Goal: Task Accomplishment & Management: Manage account settings

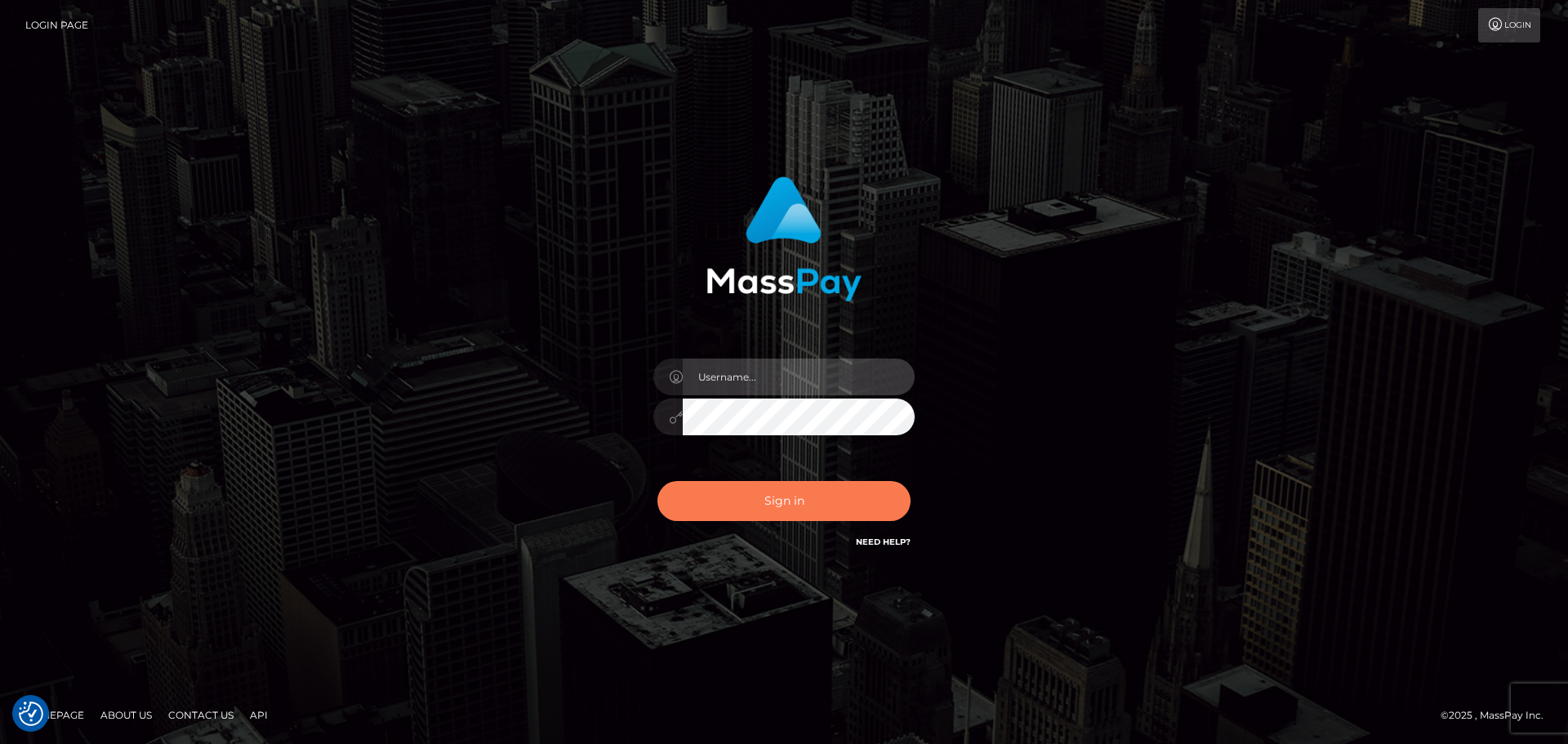
type input "constantin.mp"
click at [826, 502] on button "Sign in" at bounding box center [784, 501] width 253 height 40
type input "constantin.mp"
drag, startPoint x: 0, startPoint y: 0, endPoint x: 826, endPoint y: 501, distance: 966.1
click at [826, 501] on button "Sign in" at bounding box center [784, 501] width 253 height 40
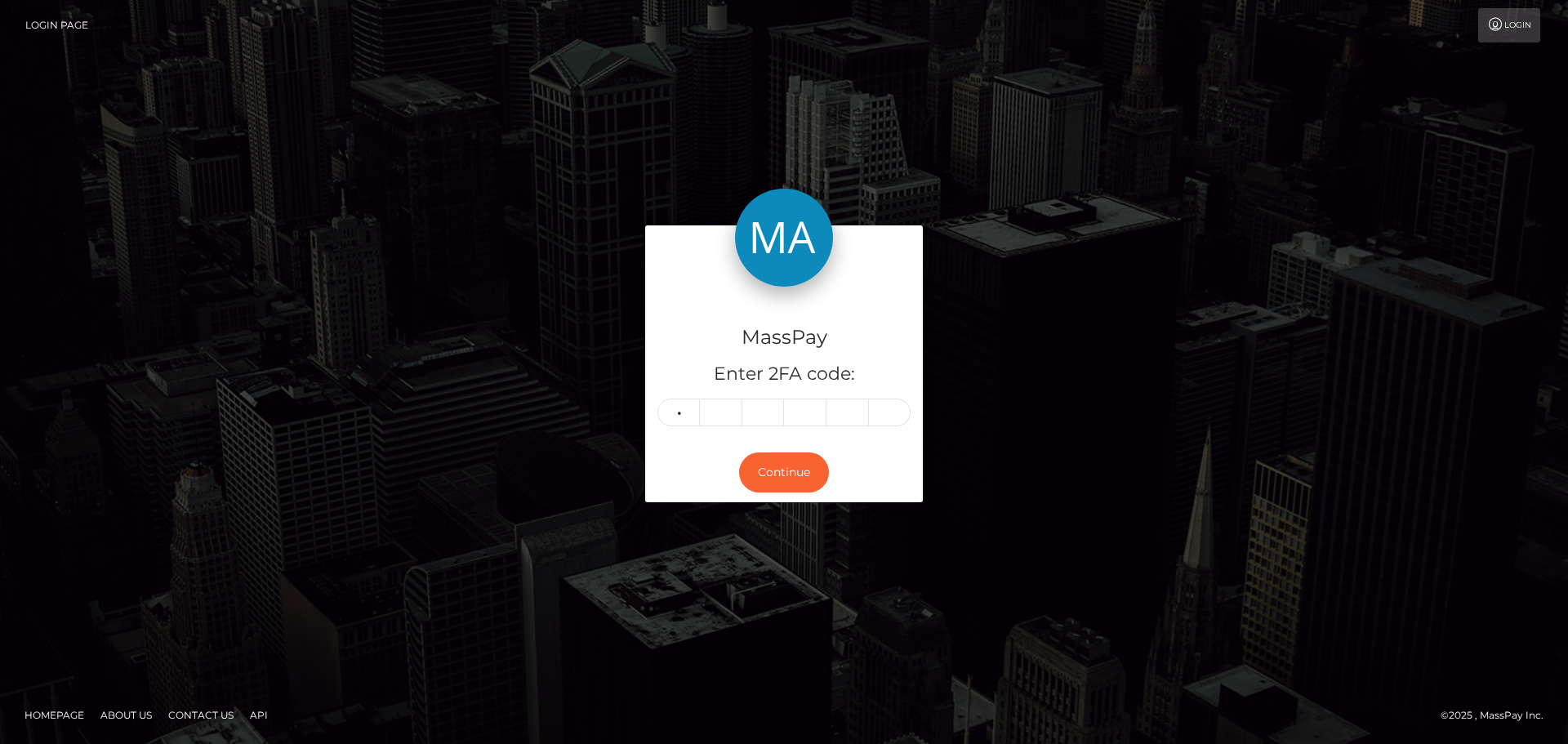
type input "0"
type input "2"
type input "7"
type input "1"
type input "3"
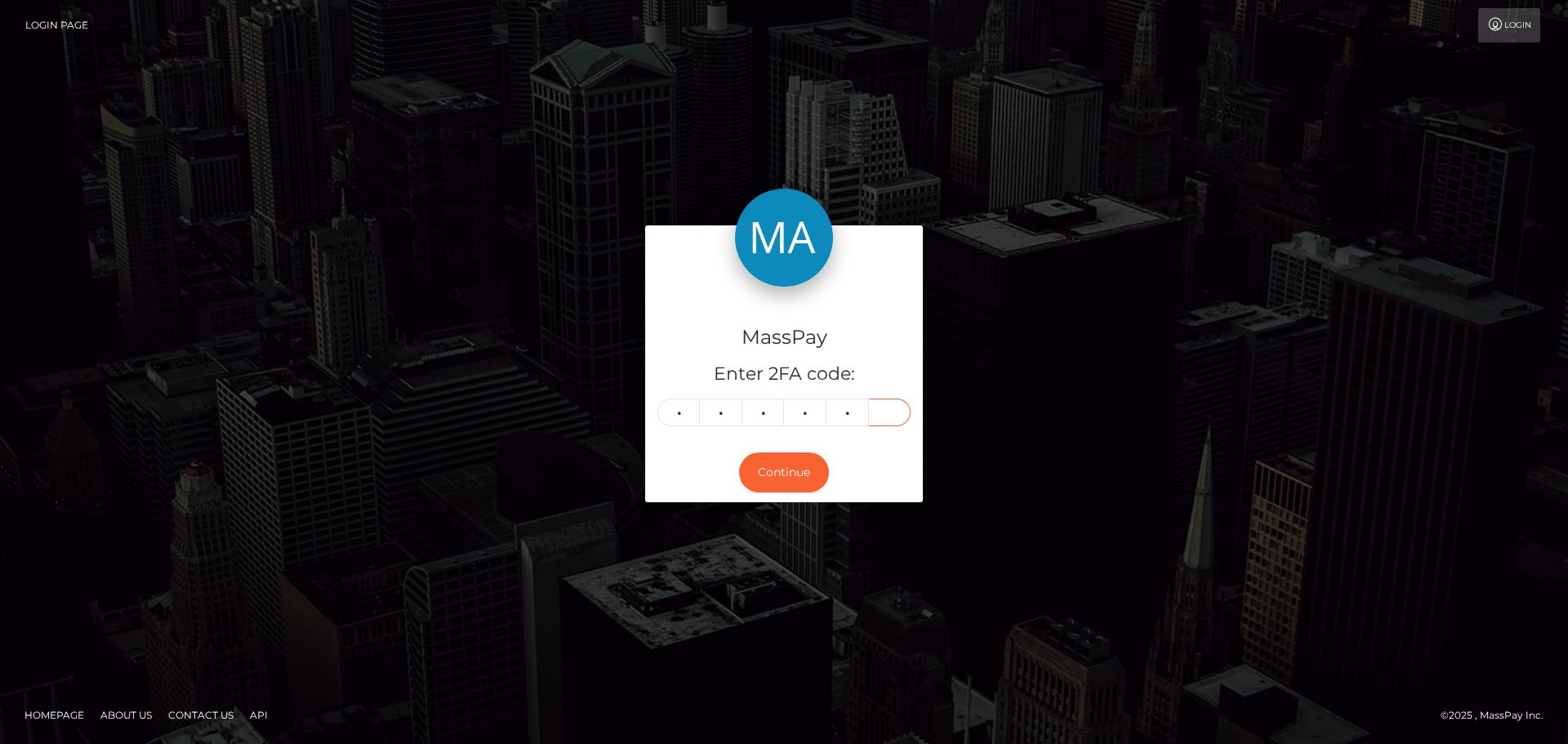
type input "1"
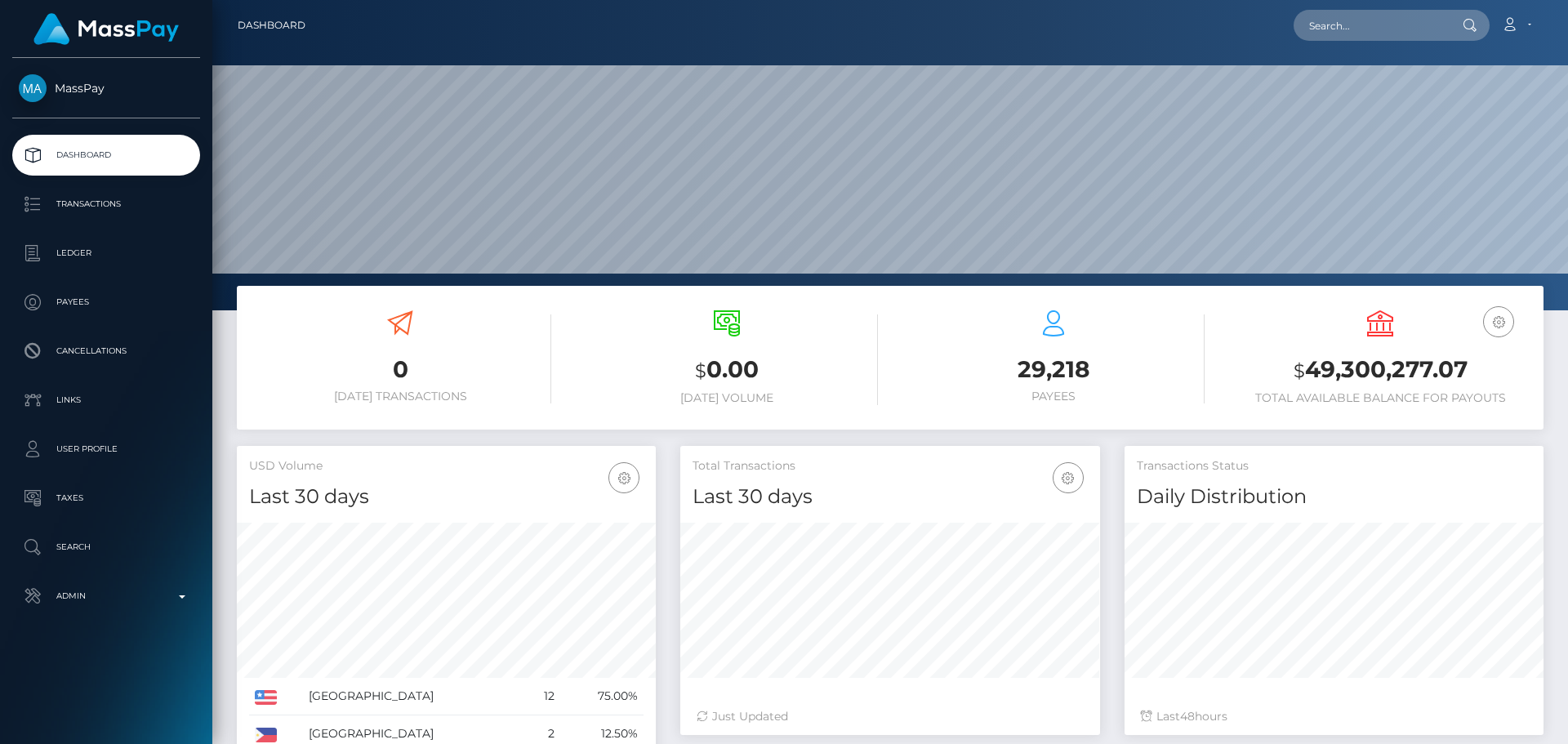
scroll to position [290, 420]
click at [1350, 28] on input "text" at bounding box center [1370, 25] width 154 height 31
paste input "4c1ab573-7ed5-4369-9bf1-08db5551a2d5"
type input "4c1ab573-7ed5-4369-9bf1-08db5551a2d5"
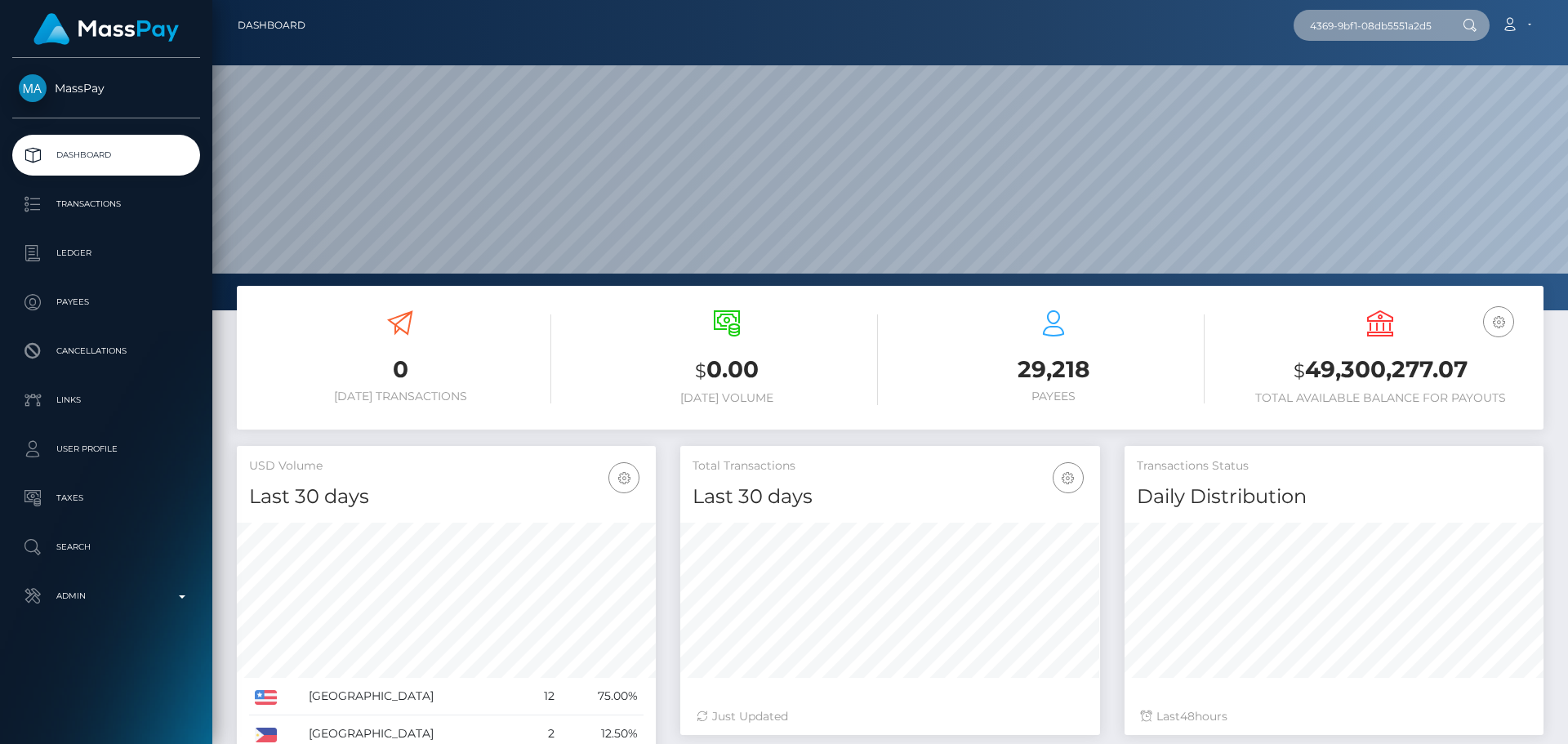
click at [1369, 20] on input "4c1ab573-7ed5-4369-9bf1-08db5551a2d5" at bounding box center [1370, 25] width 154 height 31
paste input "4c1ab573-7ed5-4369-9bf1-08db5551a2d5"
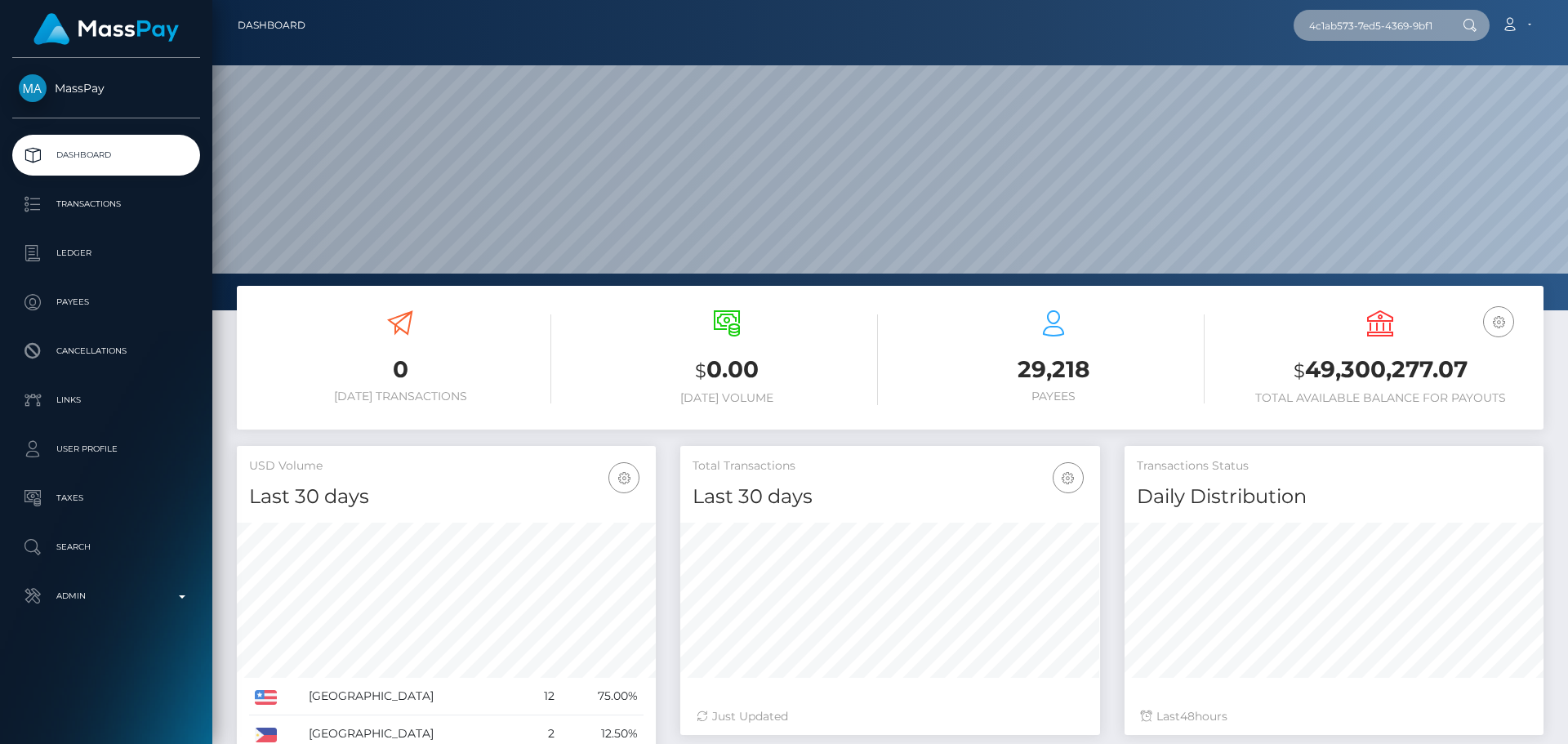
scroll to position [0, 76]
type input "4c1ab573-7ed5-4369-9bf1-08db5551a2d5"
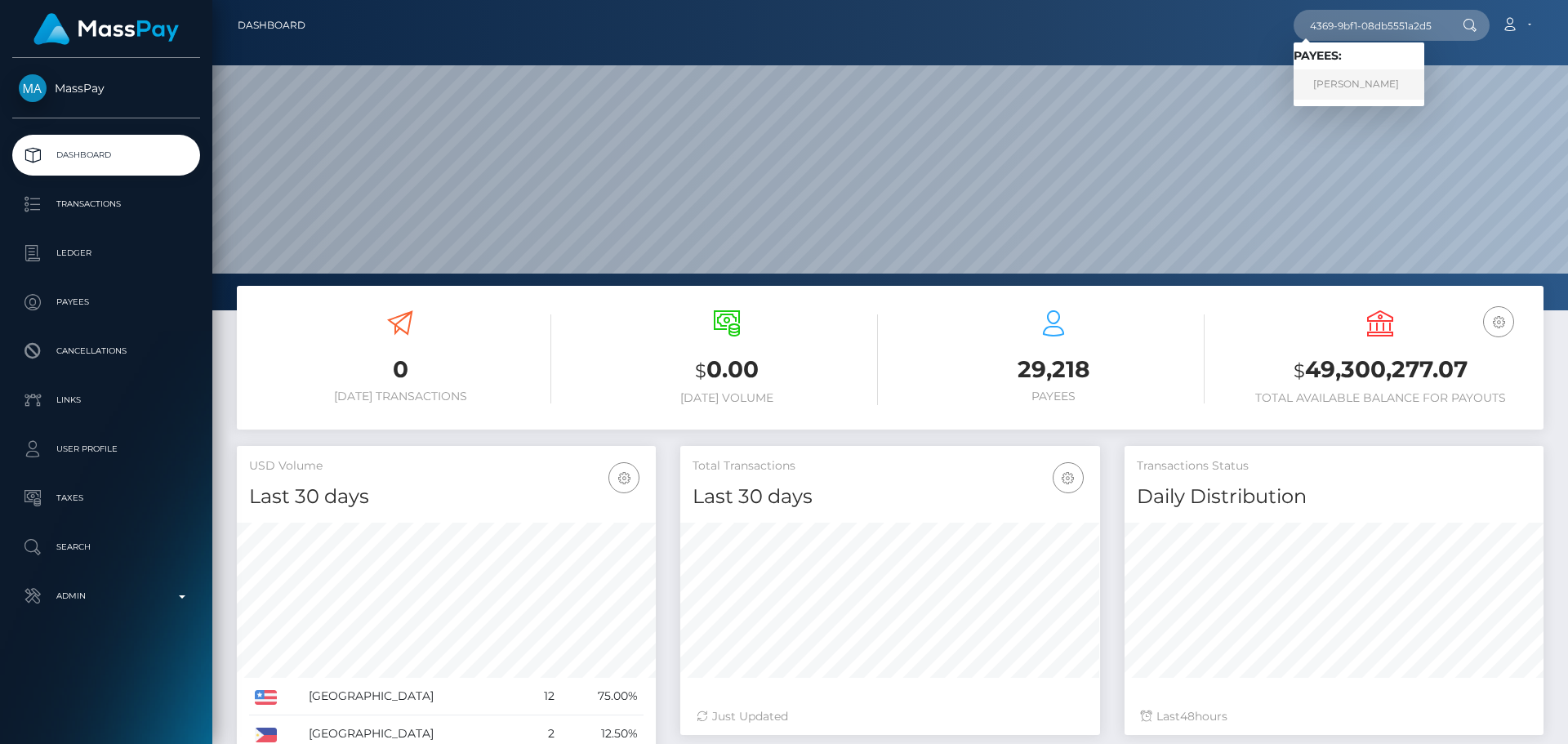
scroll to position [0, 0]
click at [1366, 86] on link "Tatiana Zaporojceva" at bounding box center [1359, 84] width 131 height 30
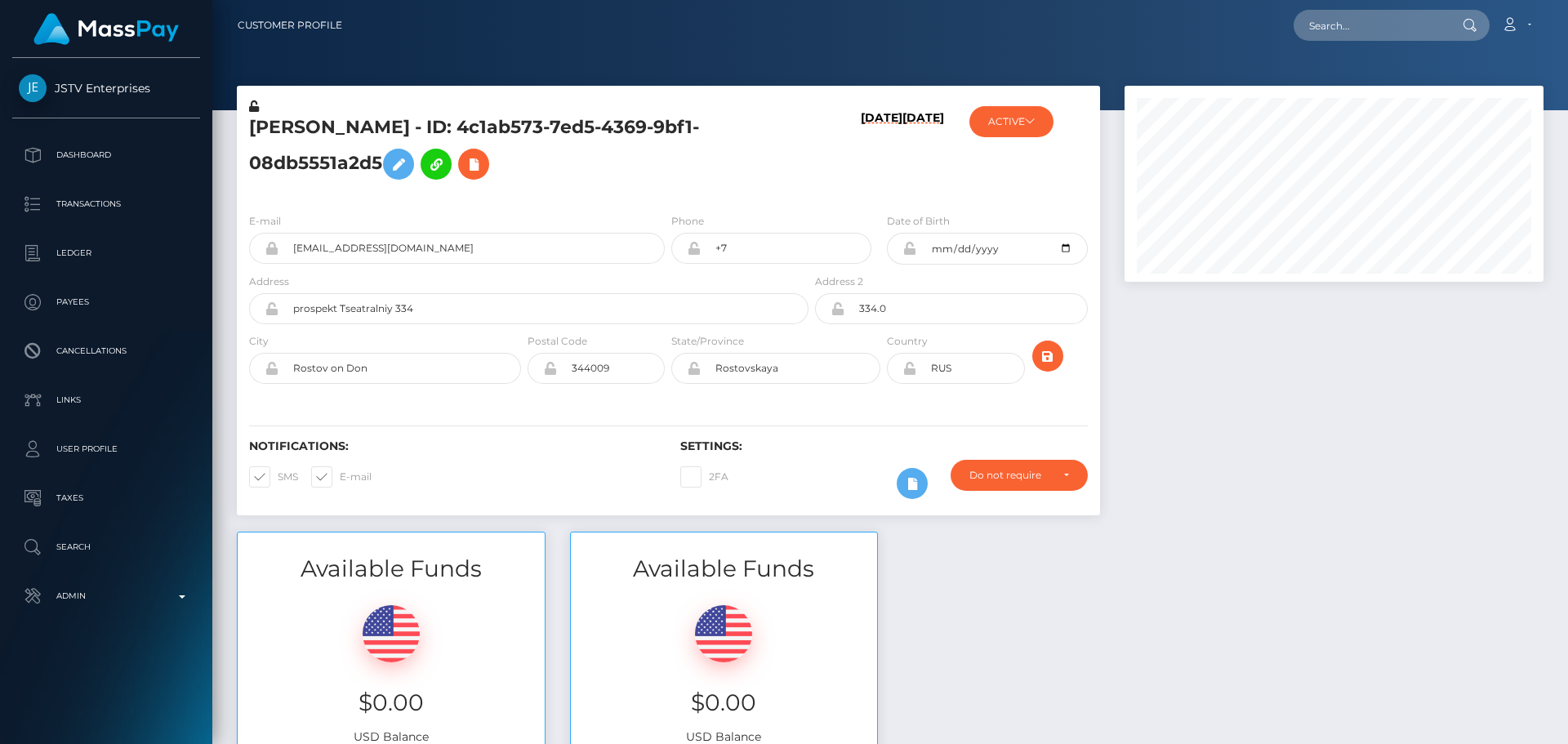
scroll to position [196, 420]
click at [483, 171] on icon at bounding box center [473, 164] width 19 height 20
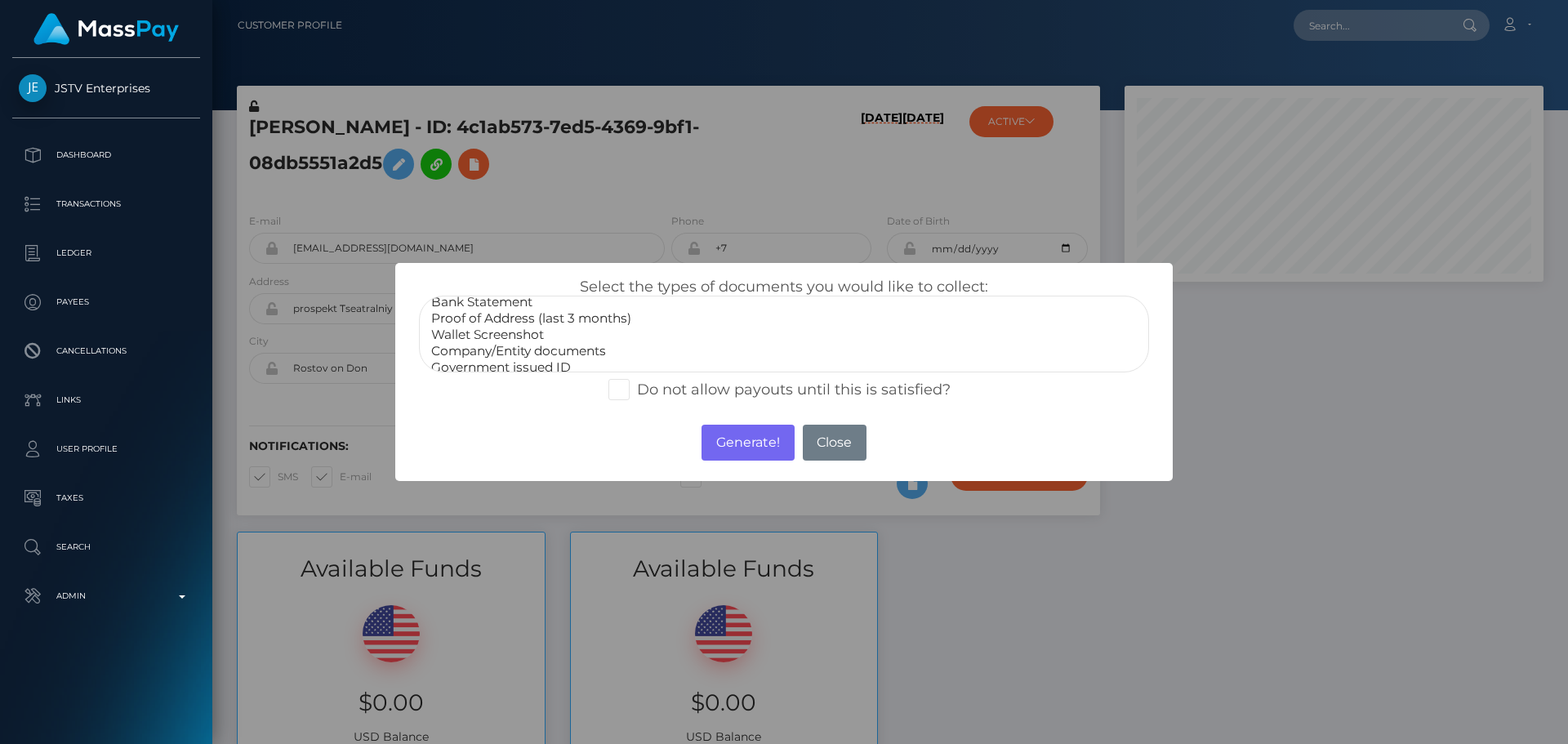
scroll to position [49, 0]
select select "Miscellaneous"
click at [512, 357] on option "Miscellaneous" at bounding box center [784, 359] width 708 height 17
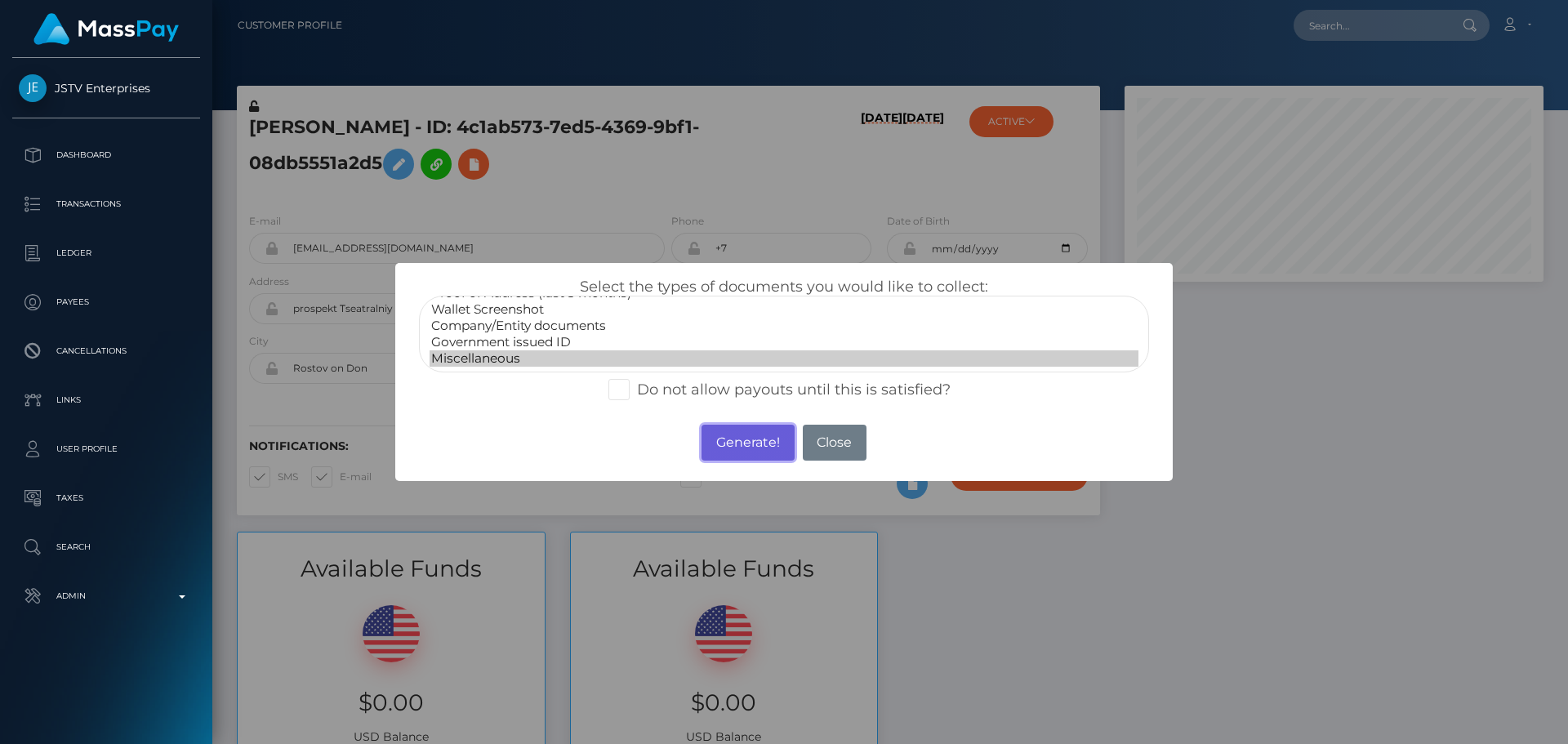
click at [770, 443] on button "Generate!" at bounding box center [748, 443] width 93 height 36
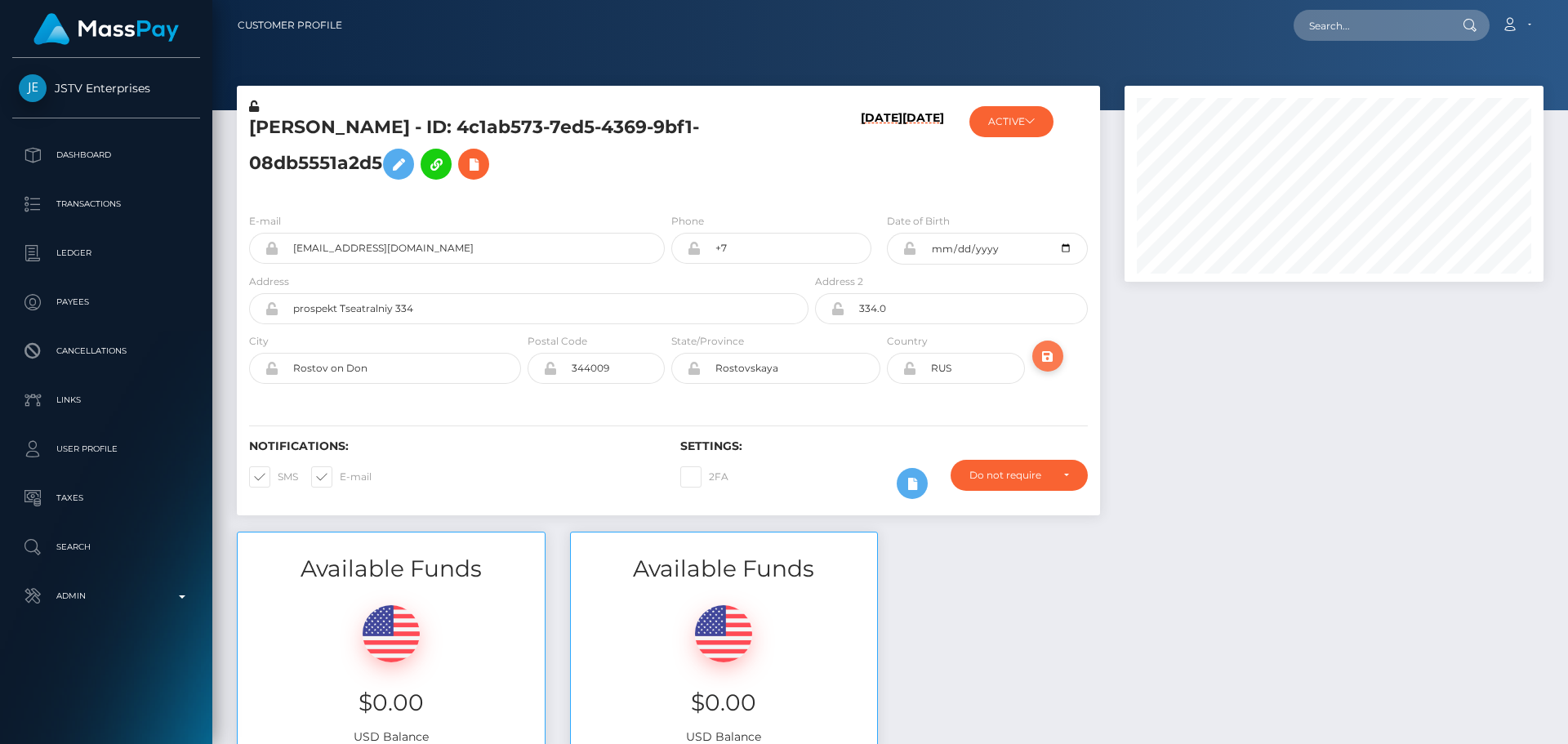
click at [1056, 362] on icon "submit" at bounding box center [1047, 357] width 19 height 20
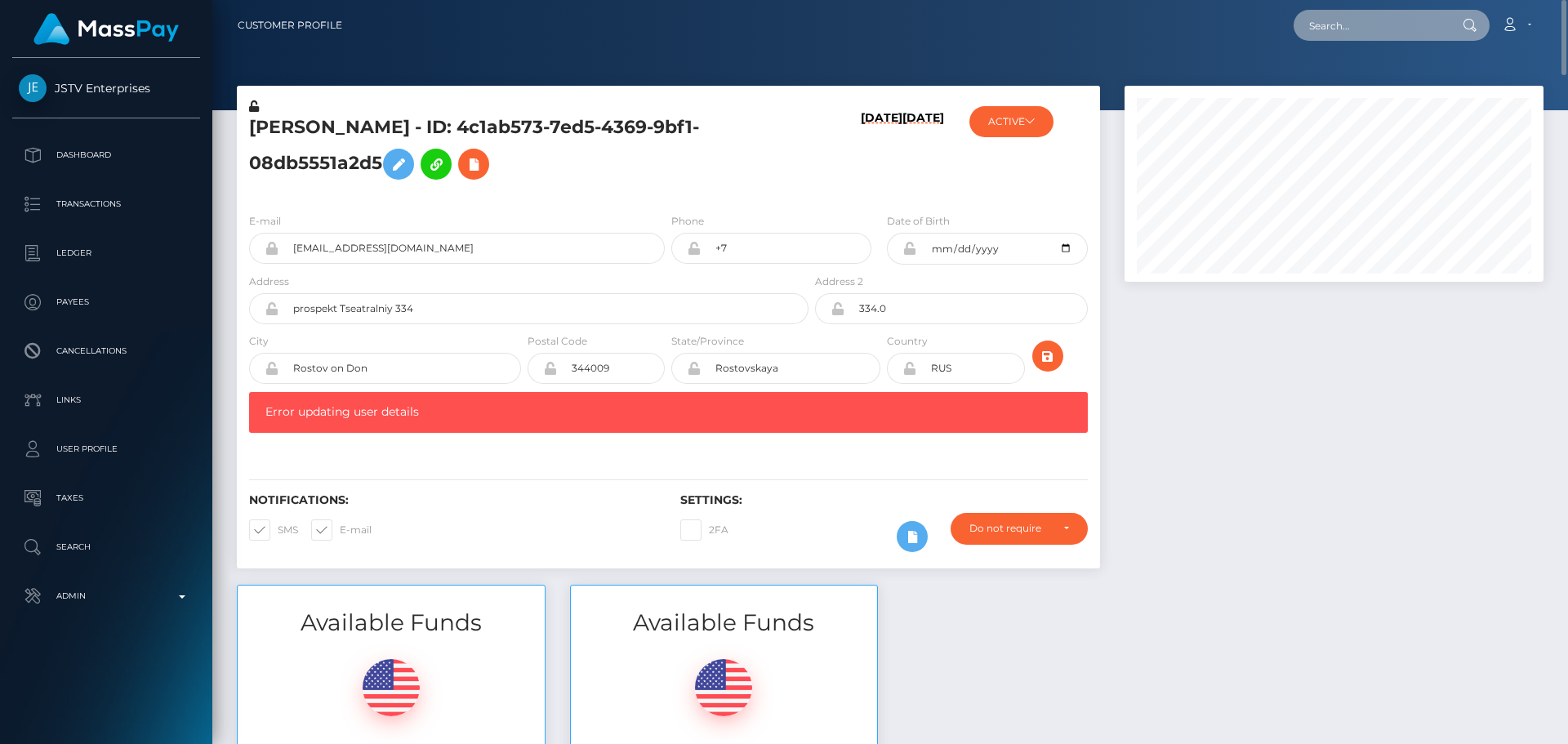
click at [1354, 27] on input "text" at bounding box center [1370, 25] width 154 height 31
paste input "bd2b15c7-fb98-4bbd-b4aa-cd560f8f8201"
type input "bd2b15c7-fb98-4bbd-b4aa-cd560f8f8201"
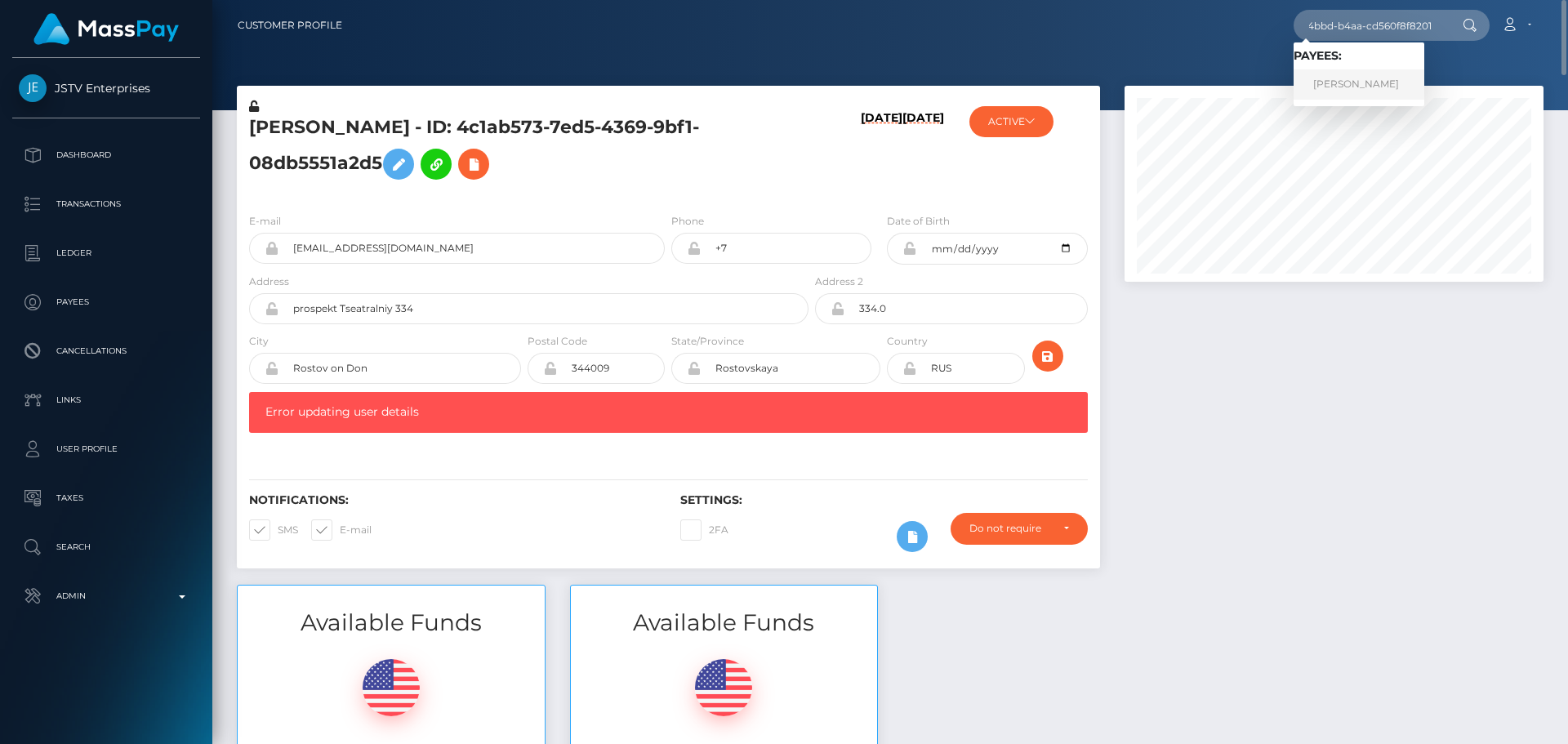
scroll to position [0, 0]
click at [1341, 94] on link "Maria Andreevna Prokusheva" at bounding box center [1359, 84] width 131 height 30
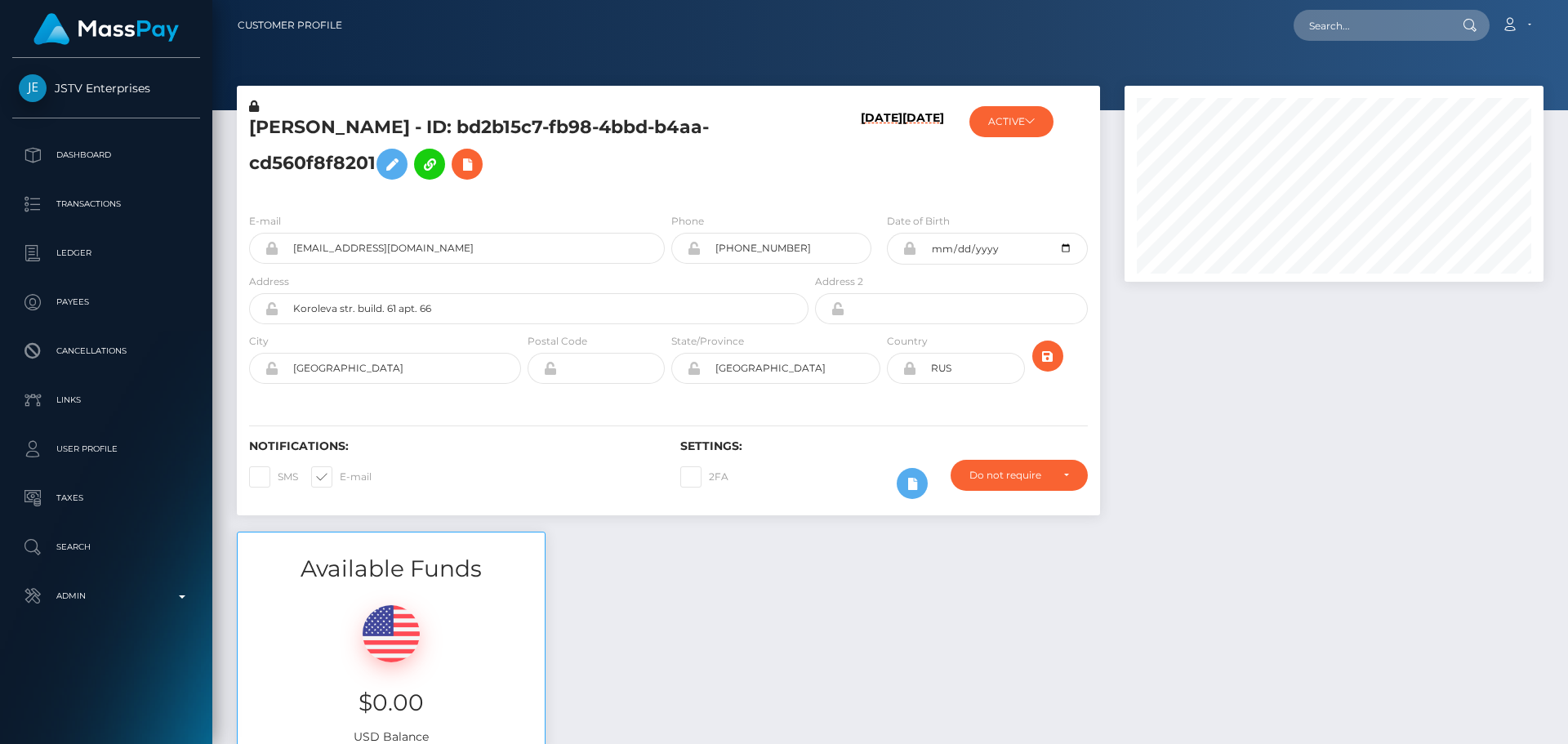
scroll to position [196, 420]
click at [1332, 31] on input "text" at bounding box center [1370, 25] width 154 height 31
click at [766, 189] on div "[PERSON_NAME] - ID: bd2b15c7-fb98-4bbd-b4aa-cd560f8f8201" at bounding box center [524, 149] width 575 height 102
click at [476, 168] on icon at bounding box center [466, 164] width 19 height 20
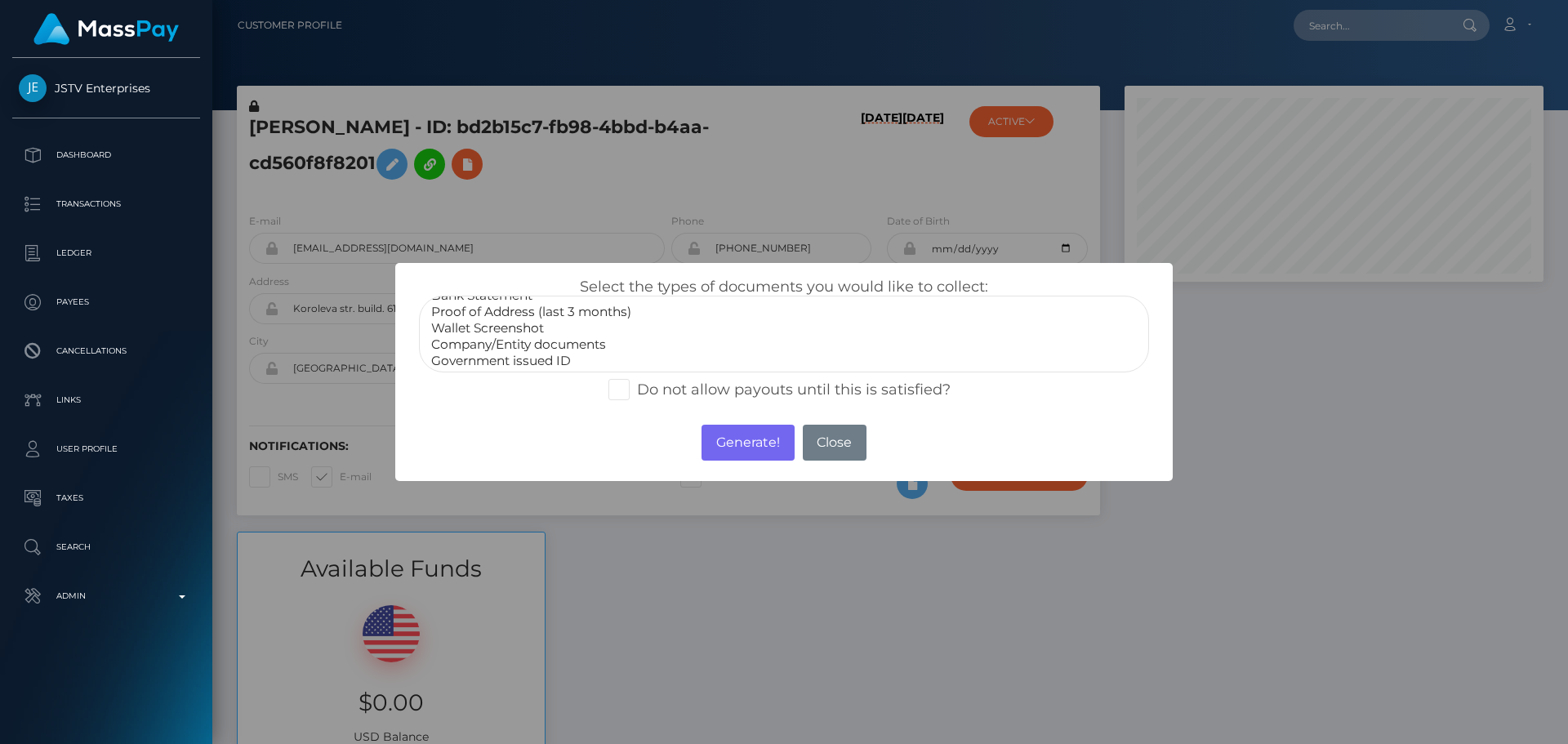
scroll to position [49, 0]
select select "Miscellaneous"
click at [493, 362] on option "Miscellaneous" at bounding box center [784, 359] width 708 height 17
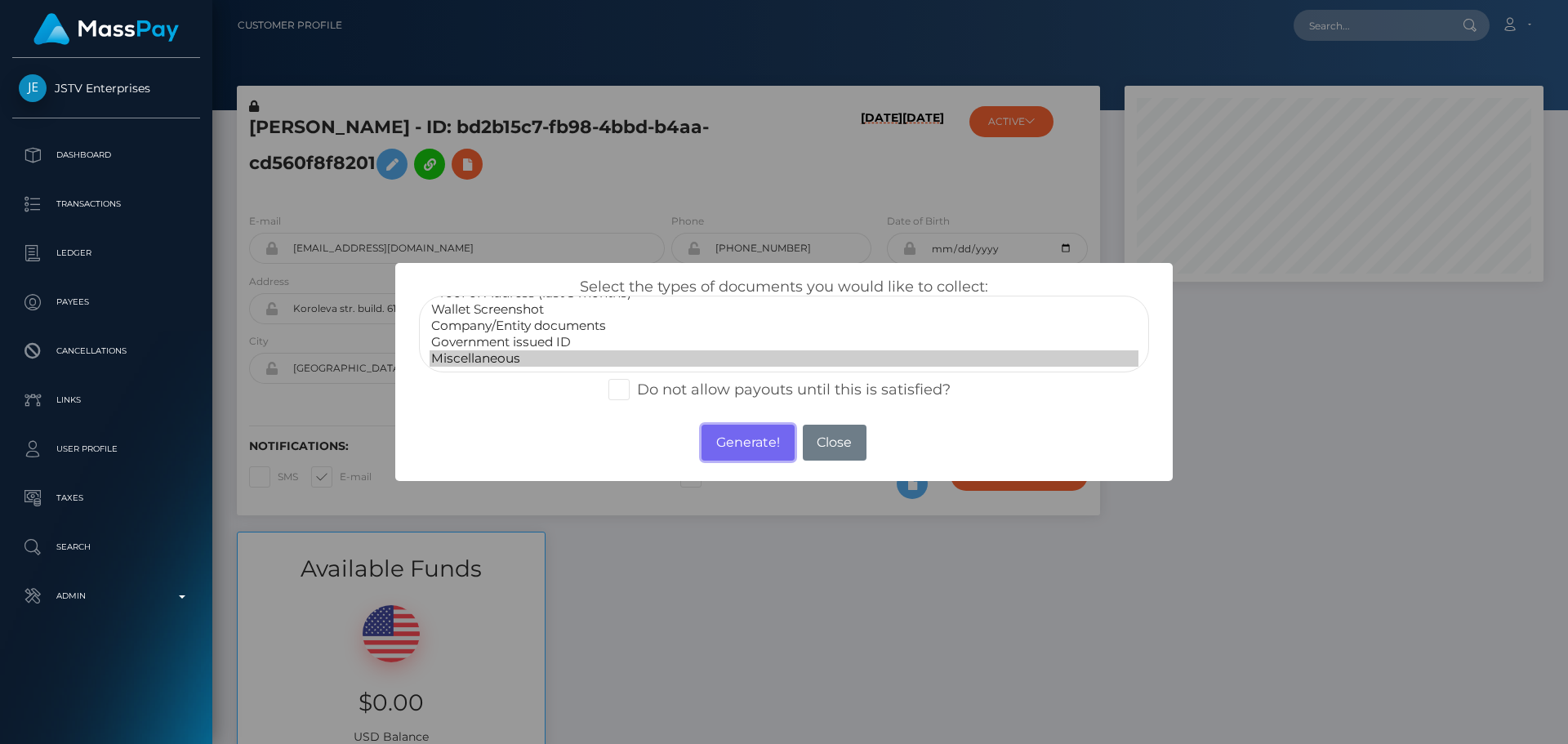
drag, startPoint x: 744, startPoint y: 431, endPoint x: 740, endPoint y: 402, distance: 29.3
click at [744, 432] on button "Generate!" at bounding box center [748, 443] width 93 height 36
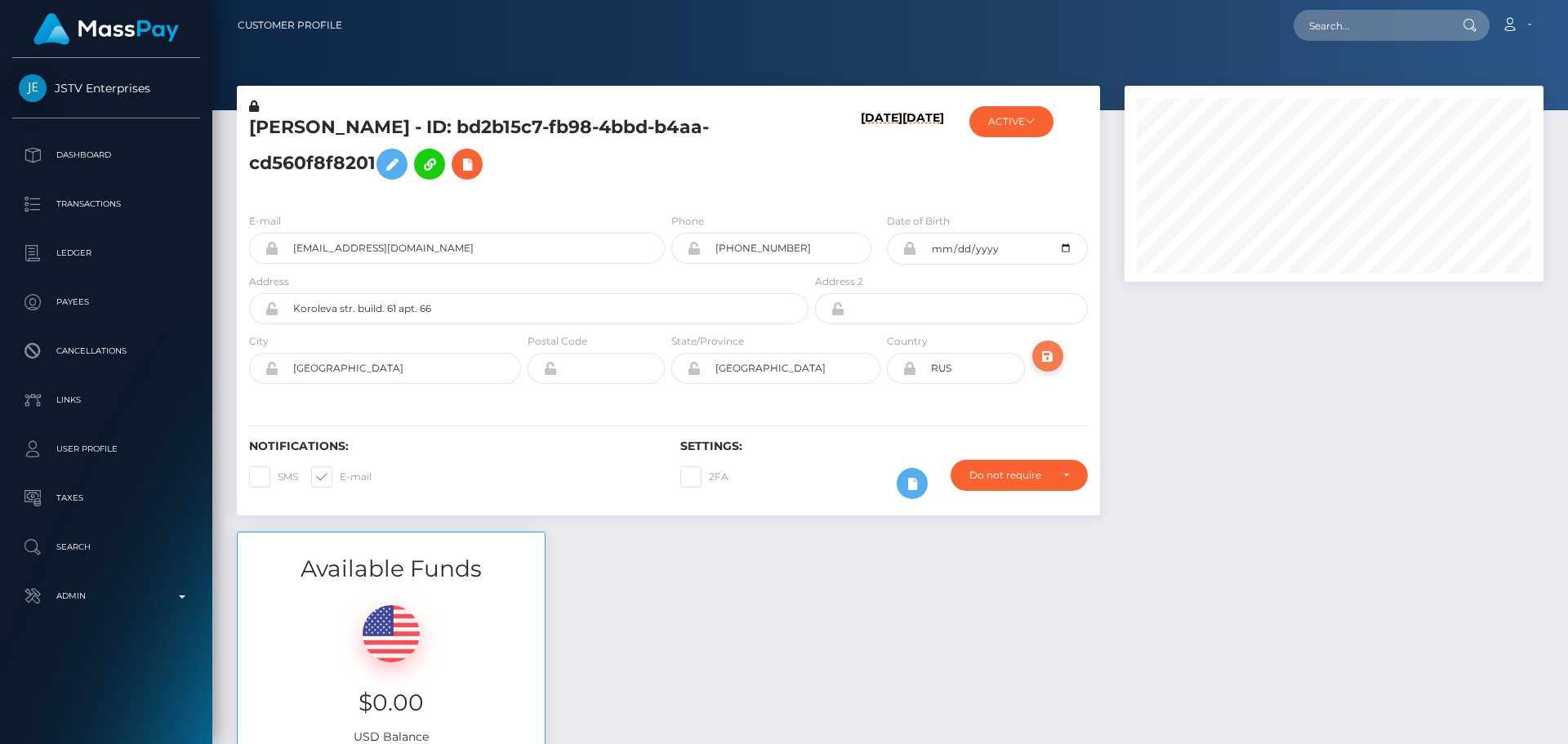
click at [1053, 357] on icon "submit" at bounding box center [1047, 357] width 19 height 20
click at [1347, 29] on input "text" at bounding box center [1370, 25] width 154 height 31
paste input "66cd1784-786f-4a7a-8c3b-74c6713d98b4"
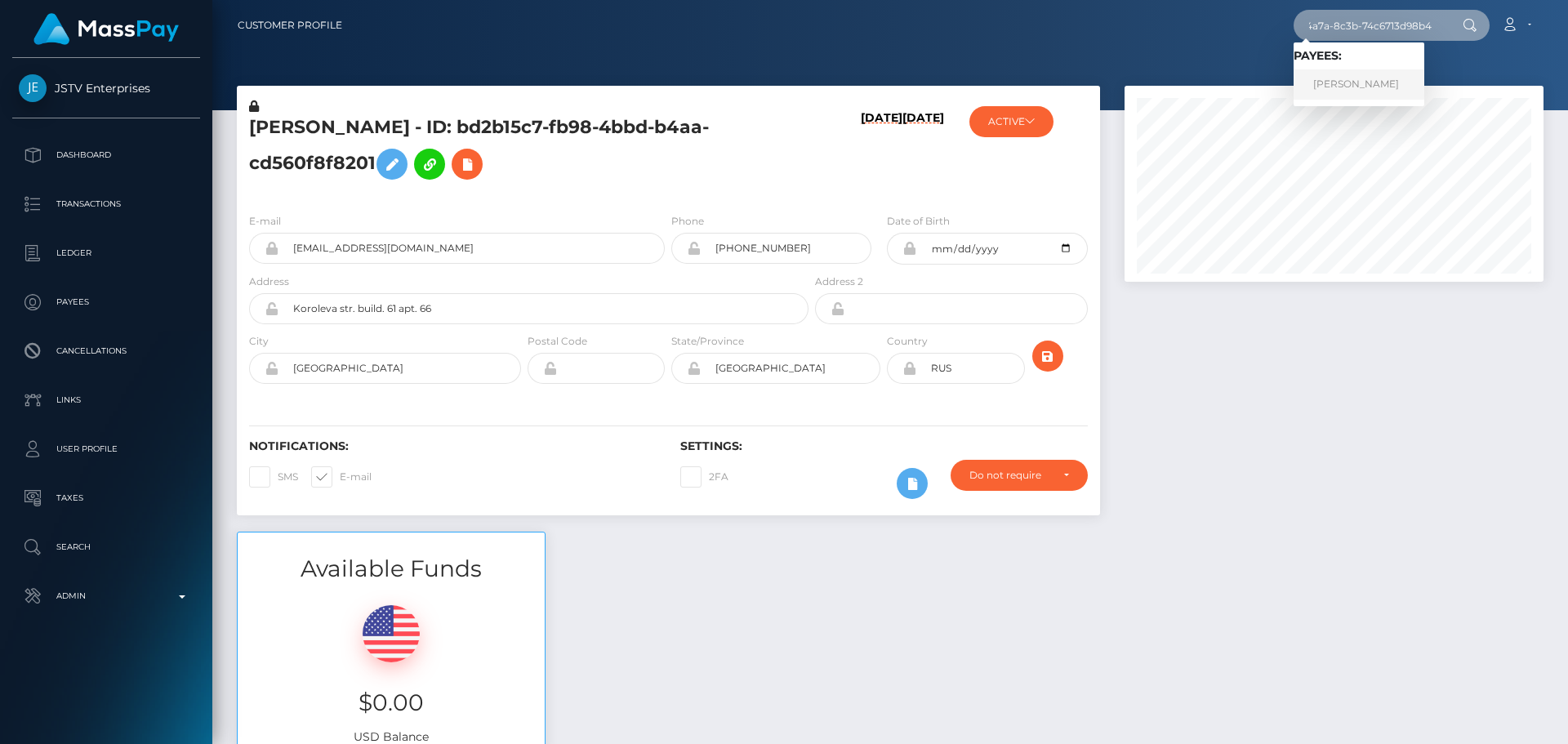
type input "66cd1784-786f-4a7a-8c3b-74c6713d98b4"
click at [1348, 89] on link "Matthew Jeremiah Homer" at bounding box center [1359, 84] width 131 height 30
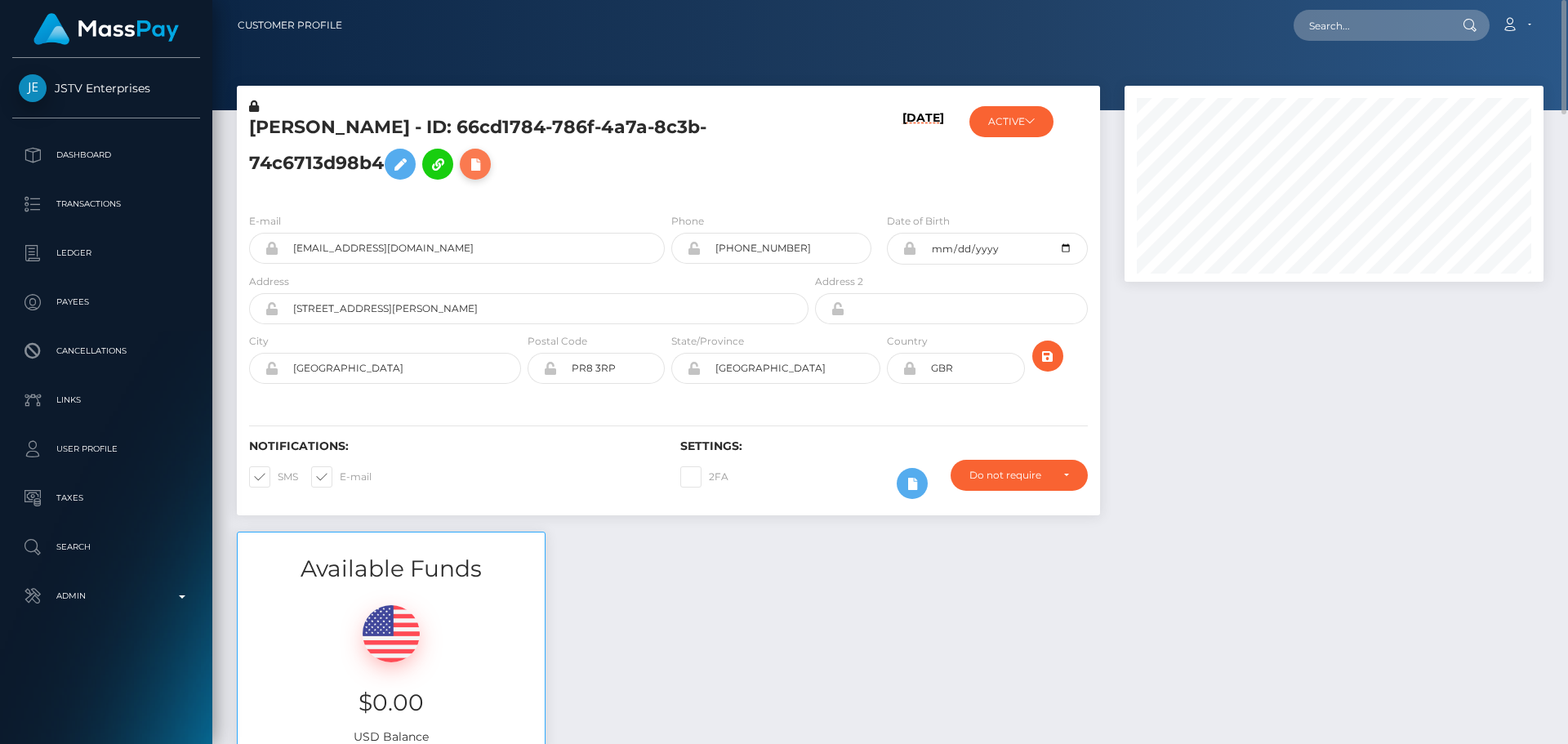
click at [485, 171] on icon at bounding box center [475, 164] width 19 height 20
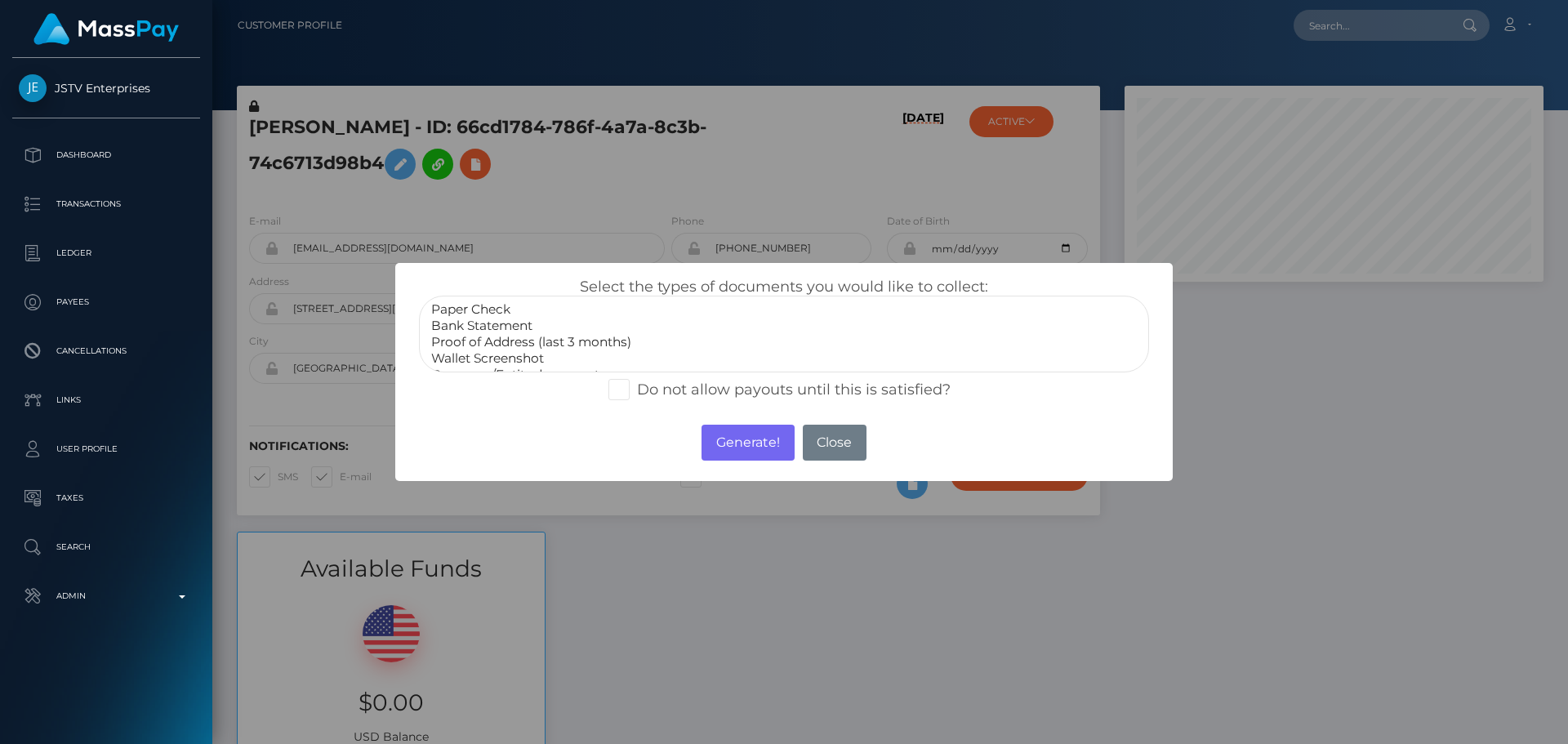
scroll to position [49, 0]
select select "Miscellaneous"
click at [493, 356] on option "Miscellaneous" at bounding box center [784, 359] width 708 height 17
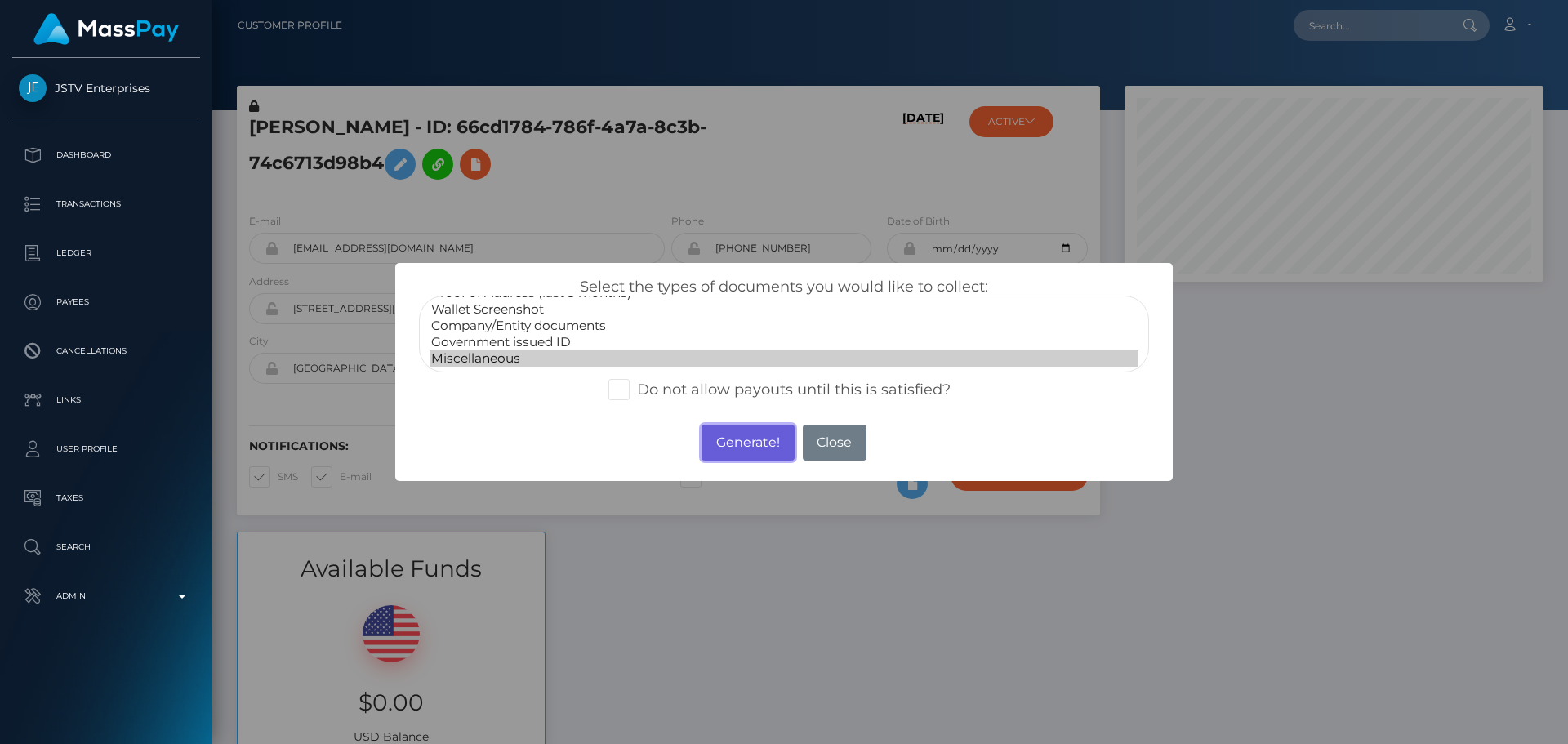
click at [749, 434] on button "Generate!" at bounding box center [748, 443] width 93 height 36
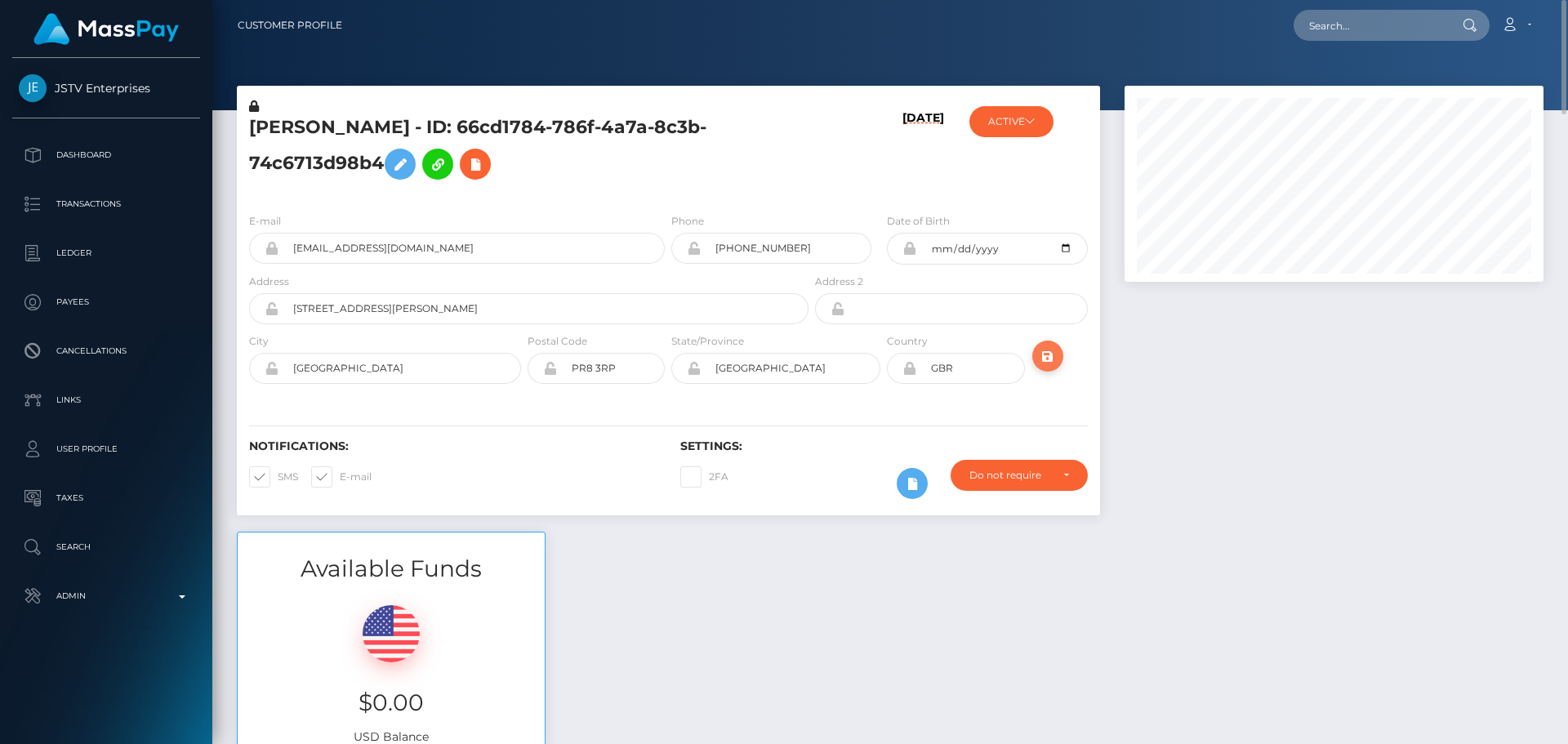
click at [1053, 355] on icon "submit" at bounding box center [1047, 357] width 19 height 20
click at [477, 172] on icon at bounding box center [475, 164] width 19 height 20
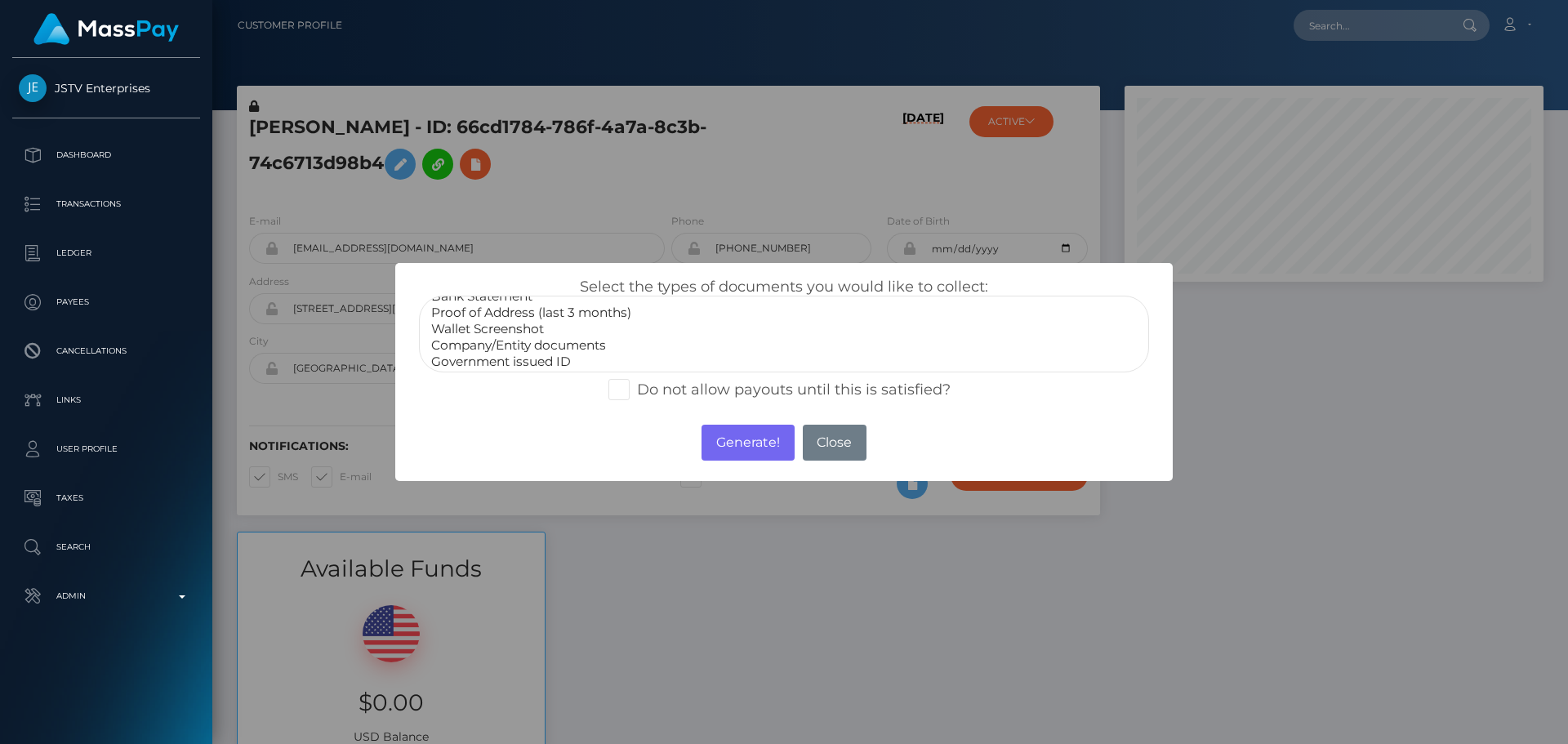
scroll to position [49, 0]
select select "Government issued ID"
click at [476, 342] on option "Government issued ID" at bounding box center [784, 342] width 708 height 17
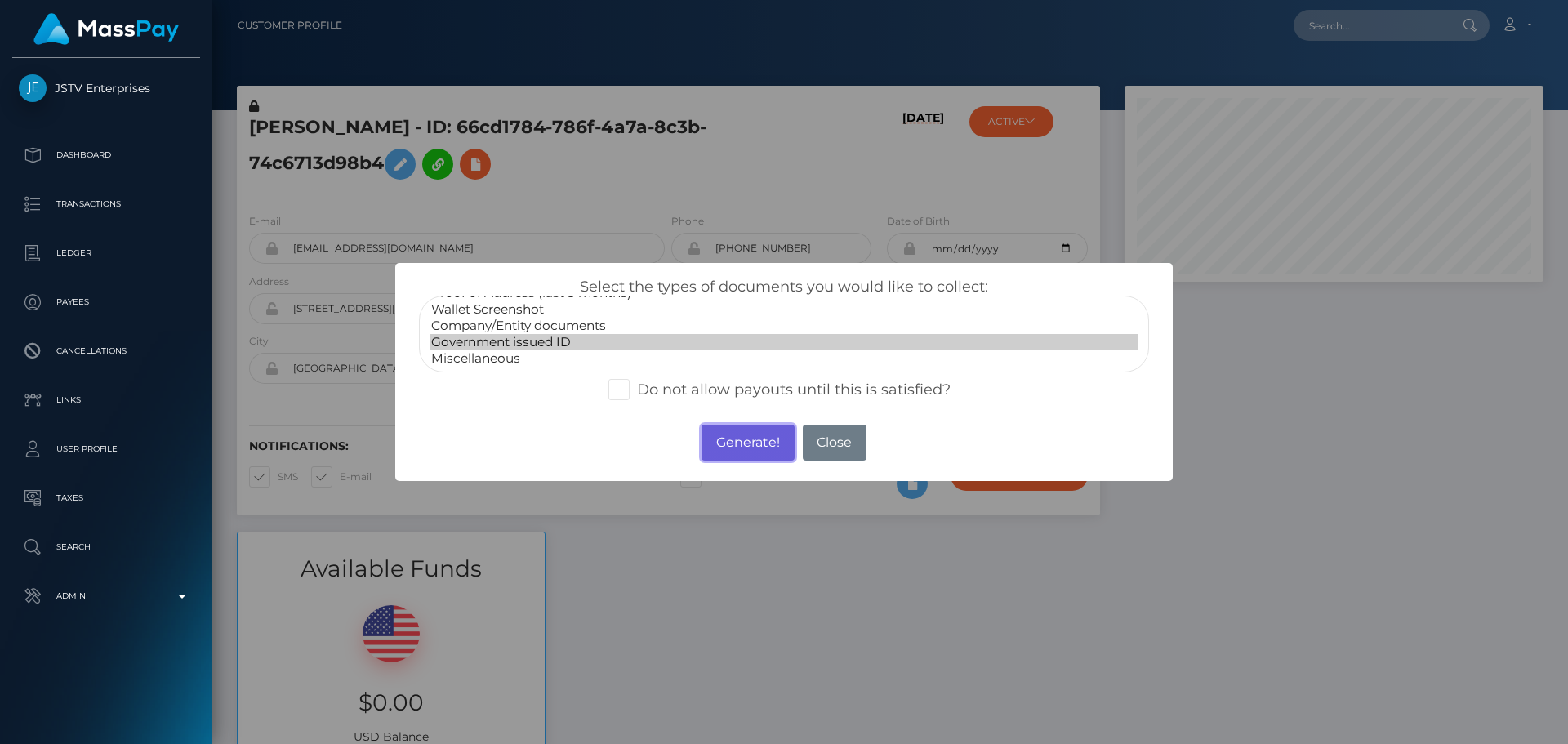
click at [727, 448] on button "Generate!" at bounding box center [748, 443] width 93 height 36
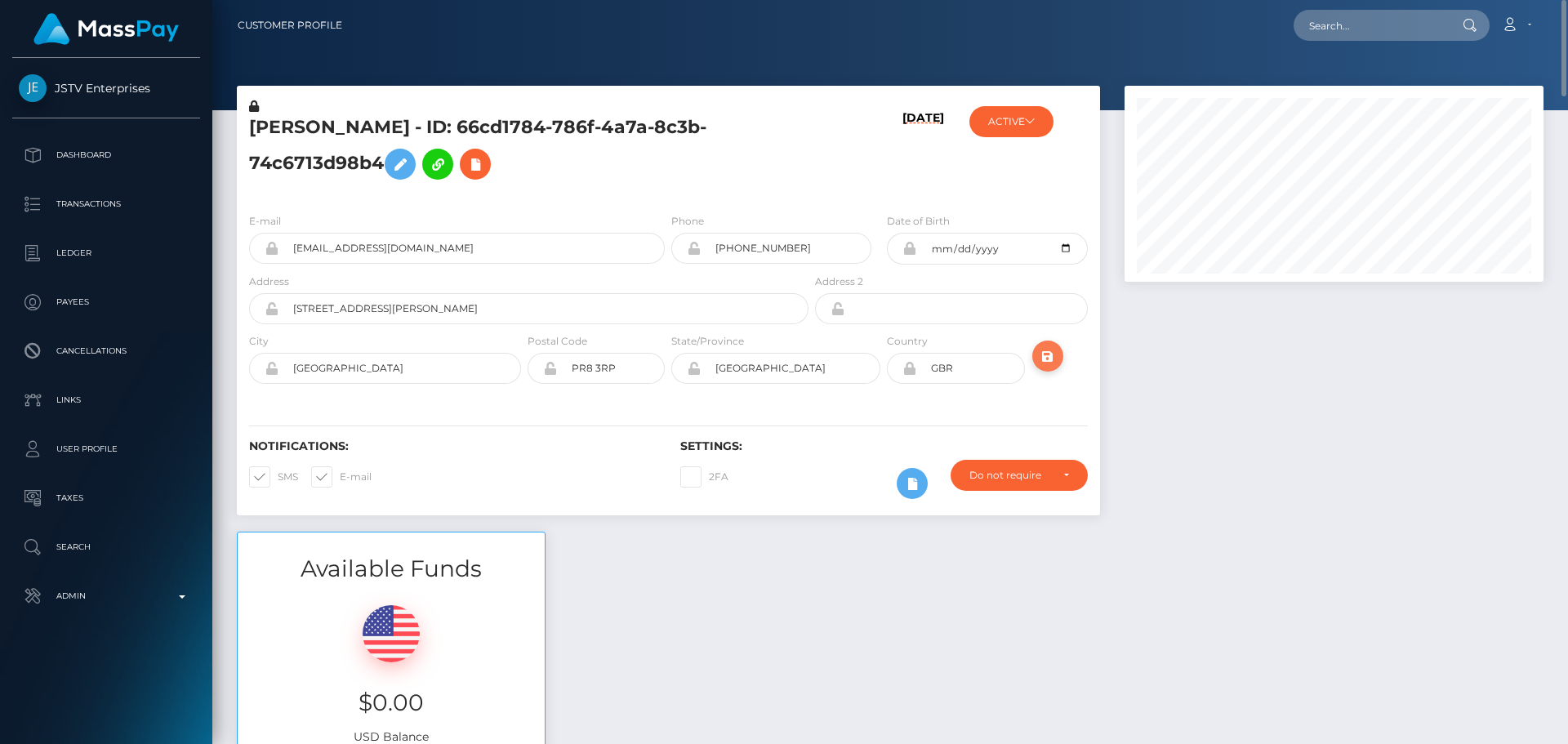
click at [1053, 356] on icon "submit" at bounding box center [1047, 357] width 19 height 20
click at [1374, 19] on input "text" at bounding box center [1370, 25] width 154 height 31
paste input "201207"
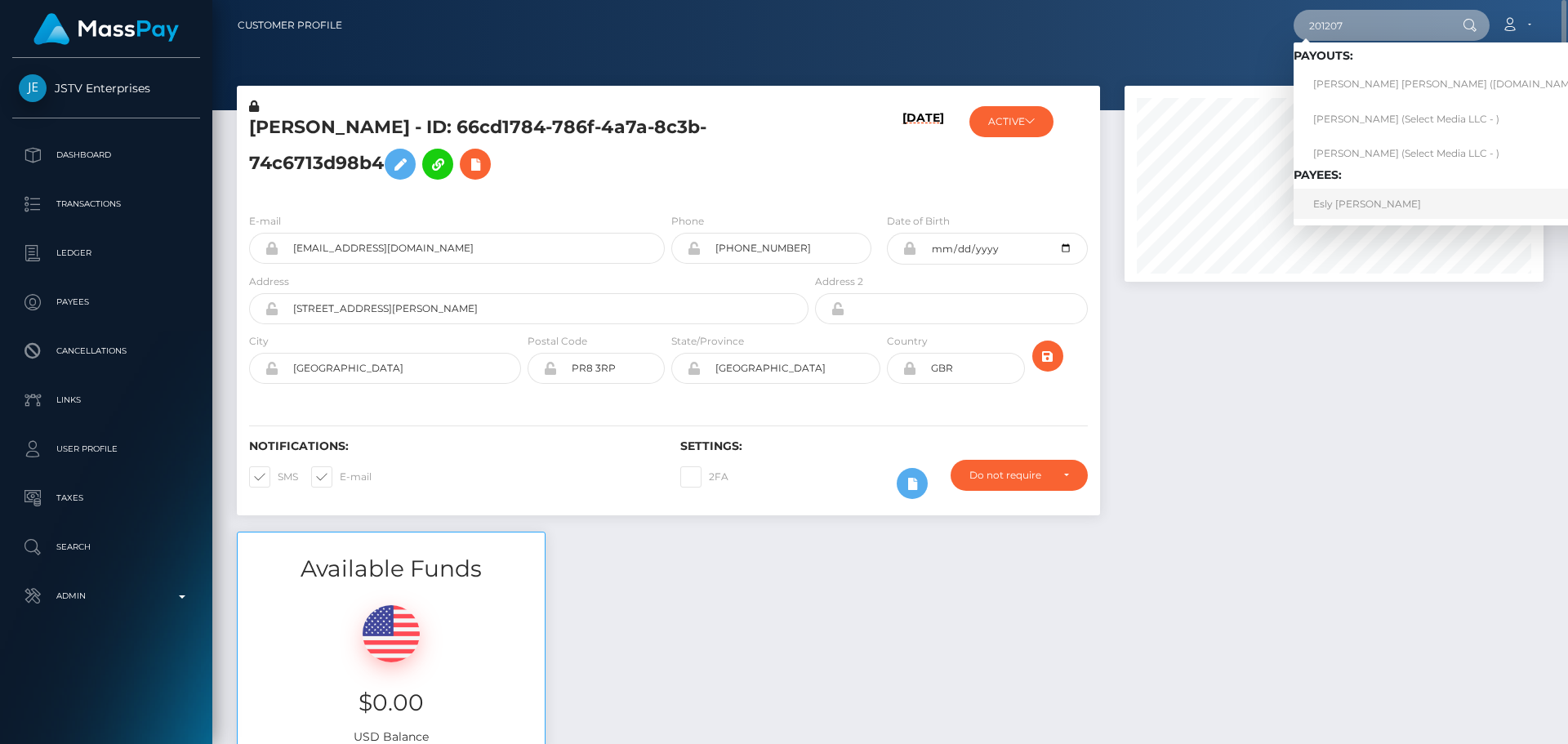
type input "201207"
click at [1349, 200] on link "Esly [PERSON_NAME]" at bounding box center [1452, 204] width 318 height 30
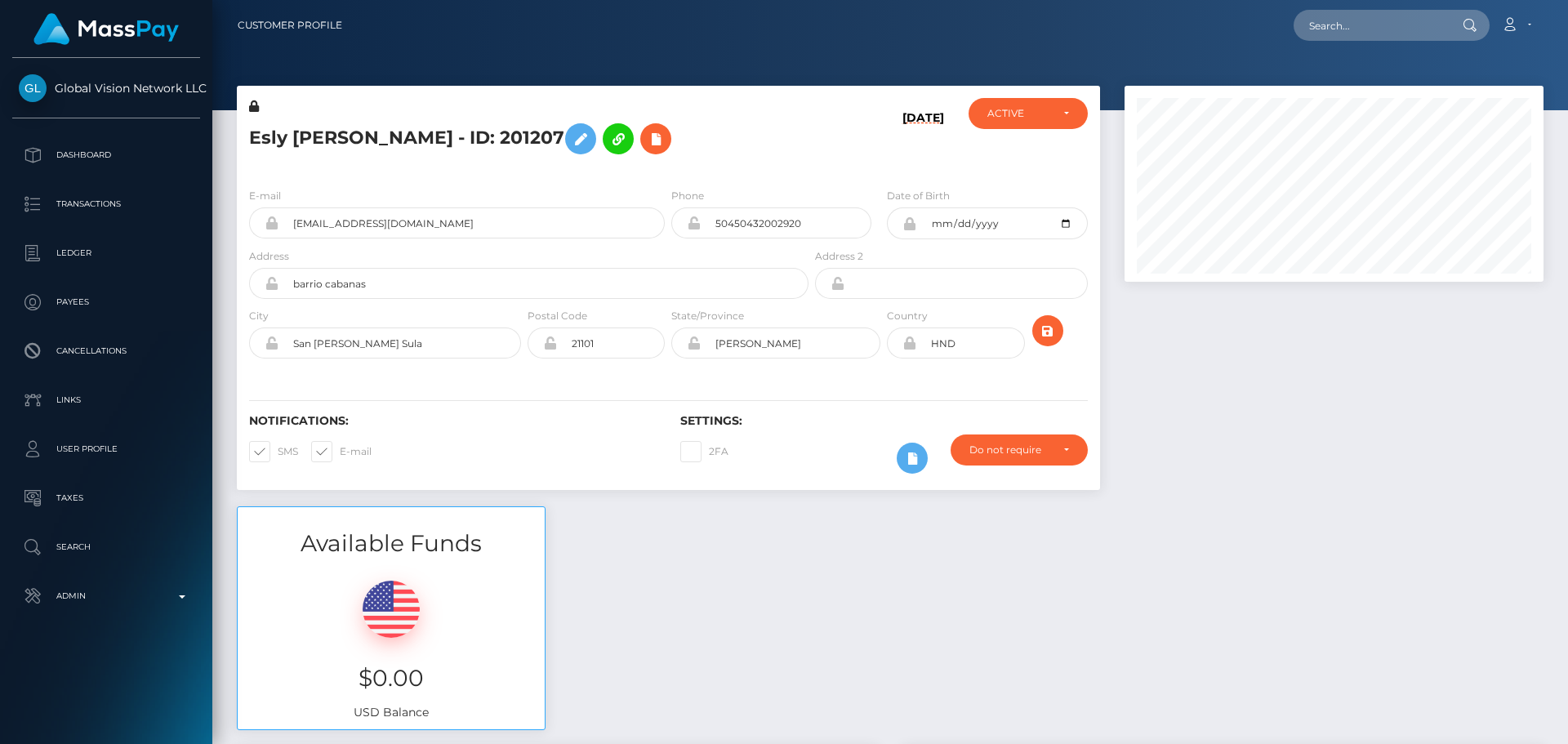
scroll to position [196, 420]
click at [799, 148] on h5 "Esly Bernice Erazo Lopez - ID: 201207" at bounding box center [524, 139] width 551 height 48
click at [665, 148] on icon at bounding box center [655, 139] width 19 height 20
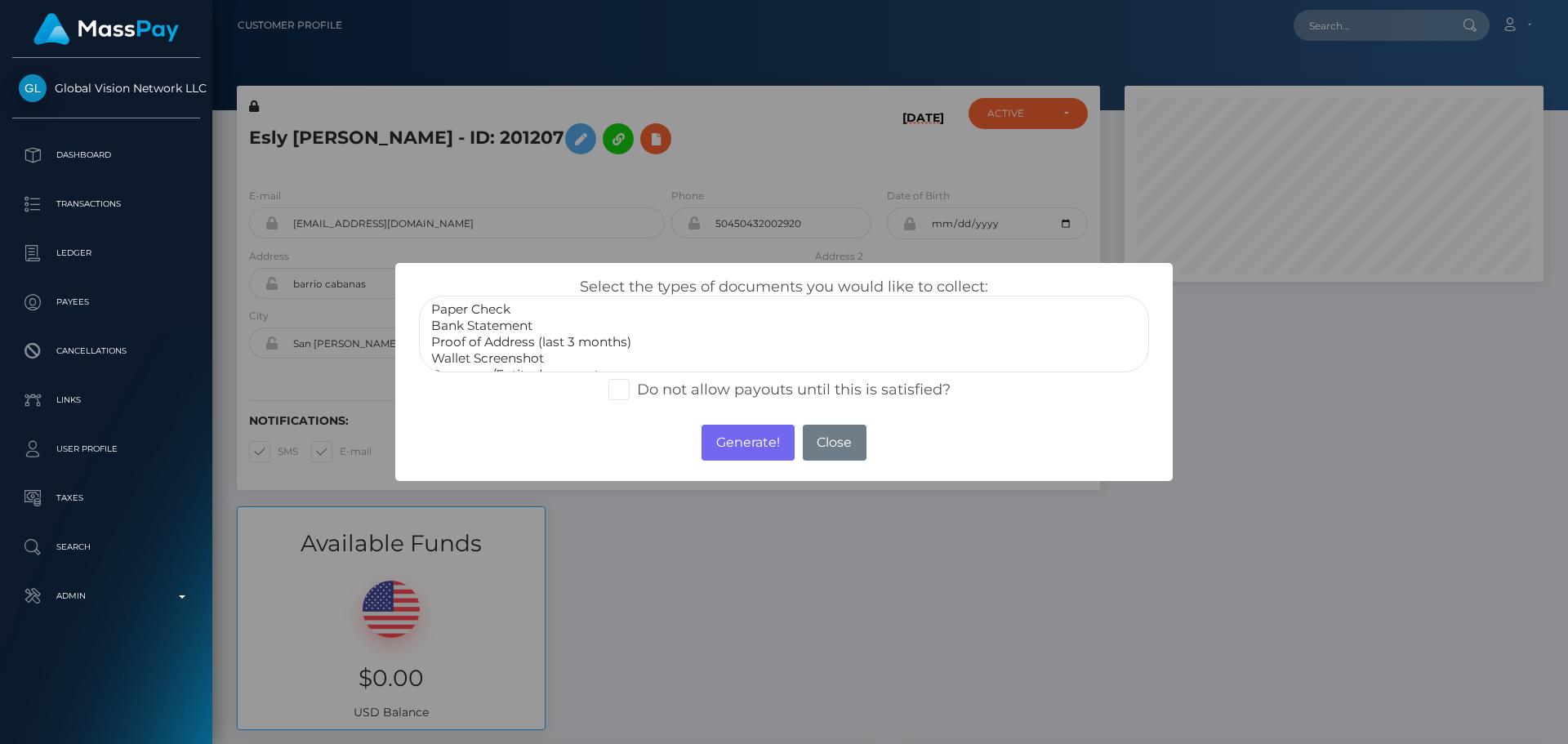
scroll to position [49, 0]
select select "Miscellaneous"
click at [471, 352] on option "Miscellaneous" at bounding box center [784, 359] width 708 height 17
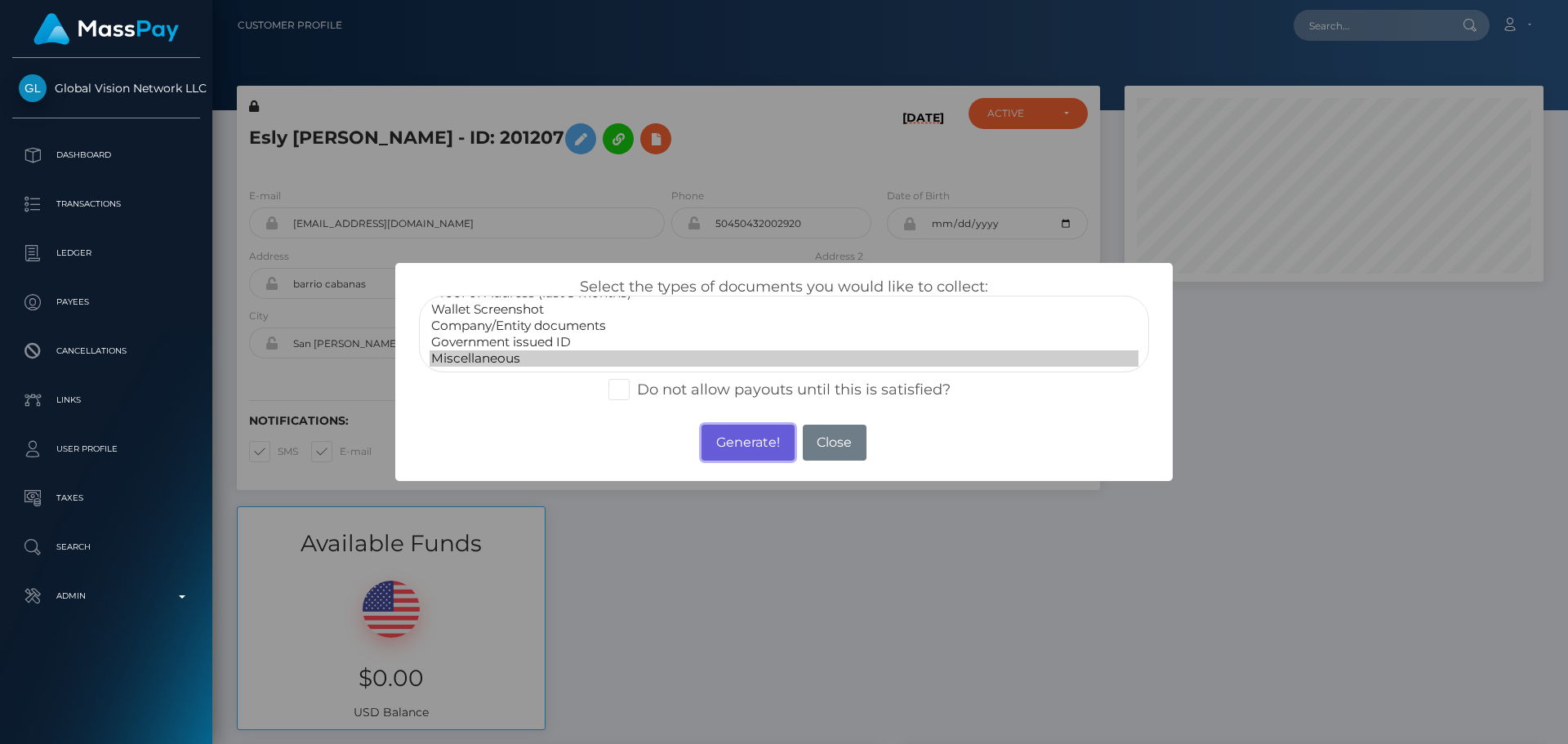
click at [723, 434] on button "Generate!" at bounding box center [748, 443] width 93 height 36
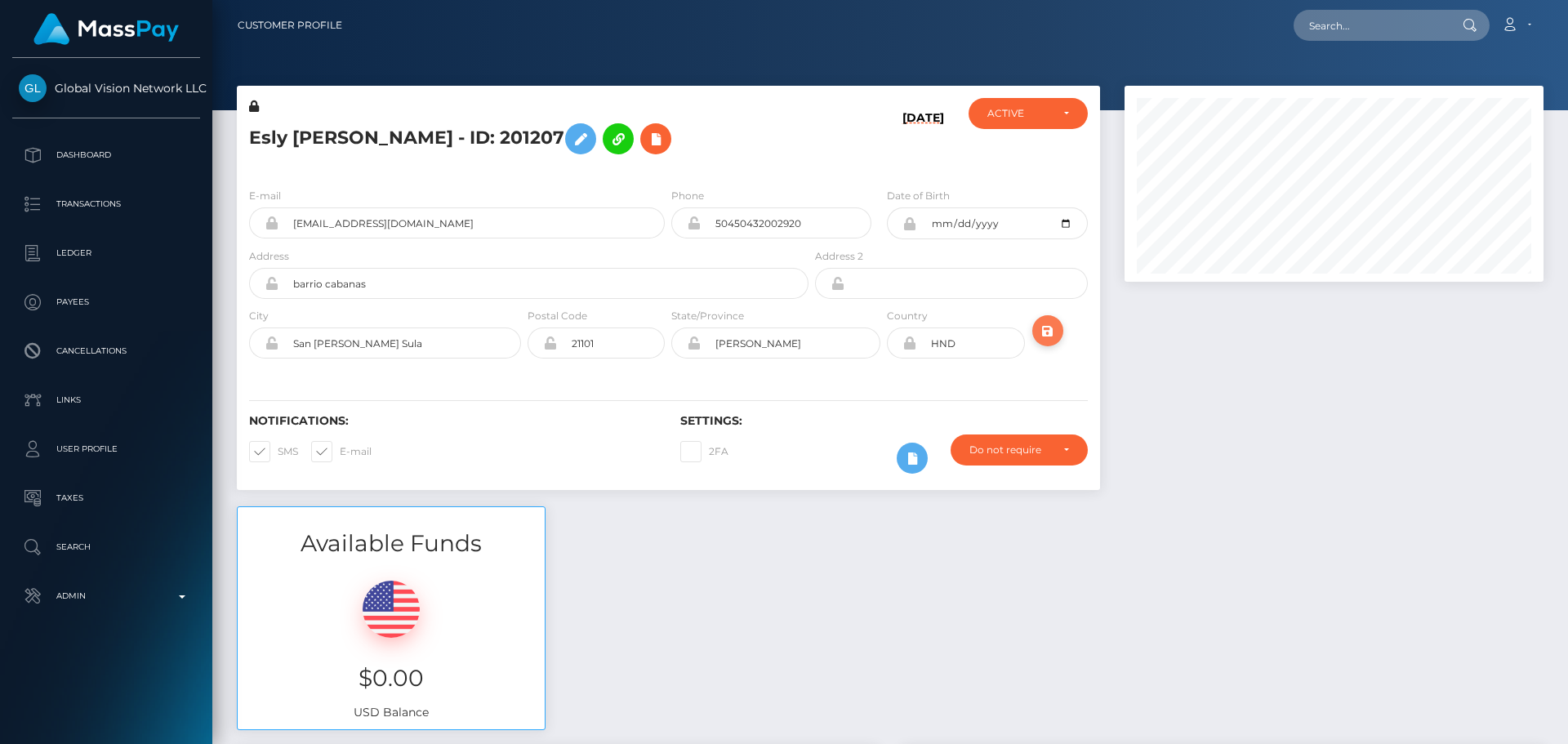
click at [1041, 336] on icon "submit" at bounding box center [1047, 332] width 19 height 20
click at [1351, 24] on input "text" at bounding box center [1370, 25] width 154 height 31
paste input "29692"
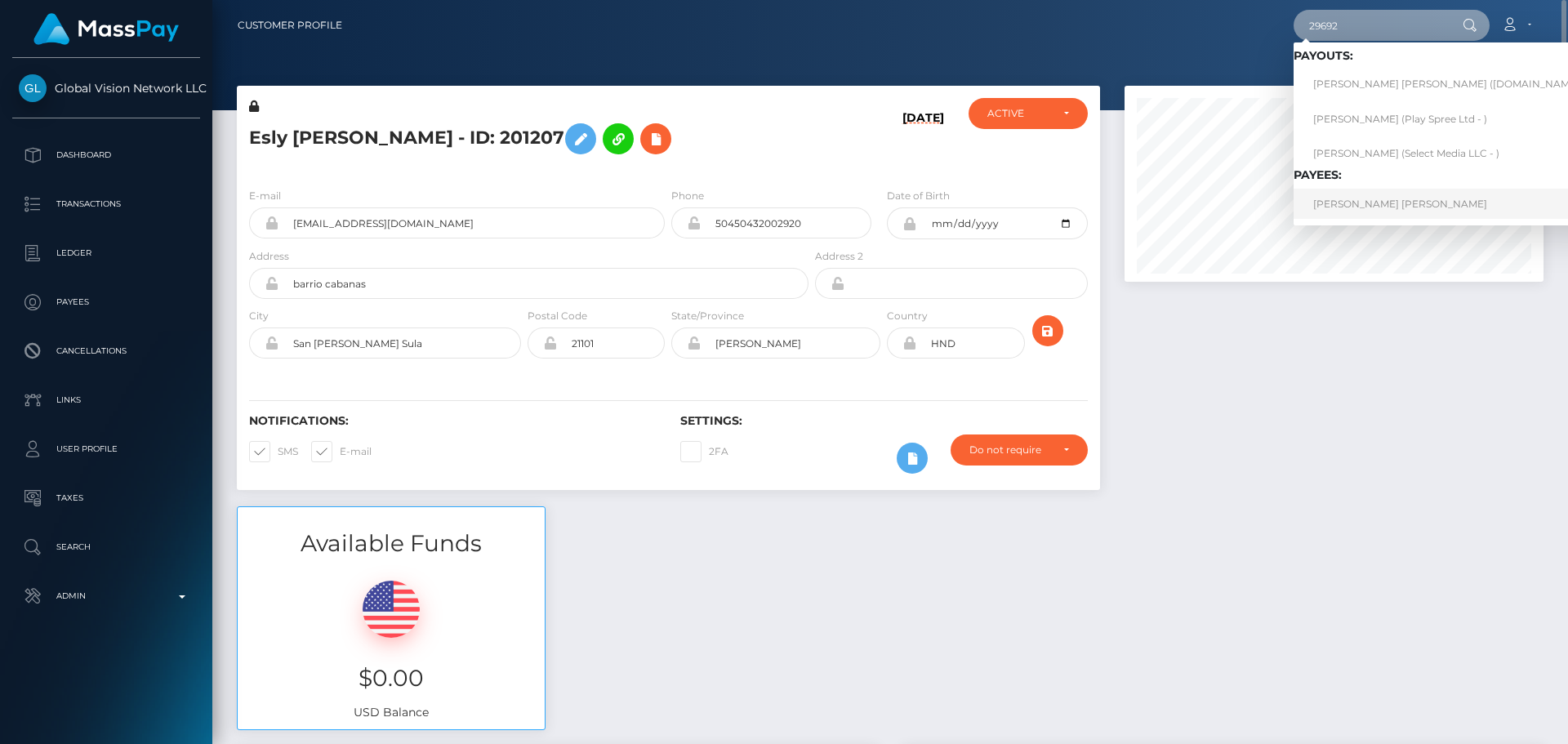
type input "29692"
click at [1339, 209] on link "Frank Vicente Rodriguez Rodriguez" at bounding box center [1452, 204] width 318 height 30
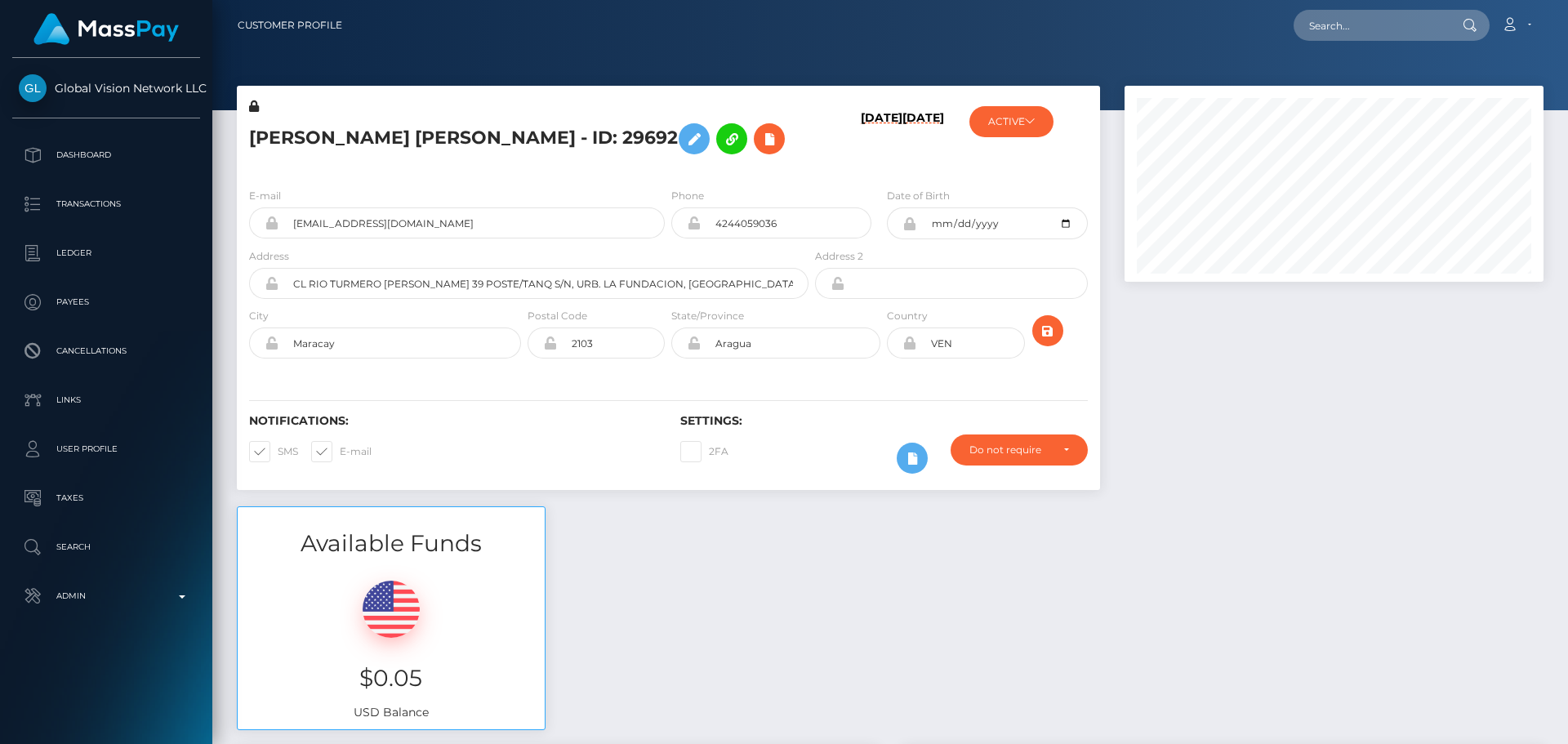
scroll to position [196, 420]
click at [779, 144] on icon at bounding box center [769, 139] width 19 height 20
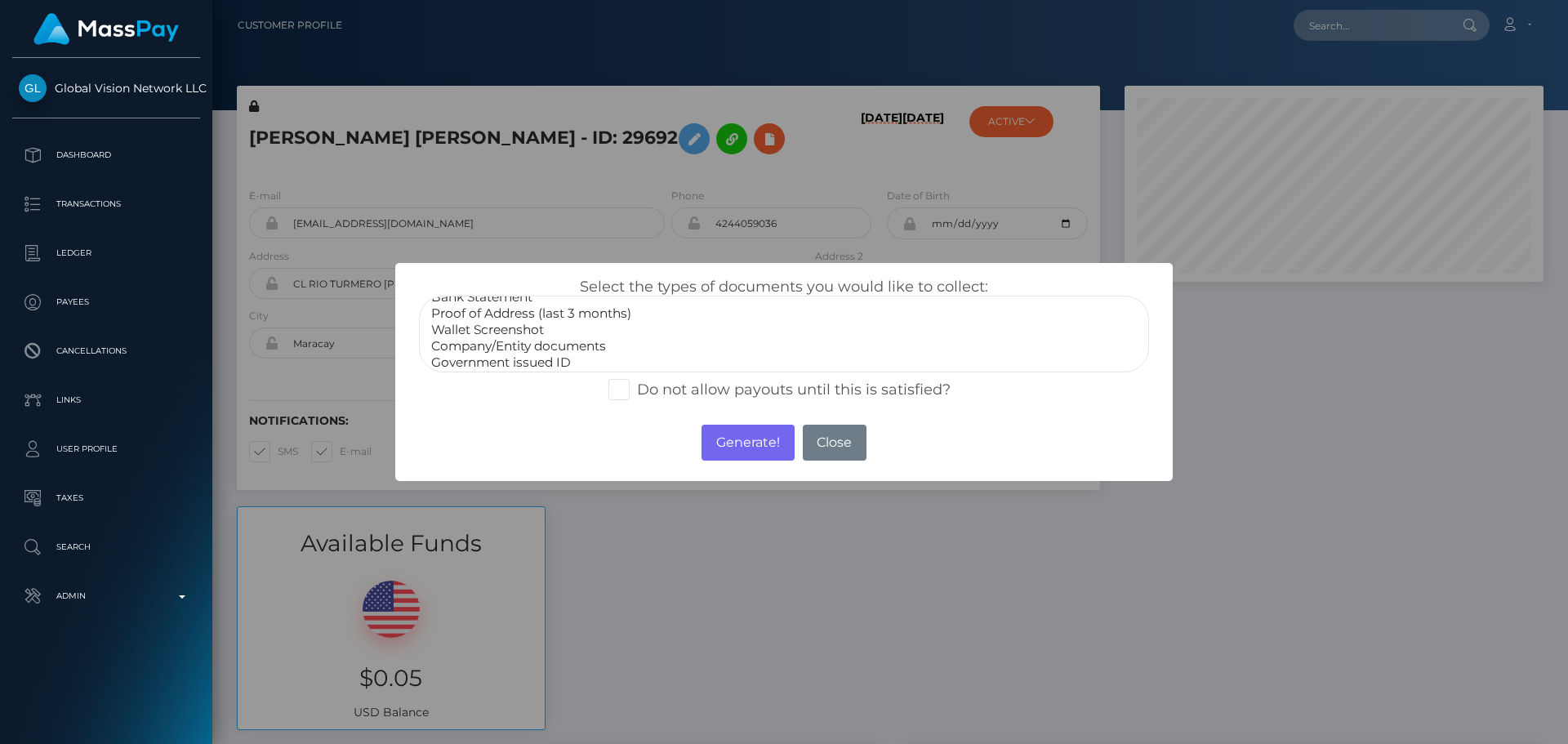
scroll to position [49, 0]
select select "Miscellaneous"
click at [507, 354] on option "Miscellaneous" at bounding box center [784, 359] width 708 height 17
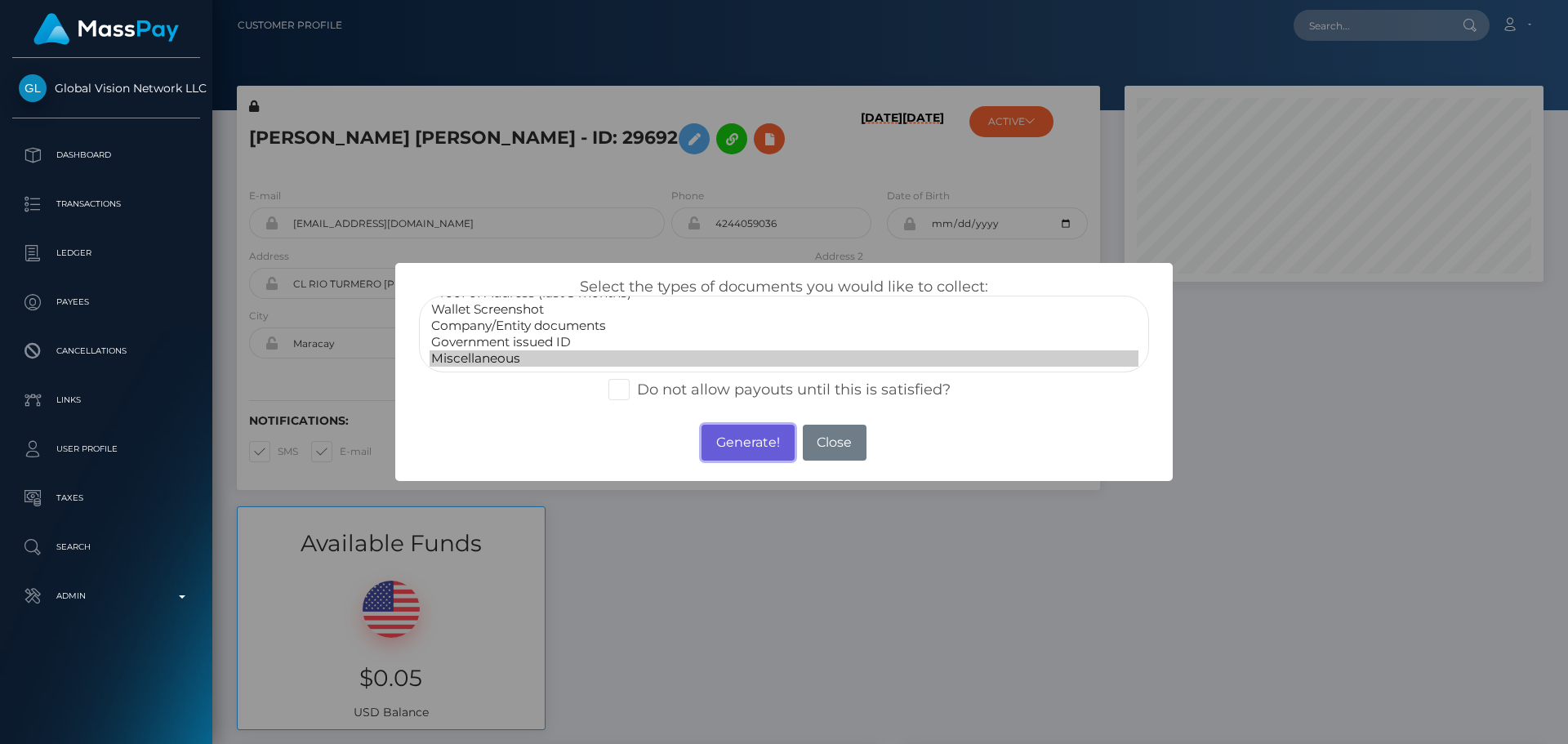
click at [729, 447] on button "Generate!" at bounding box center [748, 443] width 93 height 36
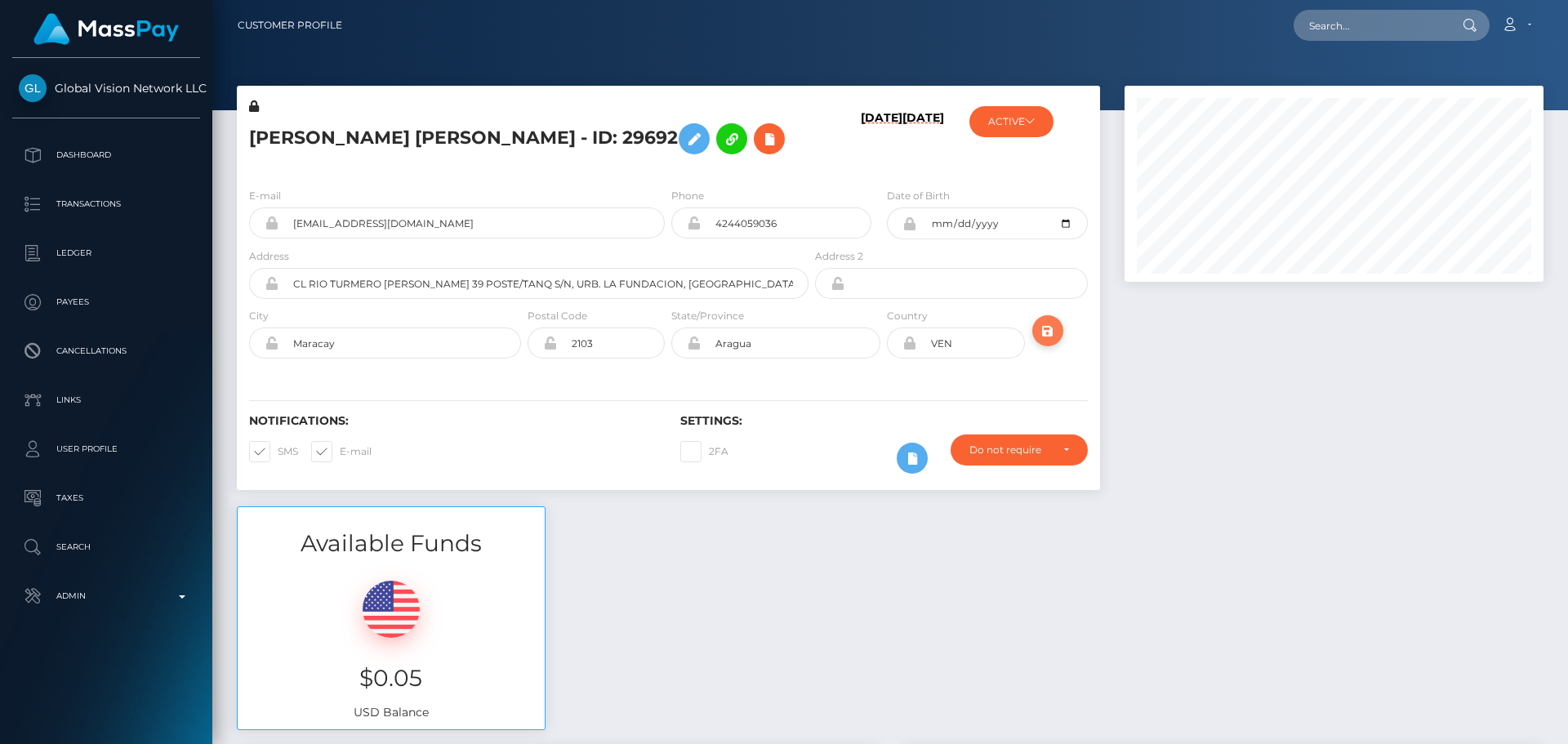
click at [1046, 331] on icon "submit" at bounding box center [1047, 332] width 19 height 20
click at [860, 164] on h6 "08/06/25" at bounding box center [881, 139] width 42 height 57
click at [820, 170] on div "08/06/25 08/06/25" at bounding box center [884, 136] width 144 height 77
click at [819, 171] on div "08/06/25 08/06/25" at bounding box center [884, 136] width 144 height 77
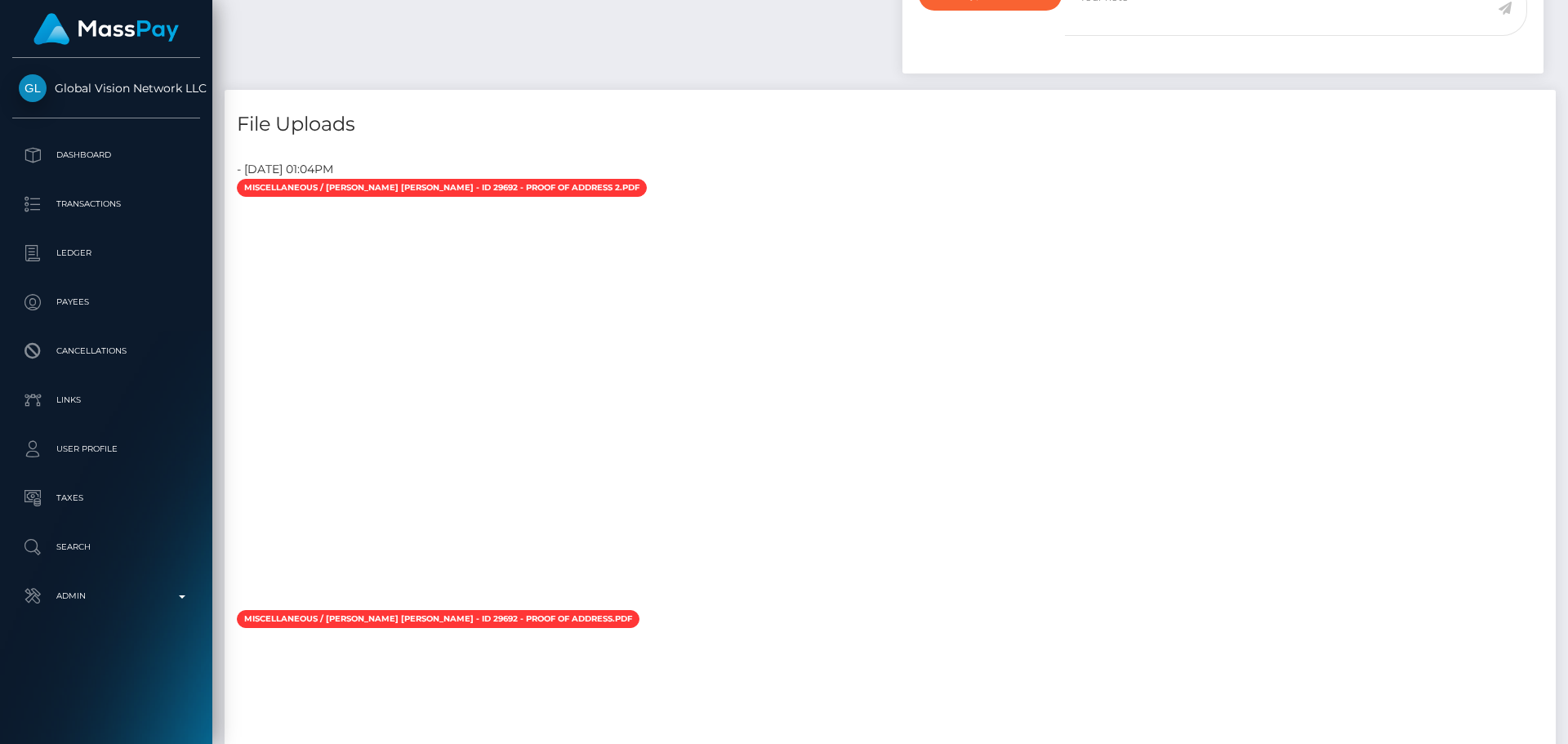
scroll to position [0, 0]
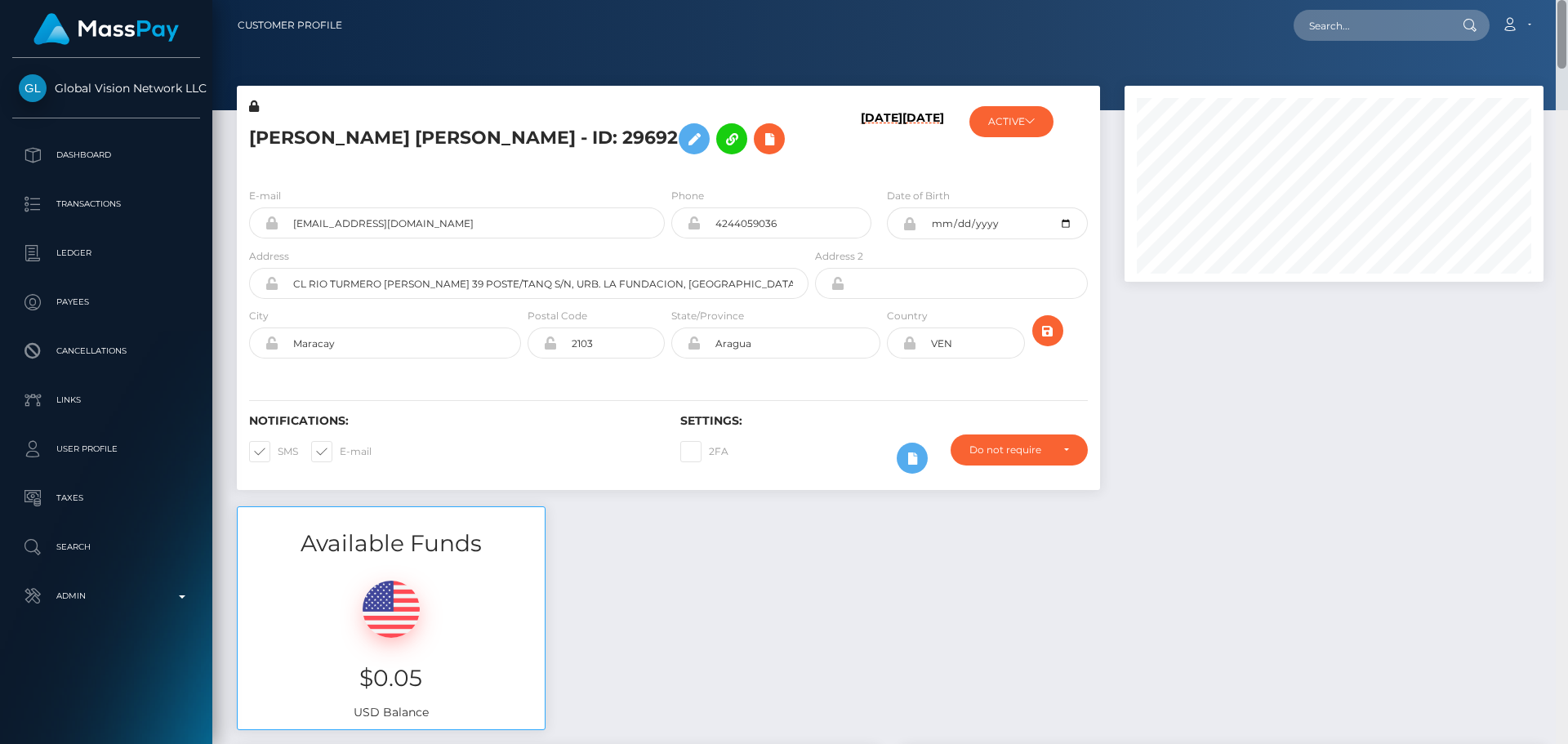
drag, startPoint x: 1564, startPoint y: 338, endPoint x: 1581, endPoint y: -38, distance: 376.4
click at [1567, 0] on html "Global Vision Network LLC Dashboard Transactions Ledger Payees" at bounding box center [784, 372] width 1568 height 744
click at [1399, 40] on input "text" at bounding box center [1370, 25] width 154 height 31
paste input "jmarulanda"
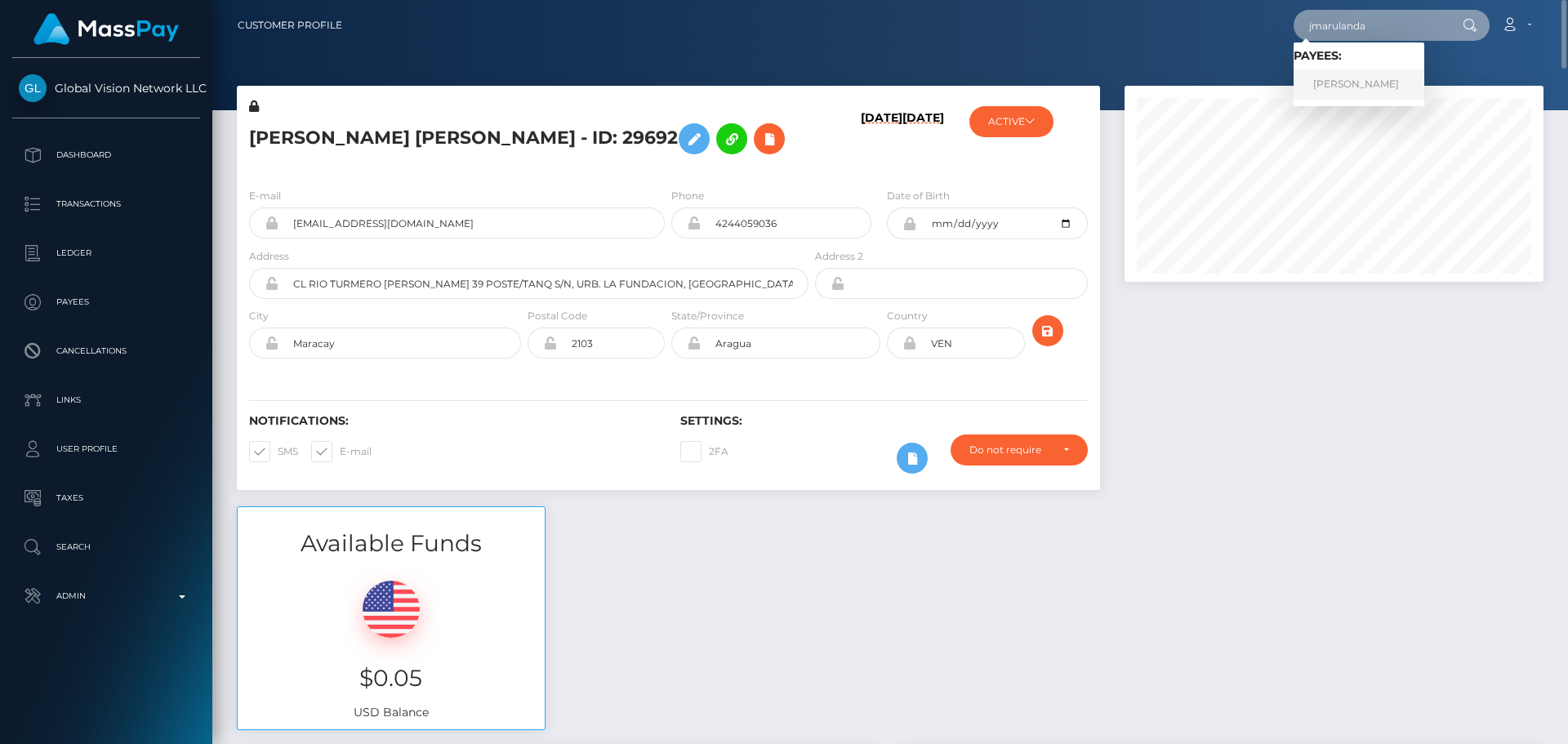
type input "jmarulanda"
click at [1355, 73] on link "Jessica Marulanda Carvajal" at bounding box center [1359, 84] width 131 height 30
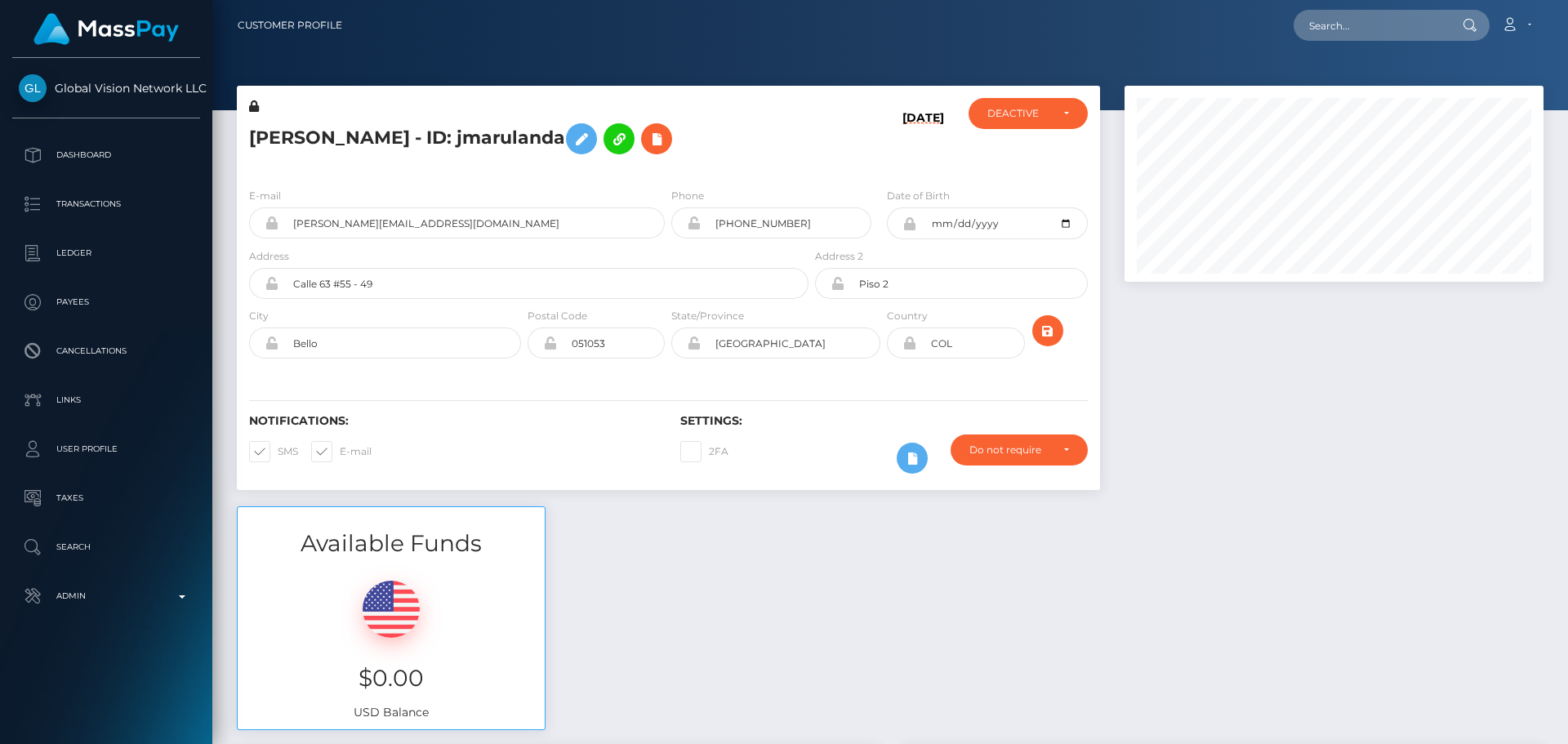
scroll to position [196, 420]
click at [666, 144] on icon at bounding box center [656, 139] width 19 height 20
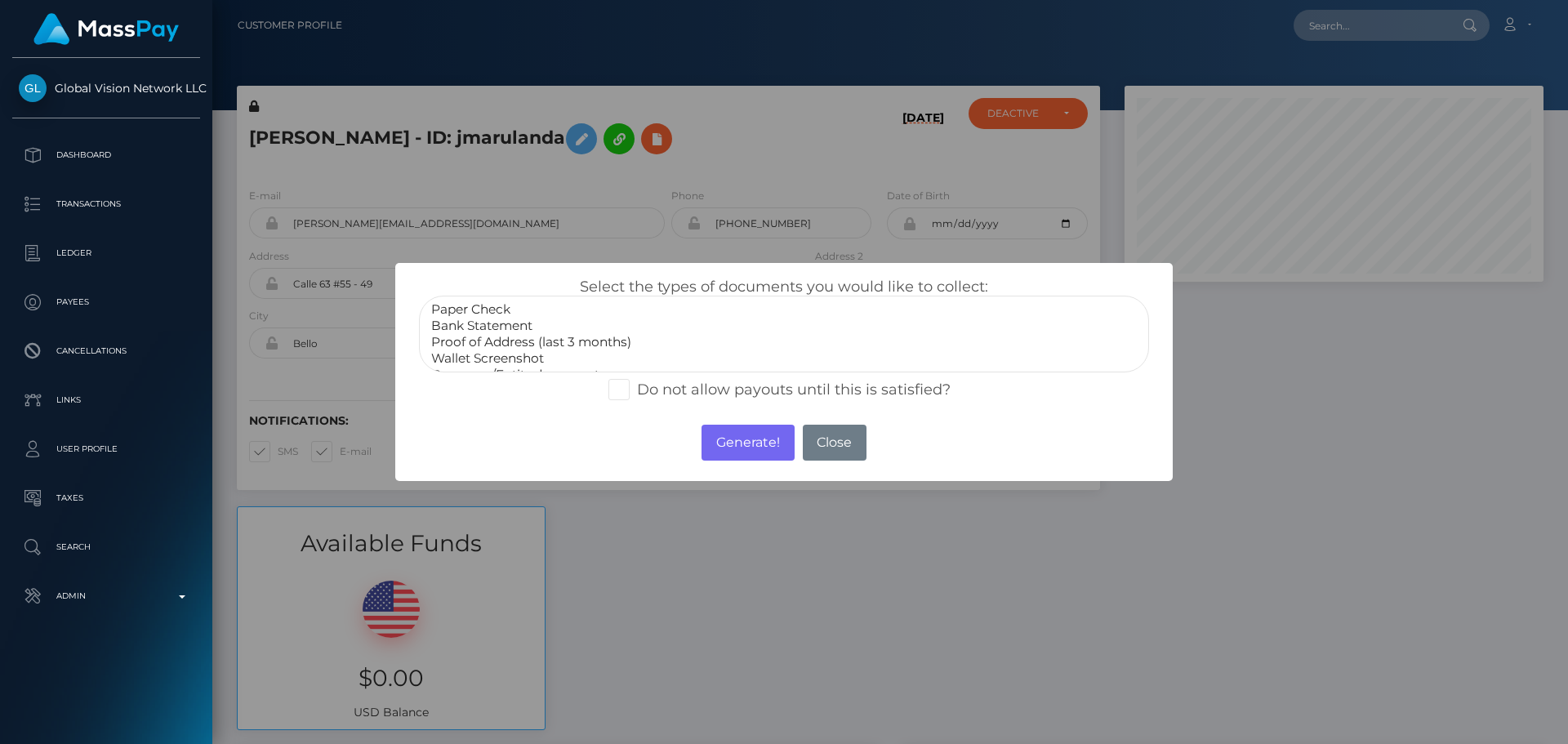
scroll to position [49, 0]
select select "Miscellaneous"
click at [486, 361] on option "Miscellaneous" at bounding box center [784, 359] width 708 height 17
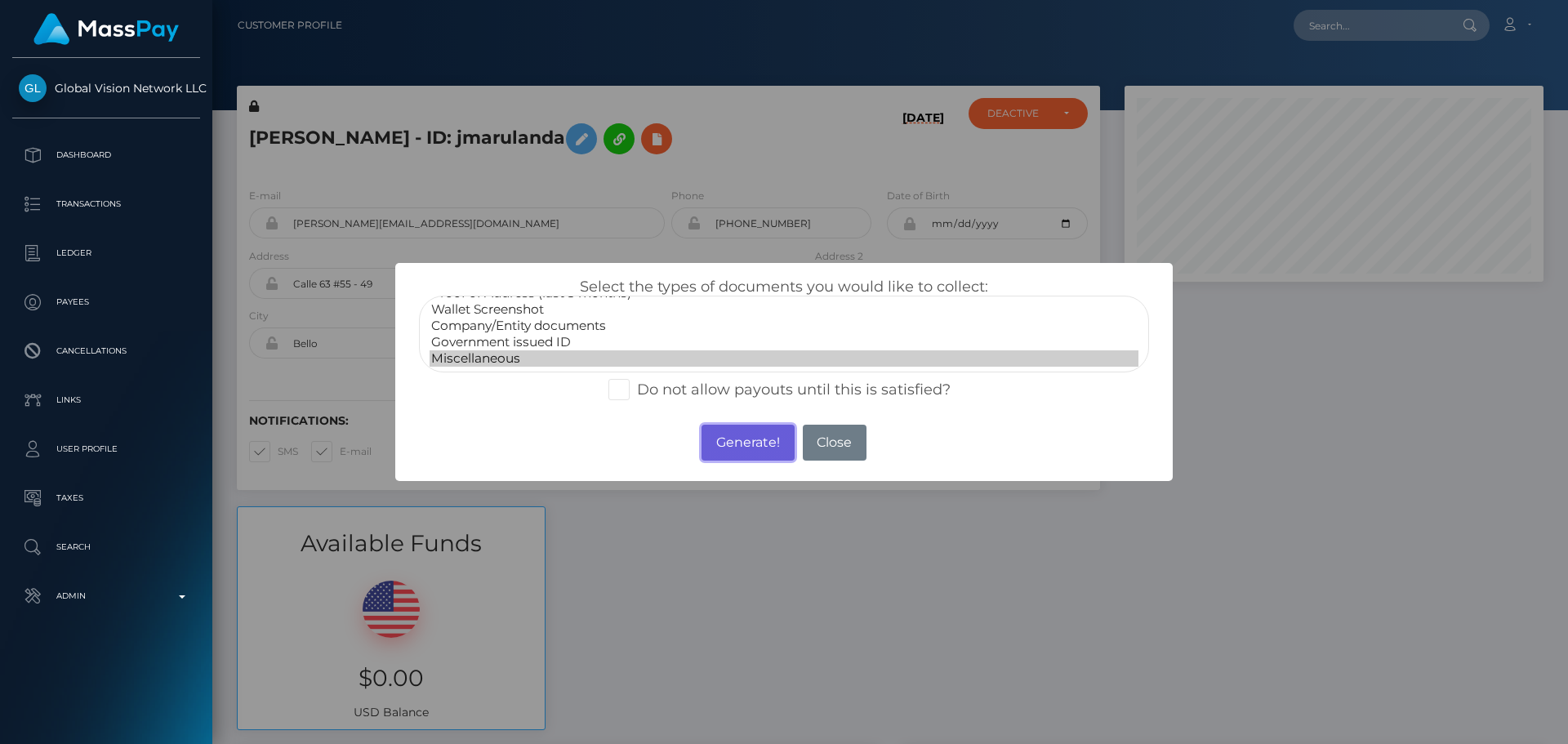
click at [747, 438] on button "Generate!" at bounding box center [748, 443] width 93 height 36
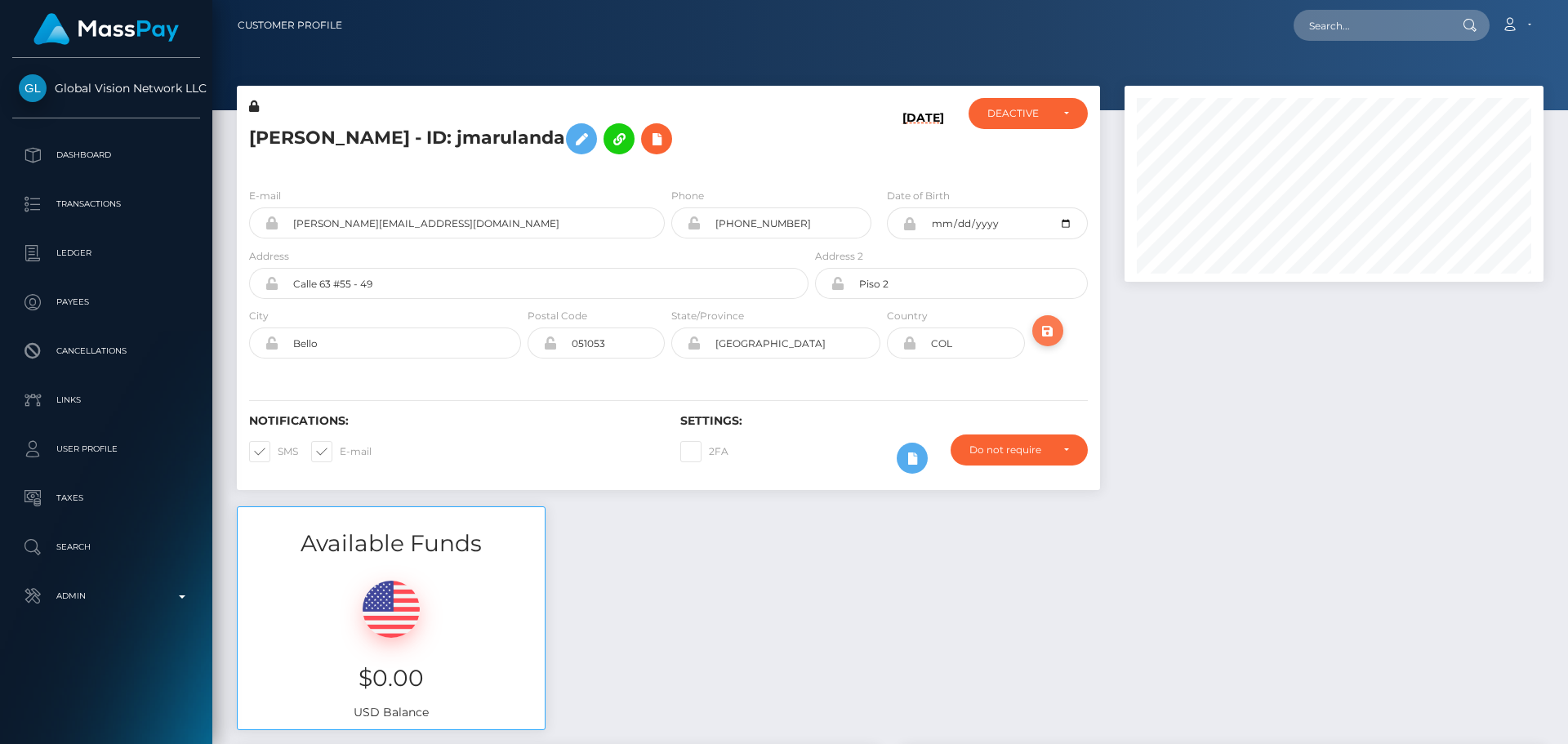
click at [1046, 332] on icon "submit" at bounding box center [1047, 332] width 19 height 20
click at [666, 173] on div "[PERSON_NAME] - ID: jmarulanda" at bounding box center [524, 136] width 575 height 77
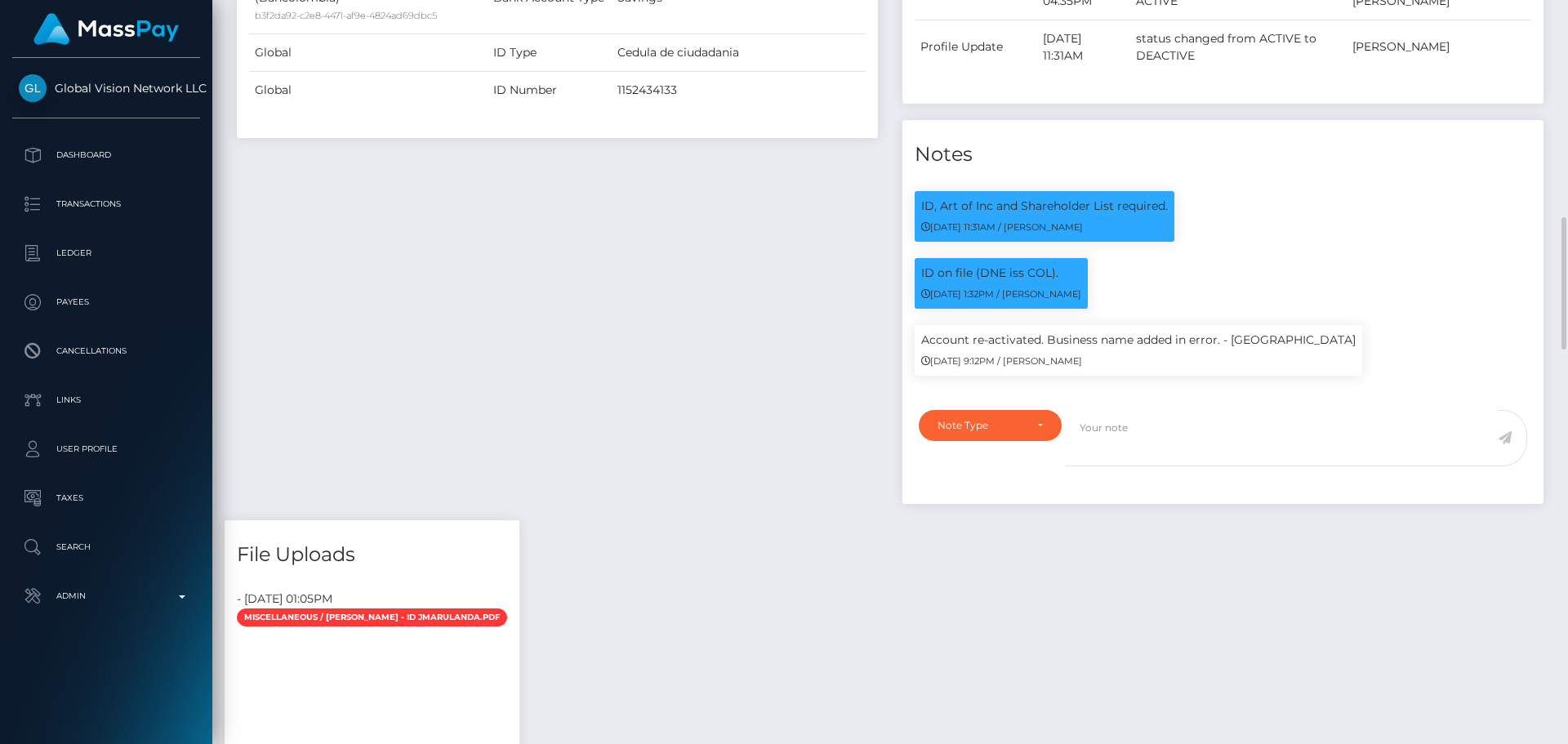
scroll to position [1389, 0]
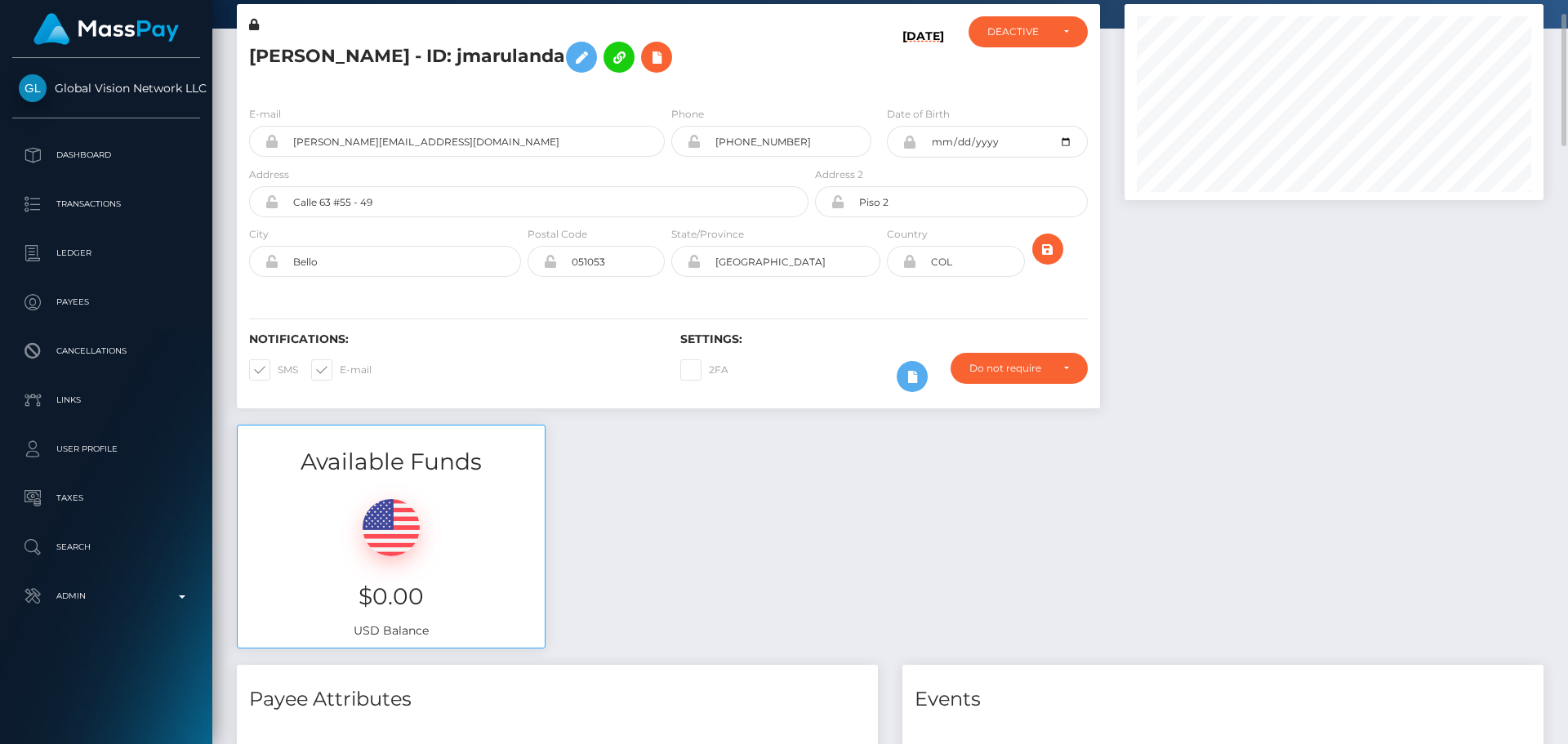
scroll to position [0, 0]
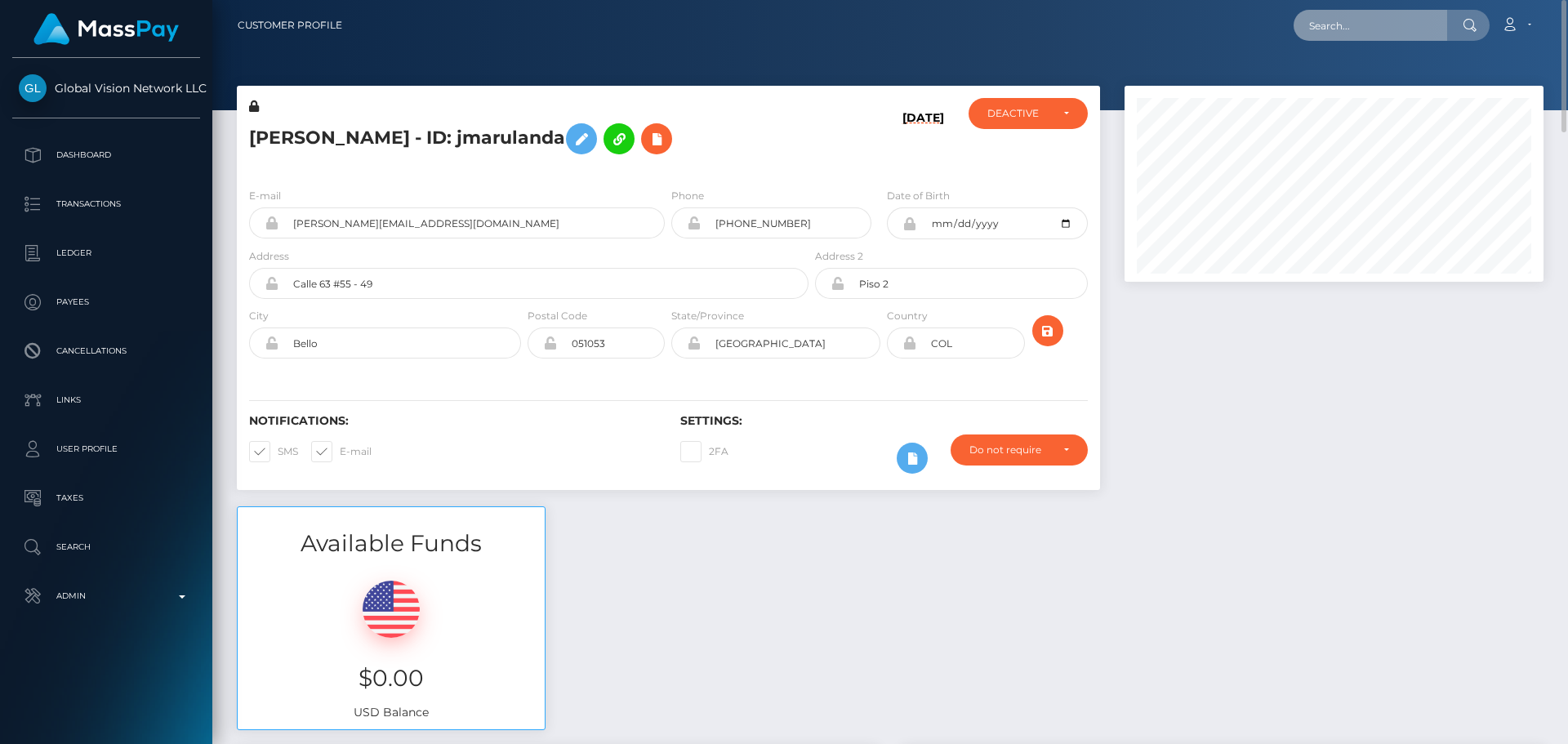
click at [1349, 20] on input "text" at bounding box center [1370, 25] width 154 height 31
paste input "dmunoz"
type input "dmunoz"
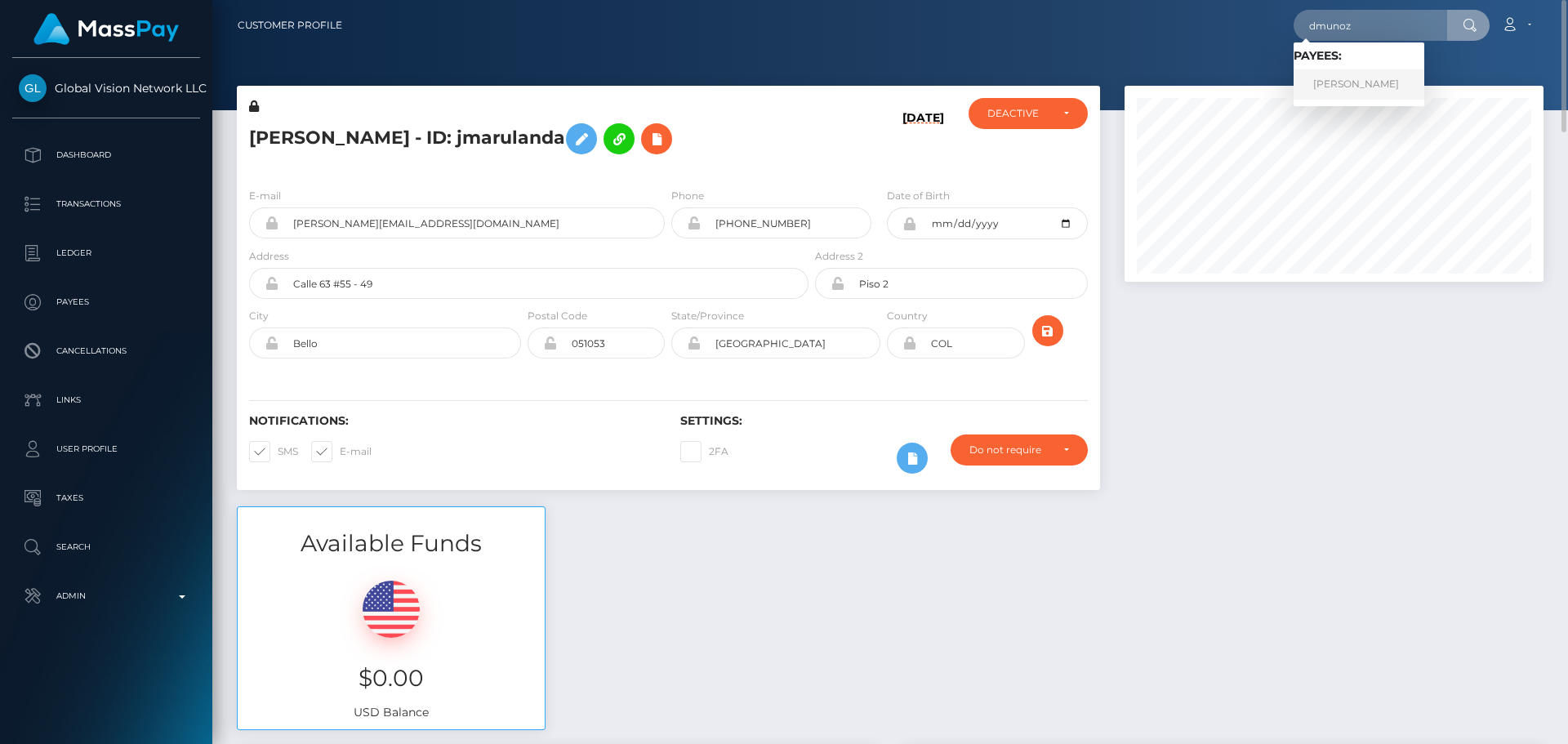
click at [1348, 94] on link "Daniela Munoz Orozco" at bounding box center [1359, 84] width 131 height 30
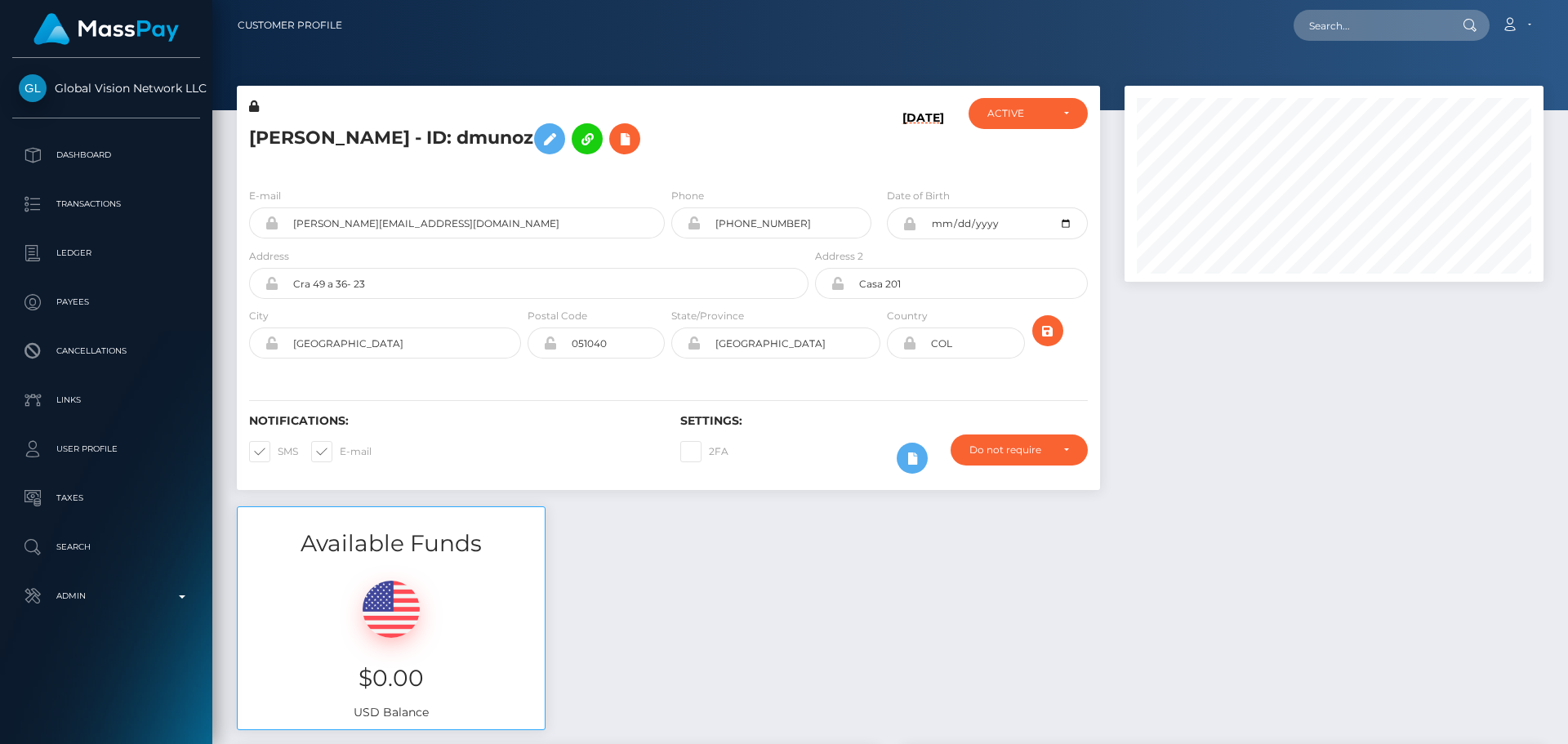
scroll to position [196, 420]
click at [634, 139] on icon at bounding box center [624, 139] width 19 height 20
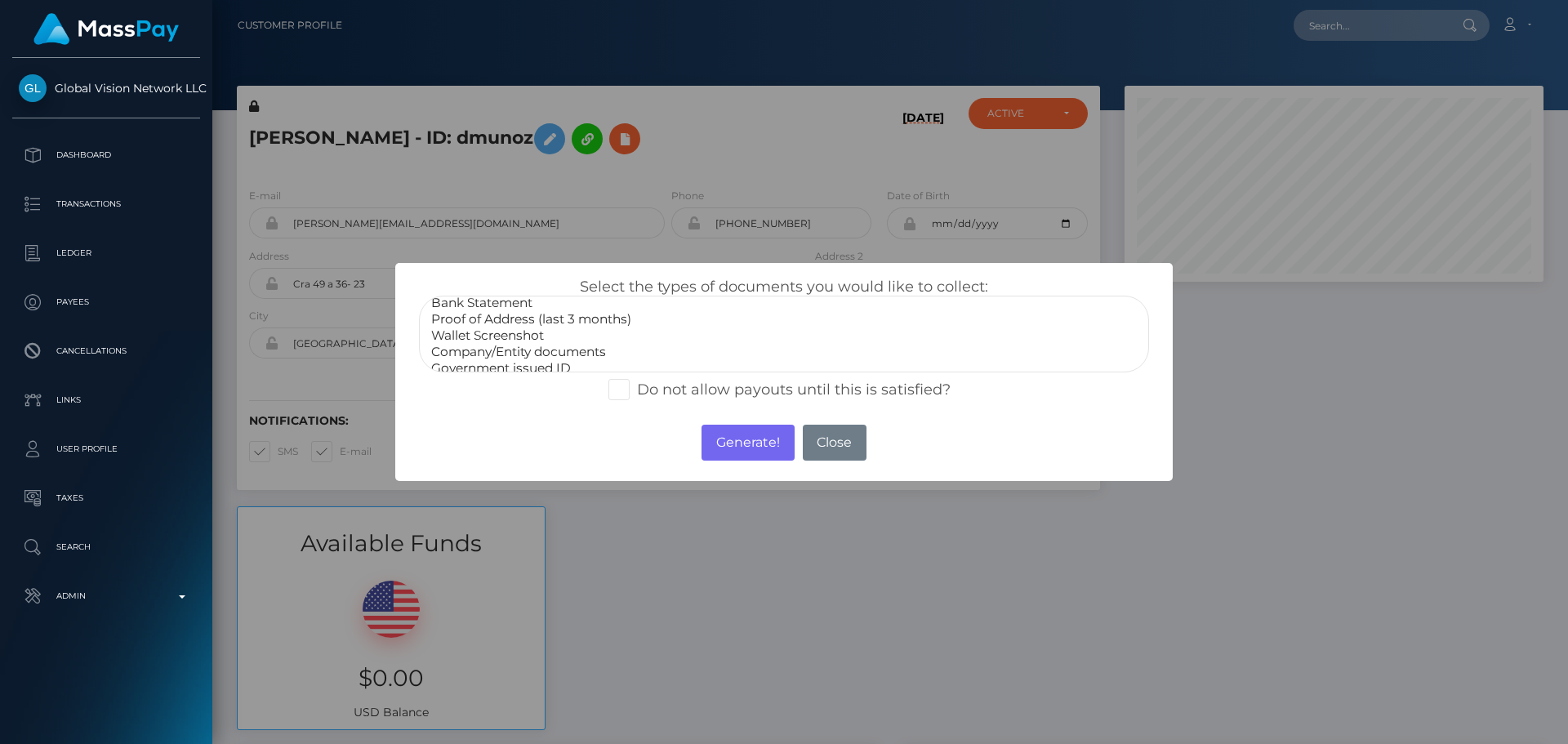
scroll to position [49, 0]
select select "Miscellaneous"
click at [486, 355] on option "Miscellaneous" at bounding box center [784, 359] width 708 height 17
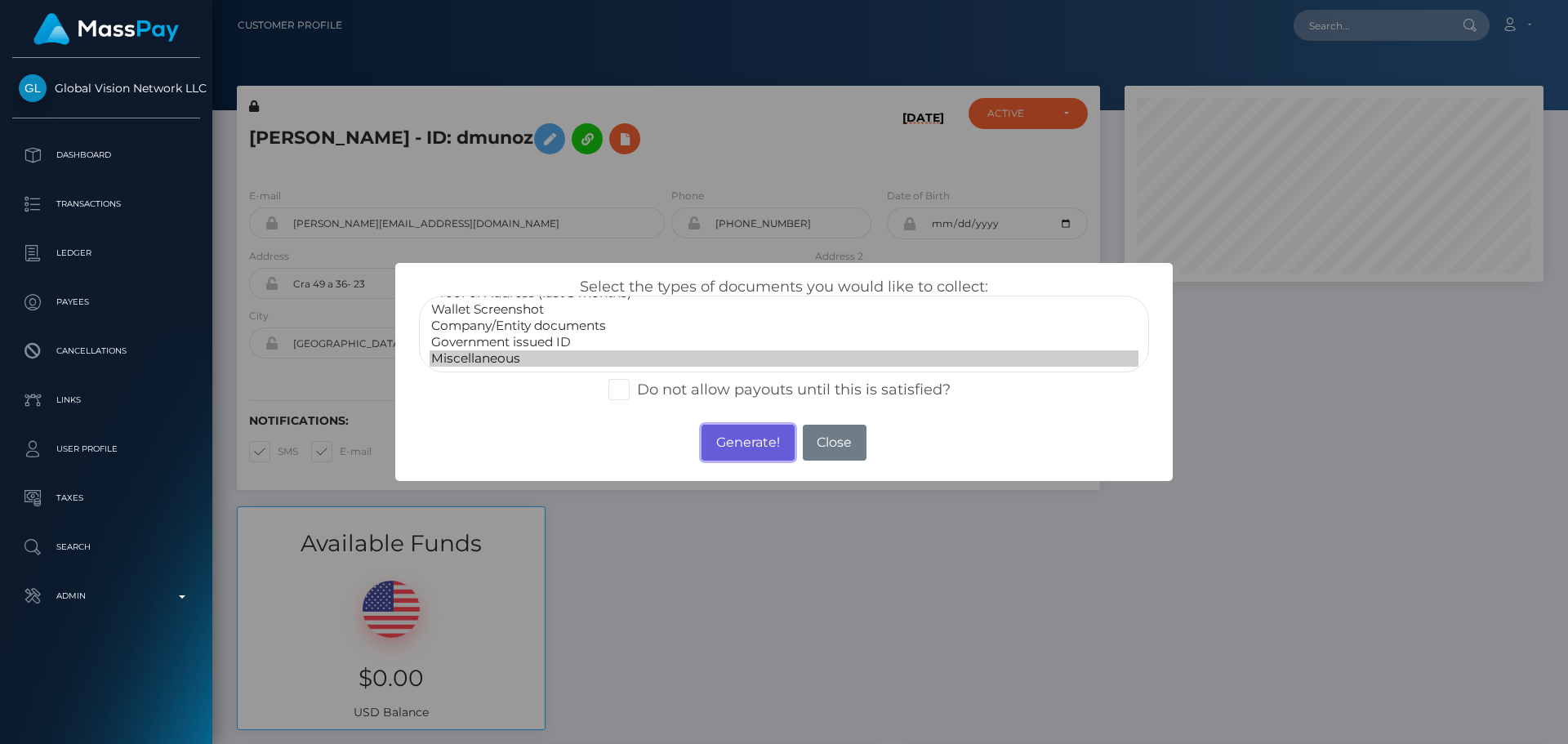
click at [754, 440] on button "Generate!" at bounding box center [748, 443] width 93 height 36
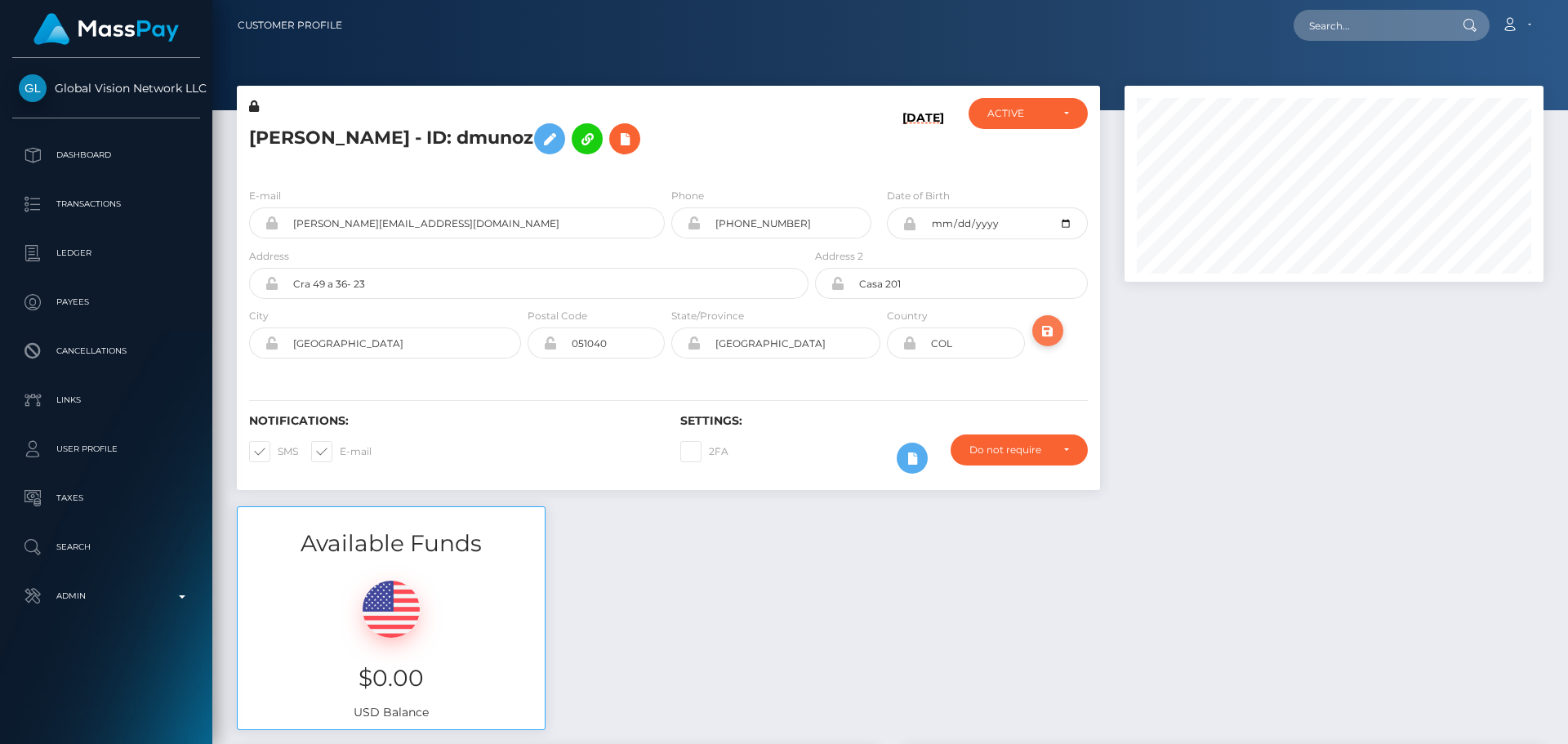
click at [1049, 334] on icon "submit" at bounding box center [1047, 332] width 19 height 20
click at [774, 161] on div "[PERSON_NAME] - ID: dmunoz" at bounding box center [524, 136] width 575 height 77
drag, startPoint x: 774, startPoint y: 148, endPoint x: 780, endPoint y: 144, distance: 7.2
click at [779, 146] on h5 "[PERSON_NAME] - ID: dmunoz" at bounding box center [524, 139] width 551 height 48
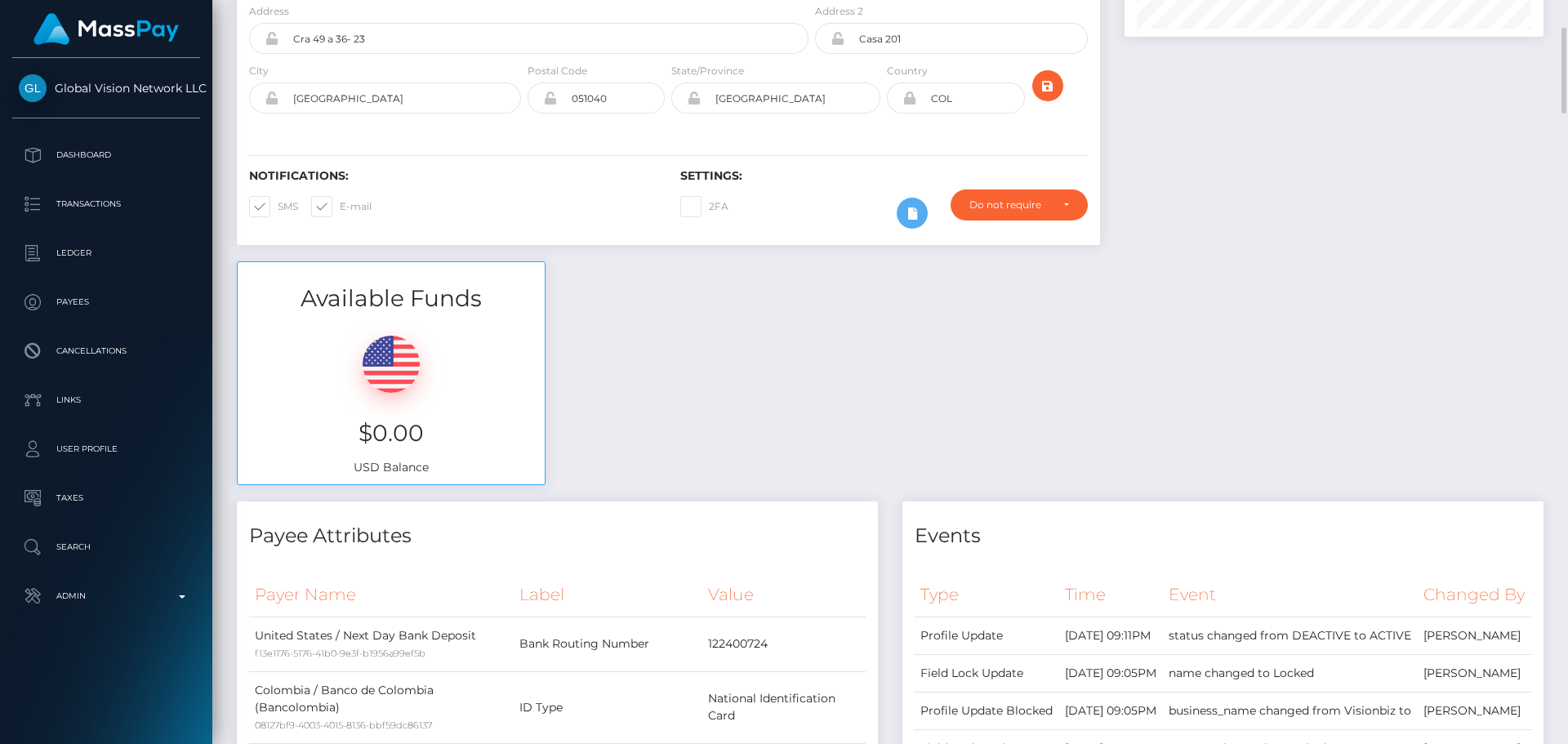
scroll to position [0, 0]
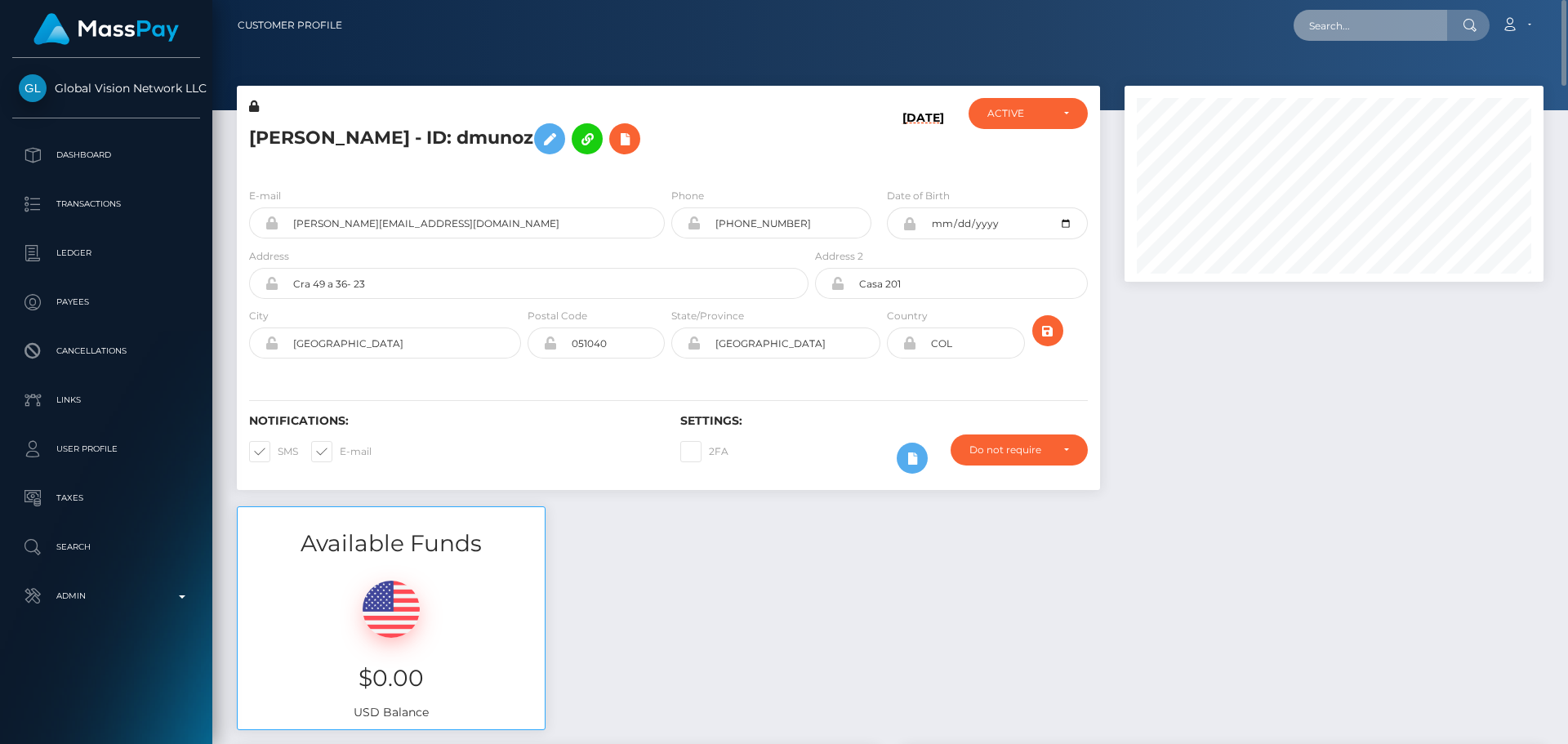
click at [1349, 28] on input "text" at bounding box center [1370, 25] width 154 height 31
paste input "dmunoz"
type input "dmunoz"
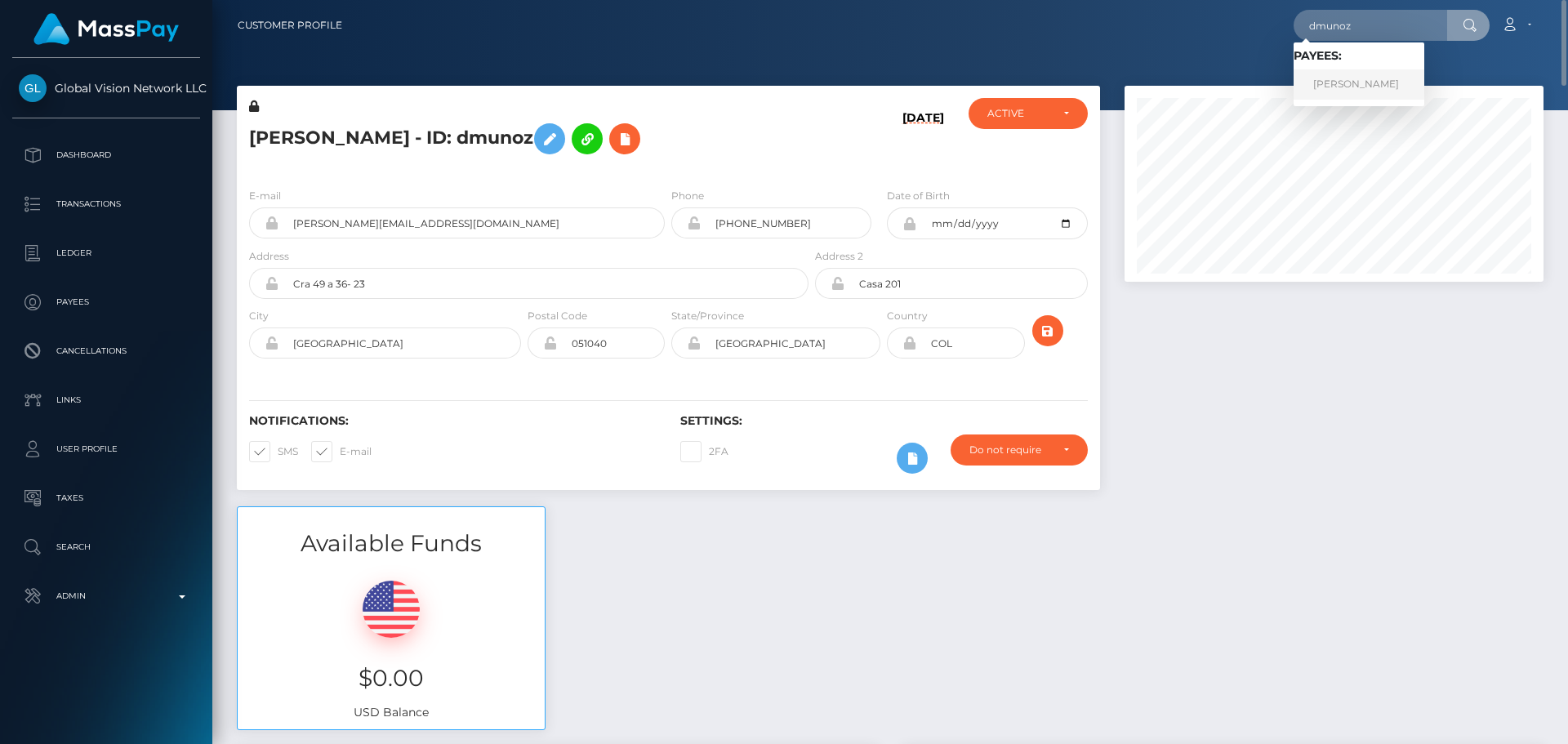
click at [1367, 79] on link "Daniela Munoz Orozco" at bounding box center [1359, 84] width 131 height 30
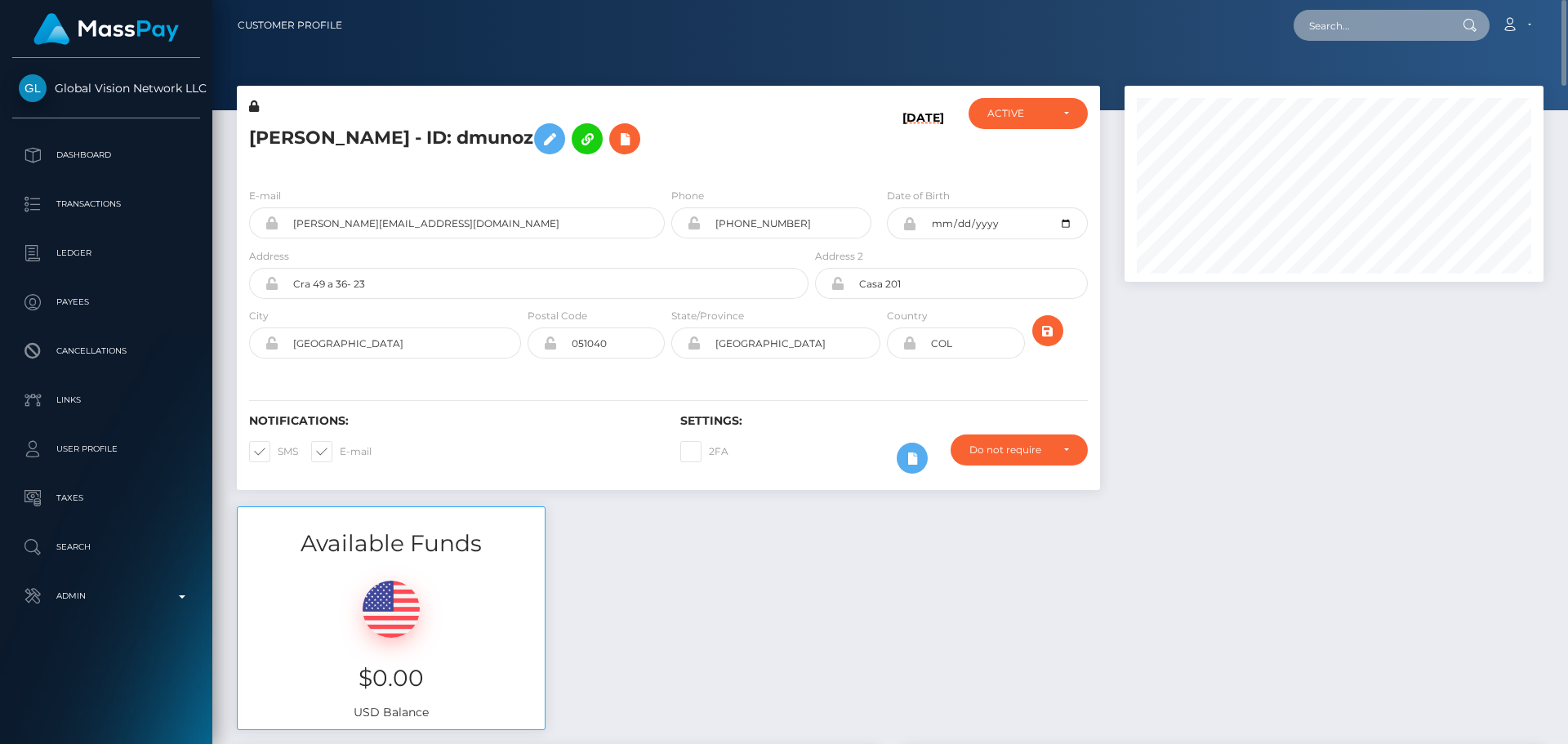
click at [1408, 25] on input "text" at bounding box center [1370, 25] width 154 height 31
paste input "103801"
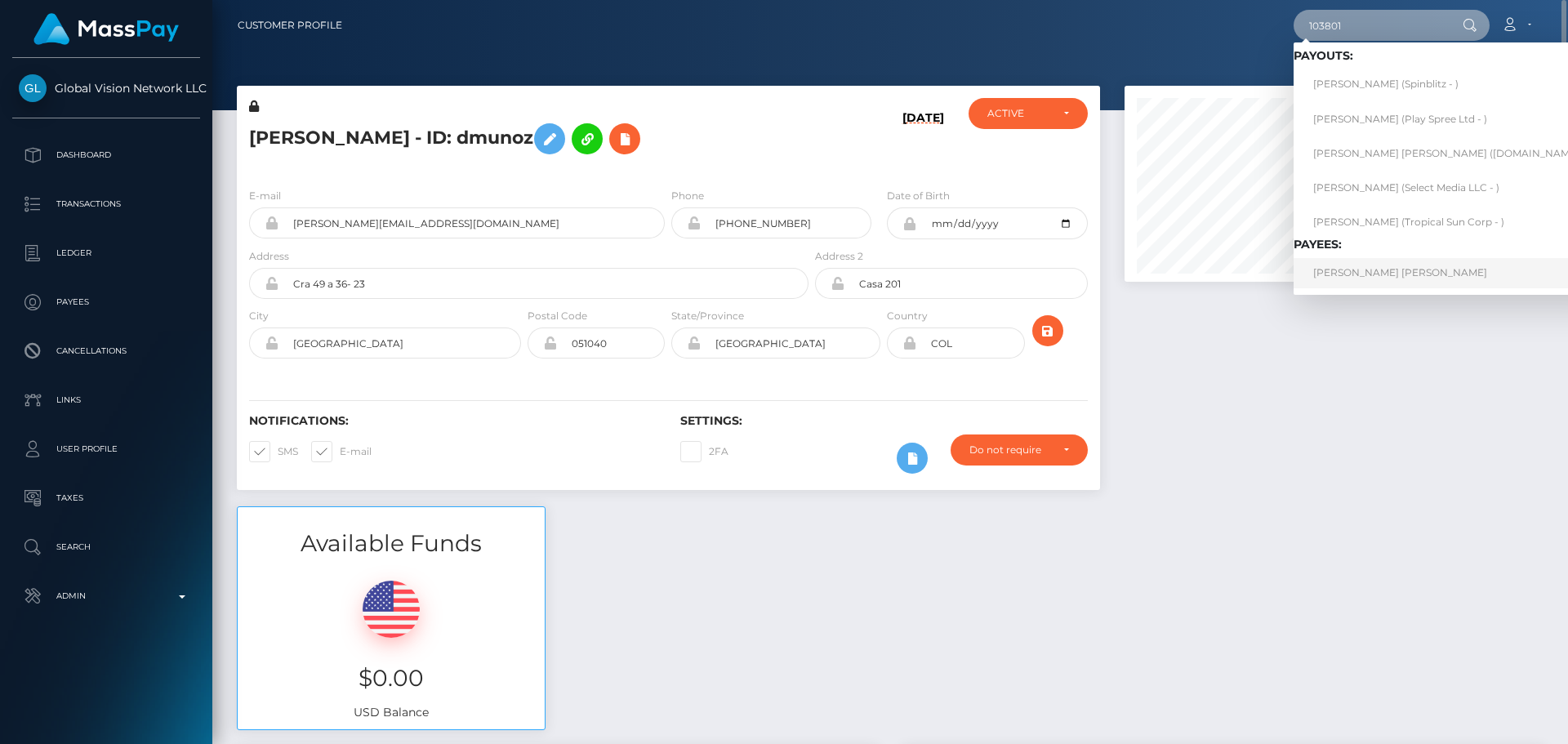
type input "103801"
click at [1351, 271] on link "[PERSON_NAME] [PERSON_NAME]" at bounding box center [1452, 273] width 318 height 30
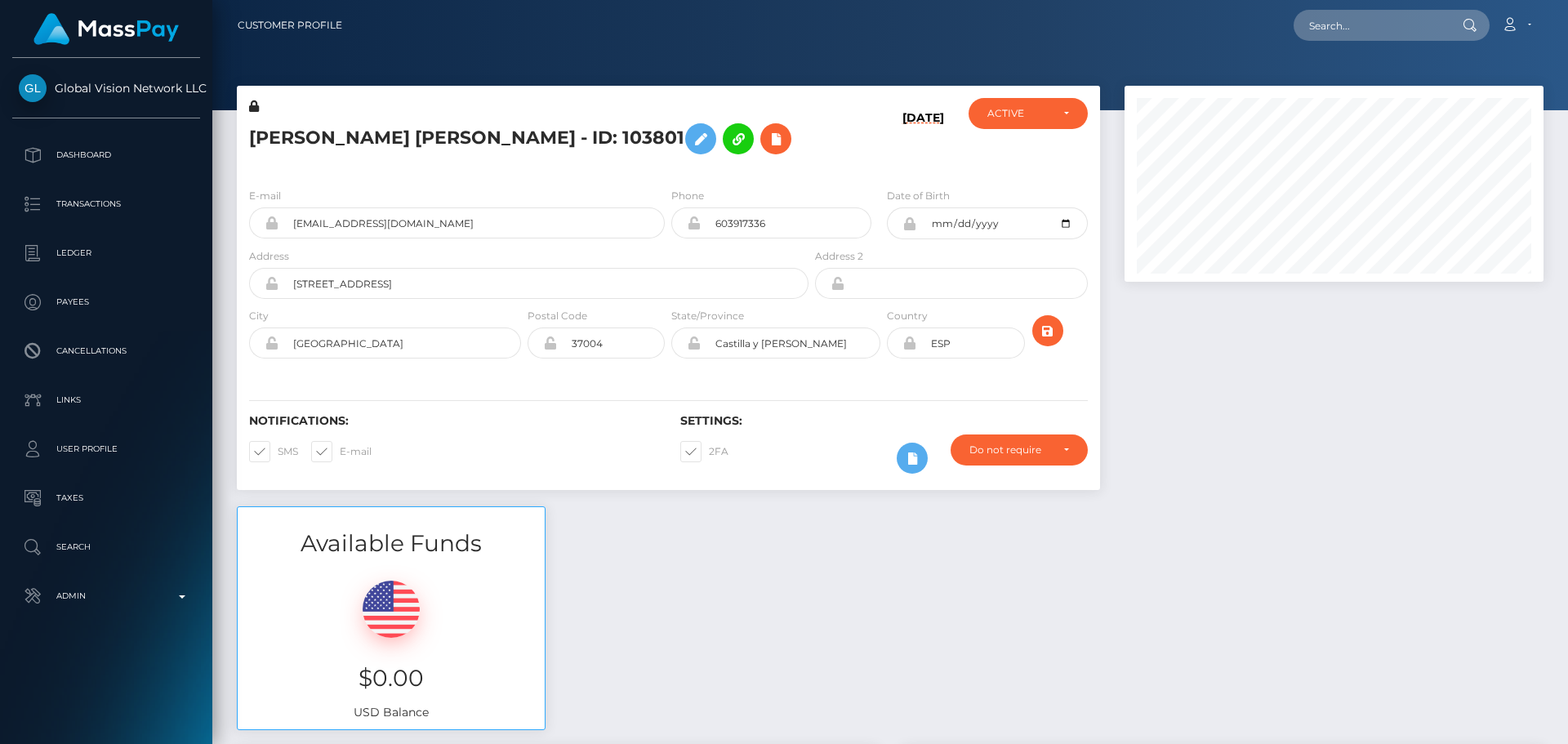
scroll to position [196, 420]
click at [779, 149] on icon at bounding box center [775, 139] width 19 height 20
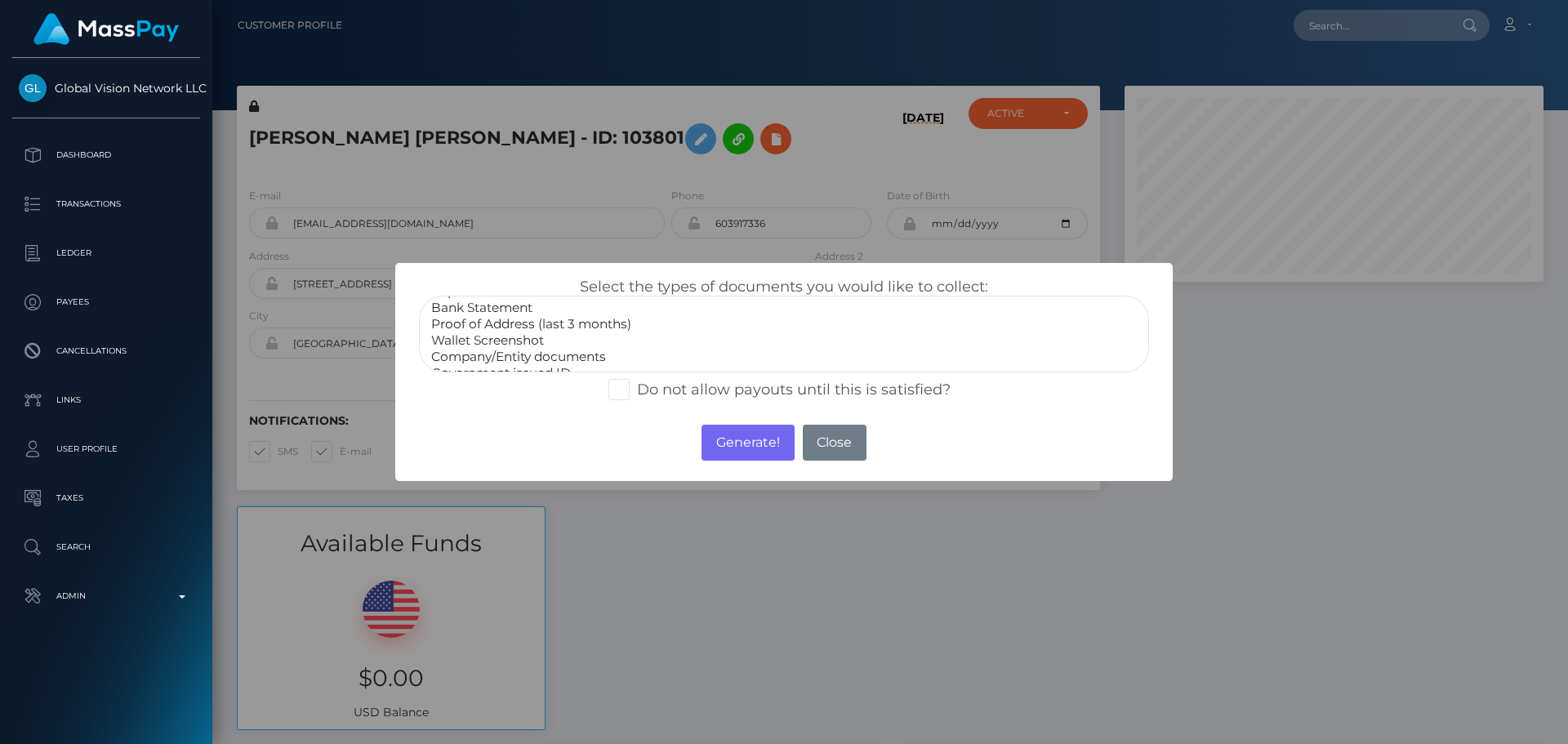
scroll to position [49, 0]
click at [483, 368] on select "Paper Check Bank Statement Proof of Address (last 3 months) Wallet Screenshot C…" at bounding box center [784, 334] width 730 height 77
select select "Miscellaneous"
click at [483, 364] on option "Miscellaneous" at bounding box center [784, 359] width 708 height 17
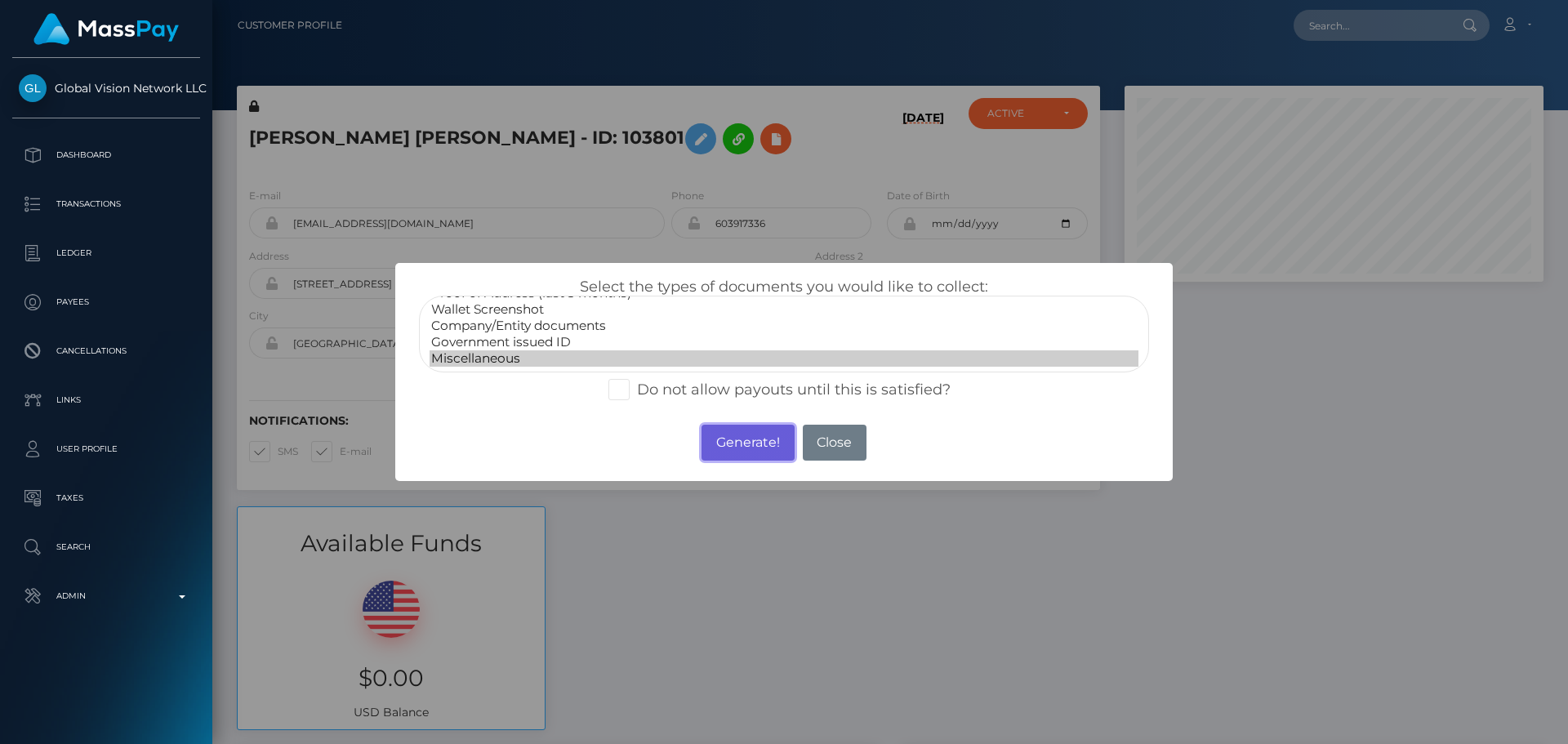
click at [756, 443] on button "Generate!" at bounding box center [748, 443] width 93 height 36
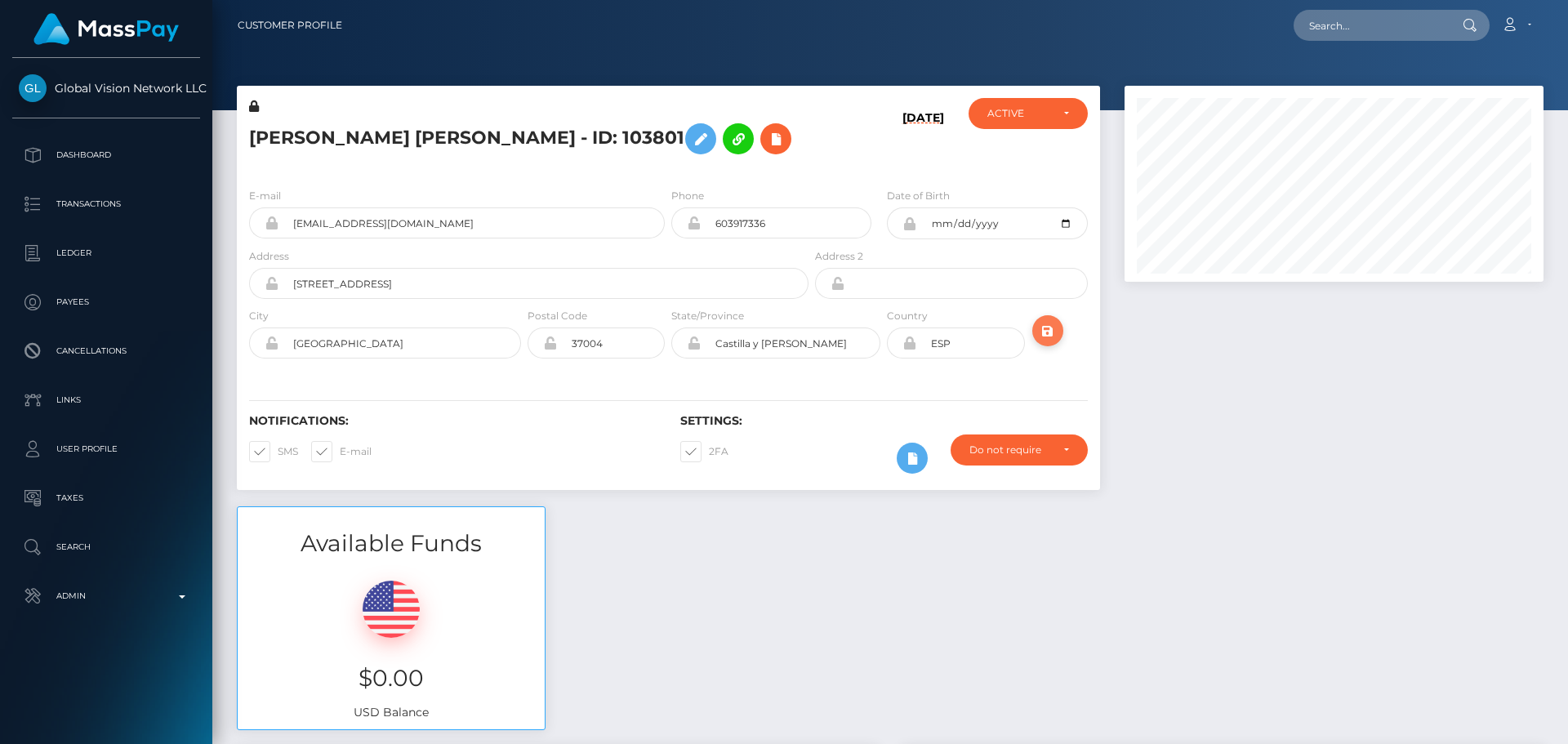
click at [1047, 322] on icon "submit" at bounding box center [1047, 332] width 19 height 20
click at [827, 145] on div "[DATE]" at bounding box center [884, 136] width 144 height 77
click at [829, 144] on div "[DATE]" at bounding box center [884, 136] width 144 height 77
click at [1051, 331] on icon "submit" at bounding box center [1047, 332] width 19 height 20
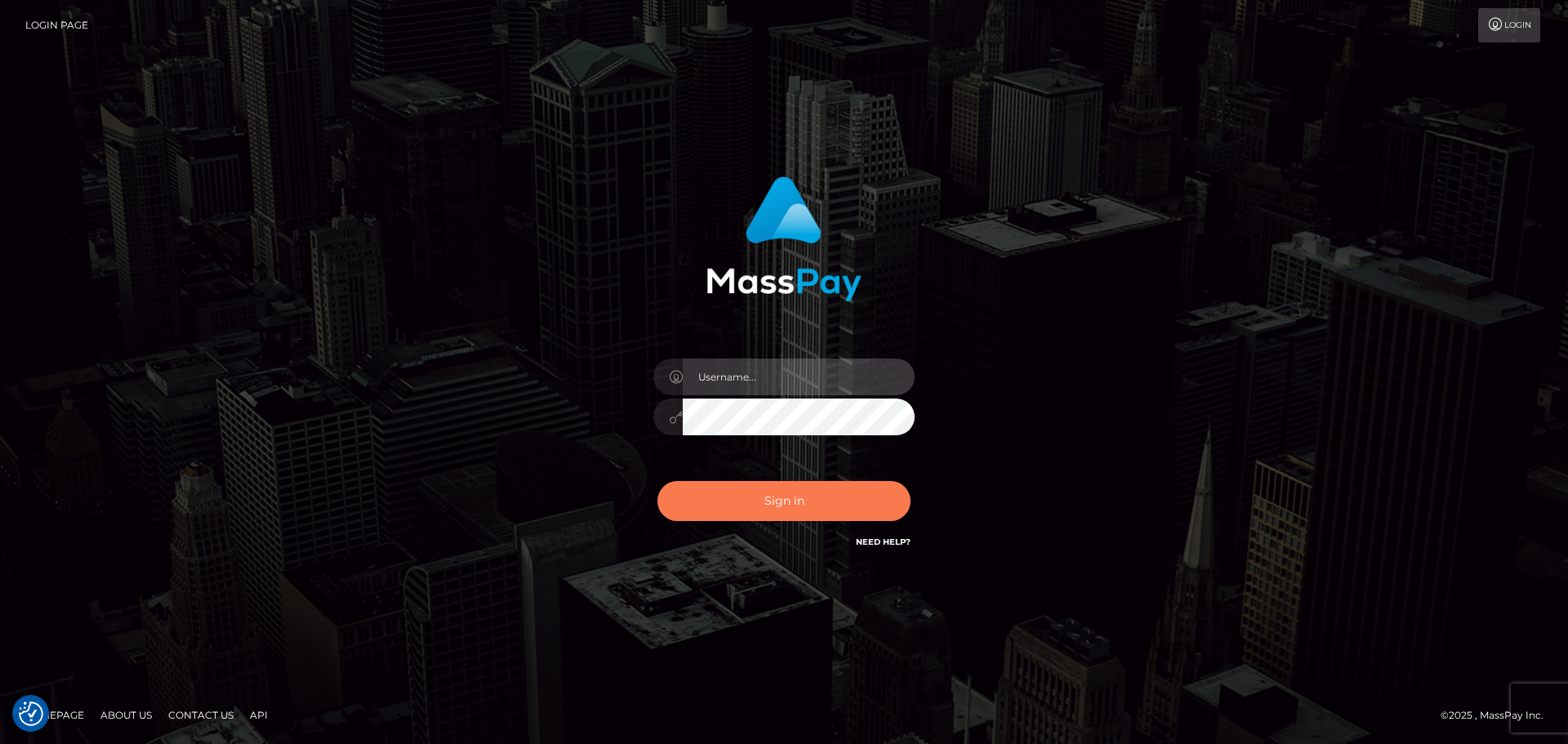
type input "constantin.mp"
click at [804, 488] on button "Sign in" at bounding box center [784, 501] width 253 height 40
type input "[DOMAIN_NAME]"
click at [804, 488] on button "Sign in" at bounding box center [784, 501] width 253 height 40
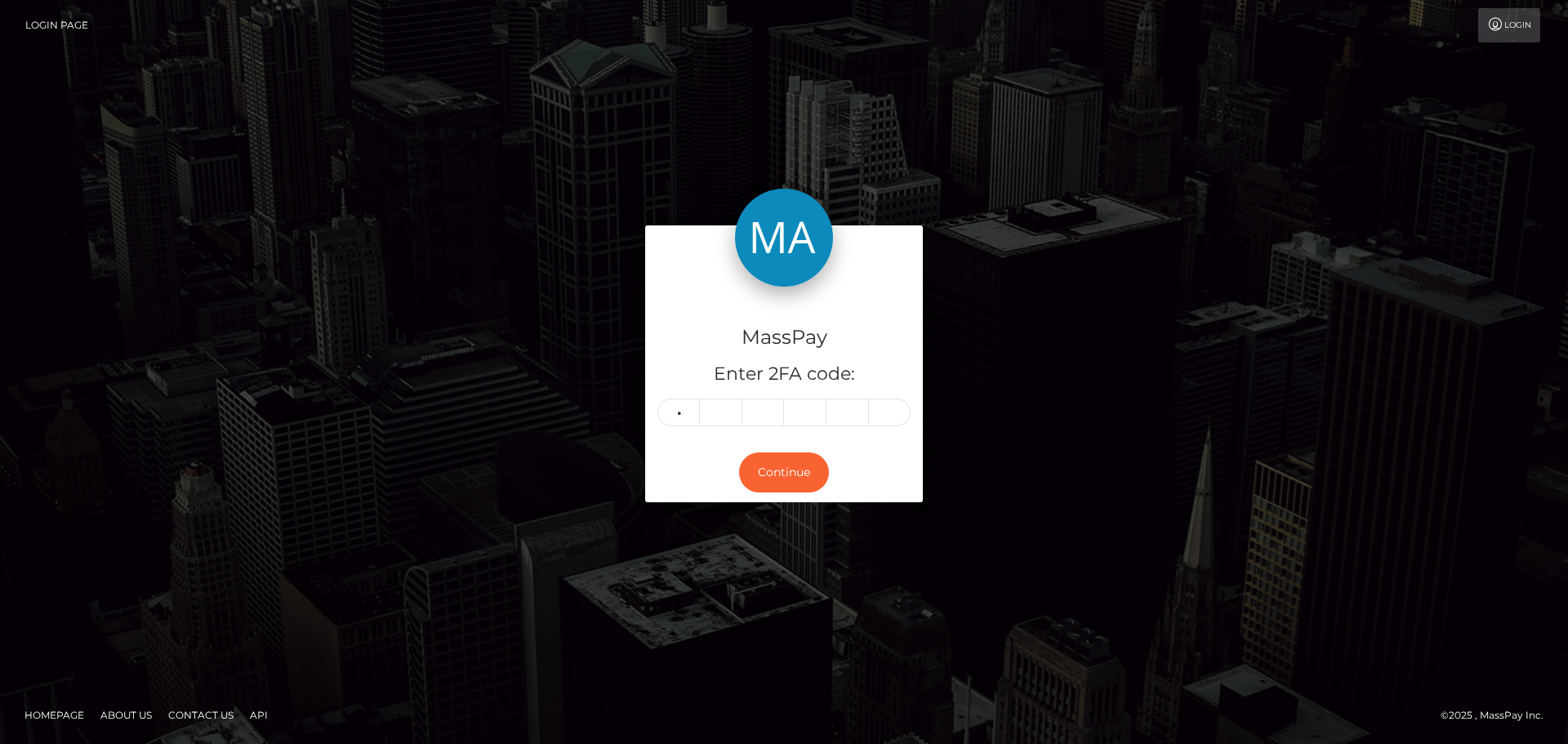
type input "4"
type input "9"
type input "2"
type input "1"
type input "4"
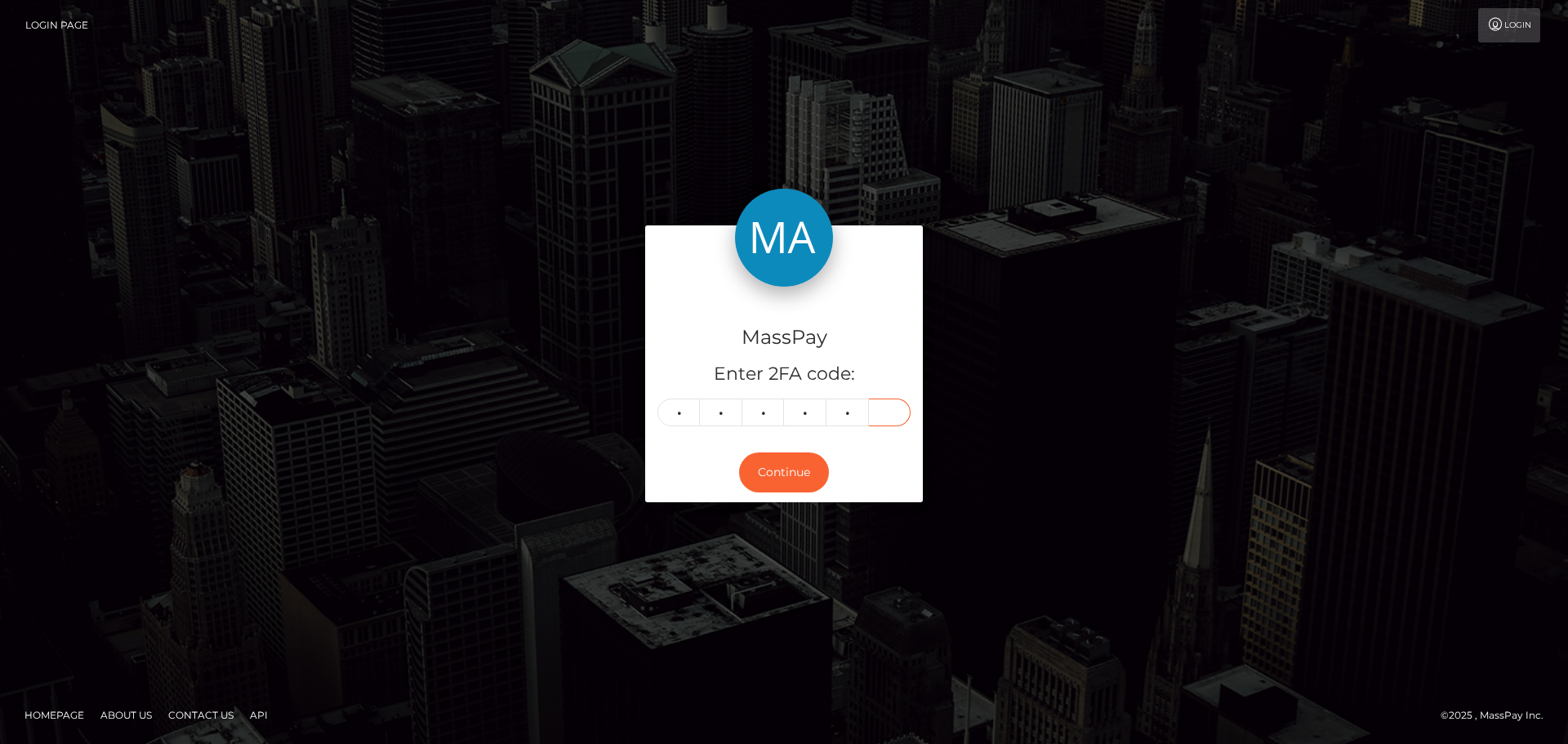
type input "2"
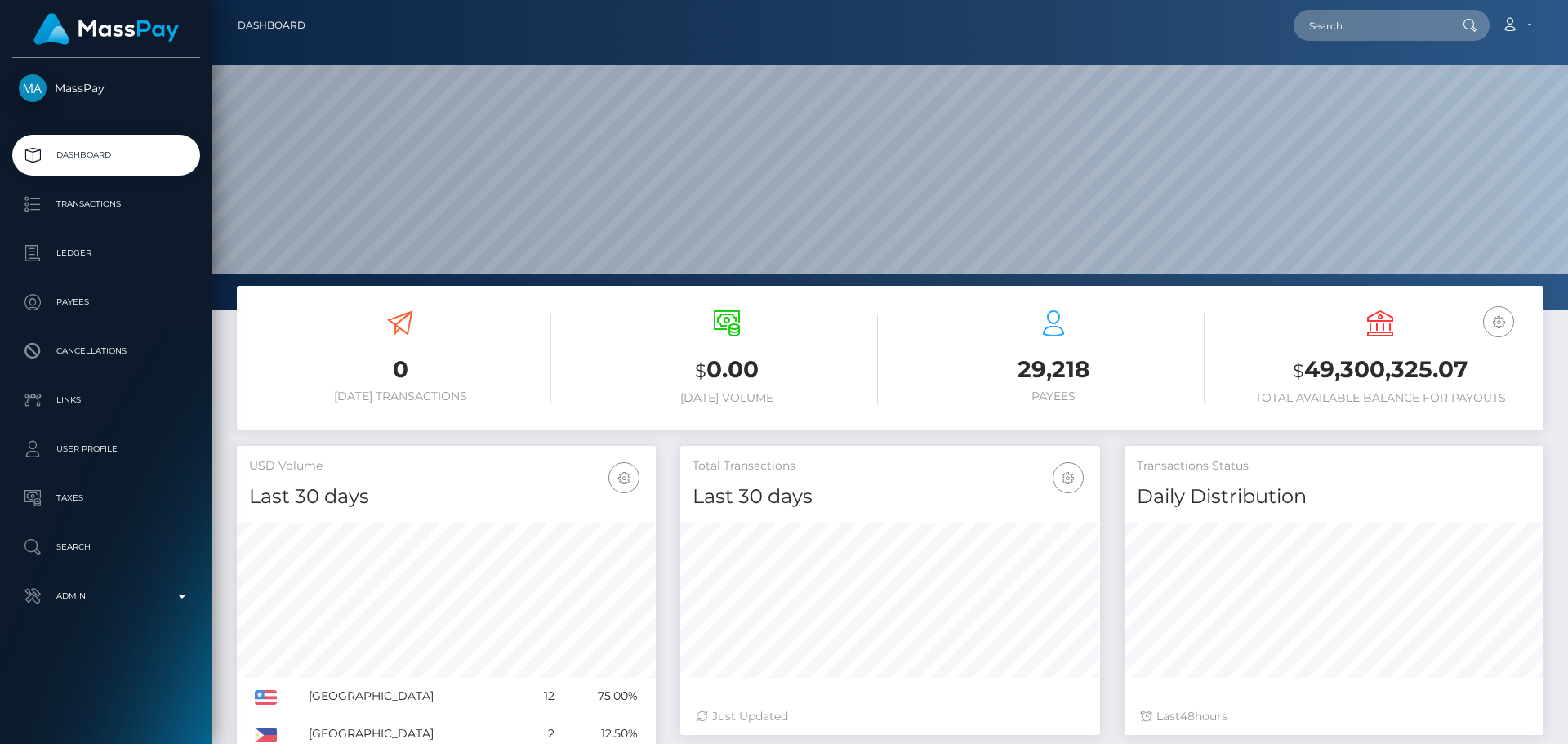
scroll to position [290, 420]
click at [1364, 22] on input "text" at bounding box center [1370, 25] width 154 height 31
paste input "poact_B2WoMyAE0gjI"
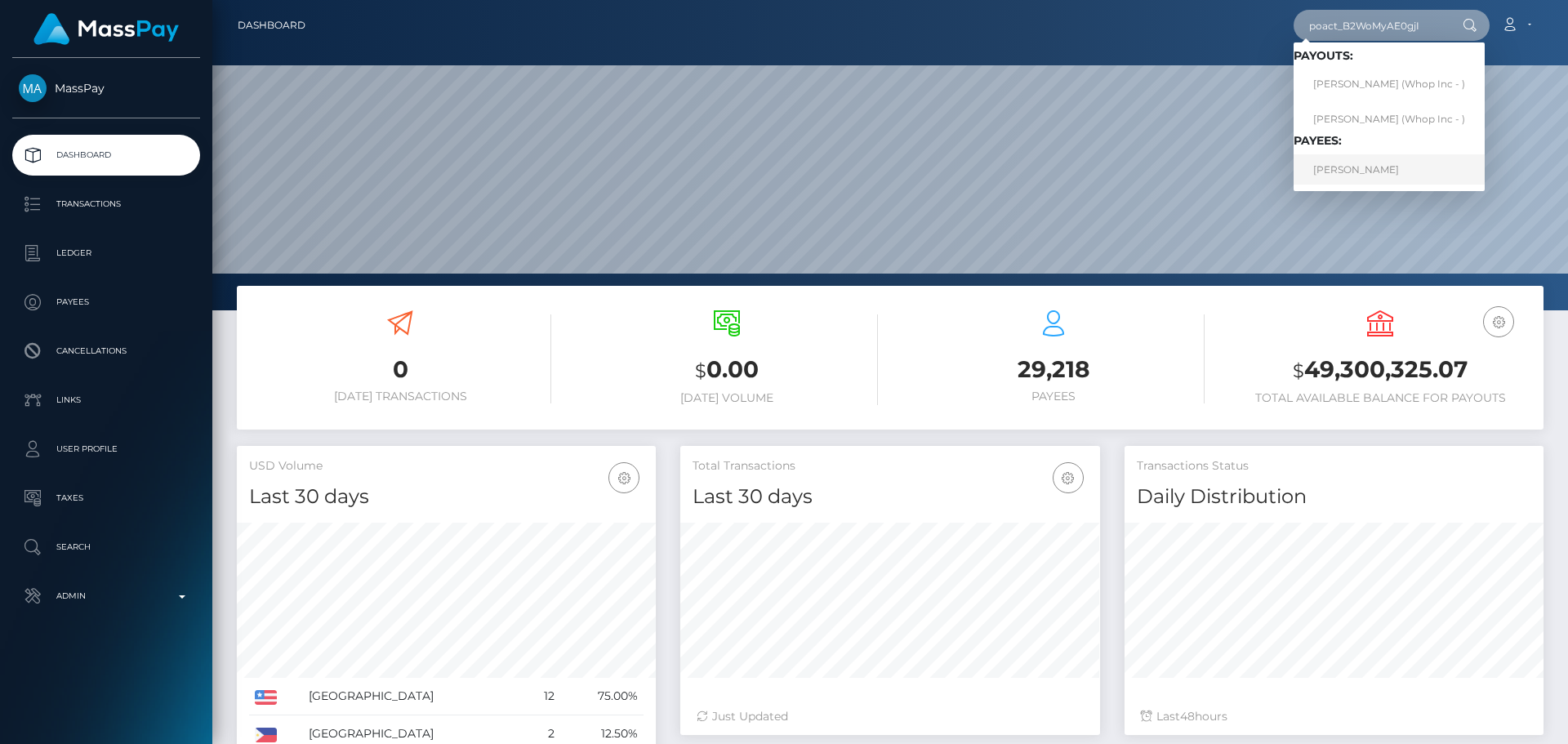
type input "poact_B2WoMyAE0gjI"
click at [1344, 180] on link "AREF SATTAR" at bounding box center [1389, 170] width 191 height 30
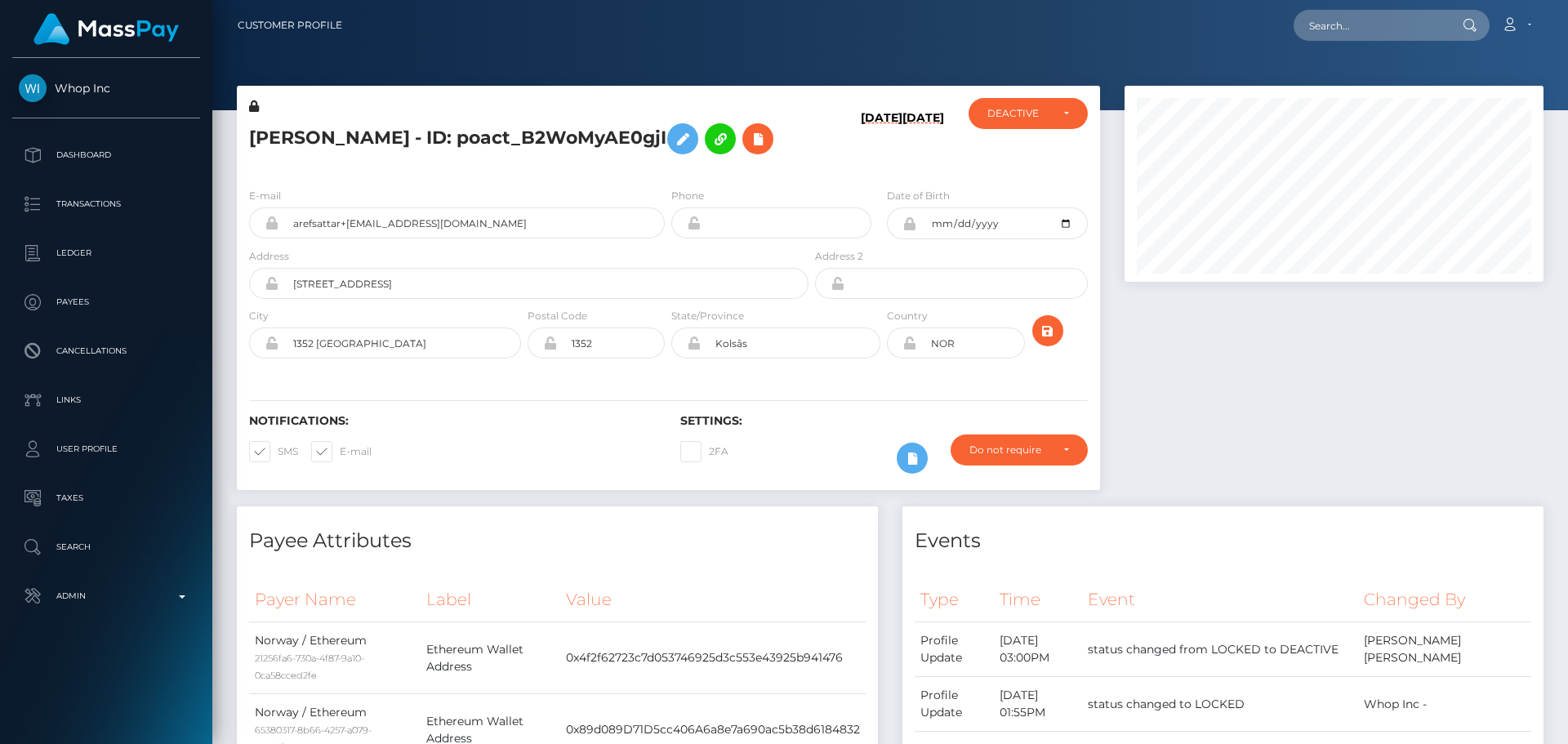
scroll to position [196, 420]
click at [783, 154] on h5 "AREF SATTAR - ID: poact_B2WoMyAE0gjI" at bounding box center [524, 139] width 551 height 48
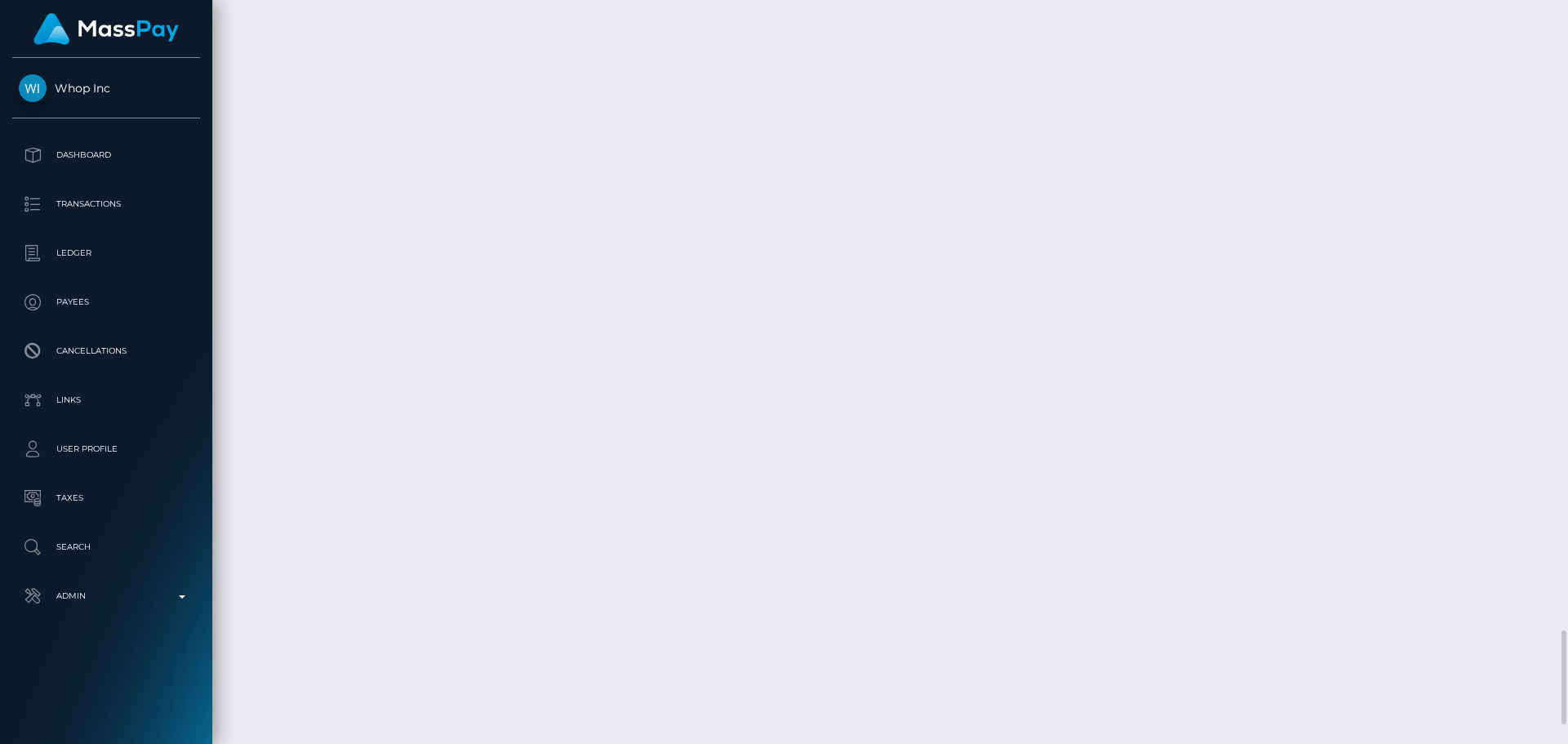
scroll to position [5133, 0]
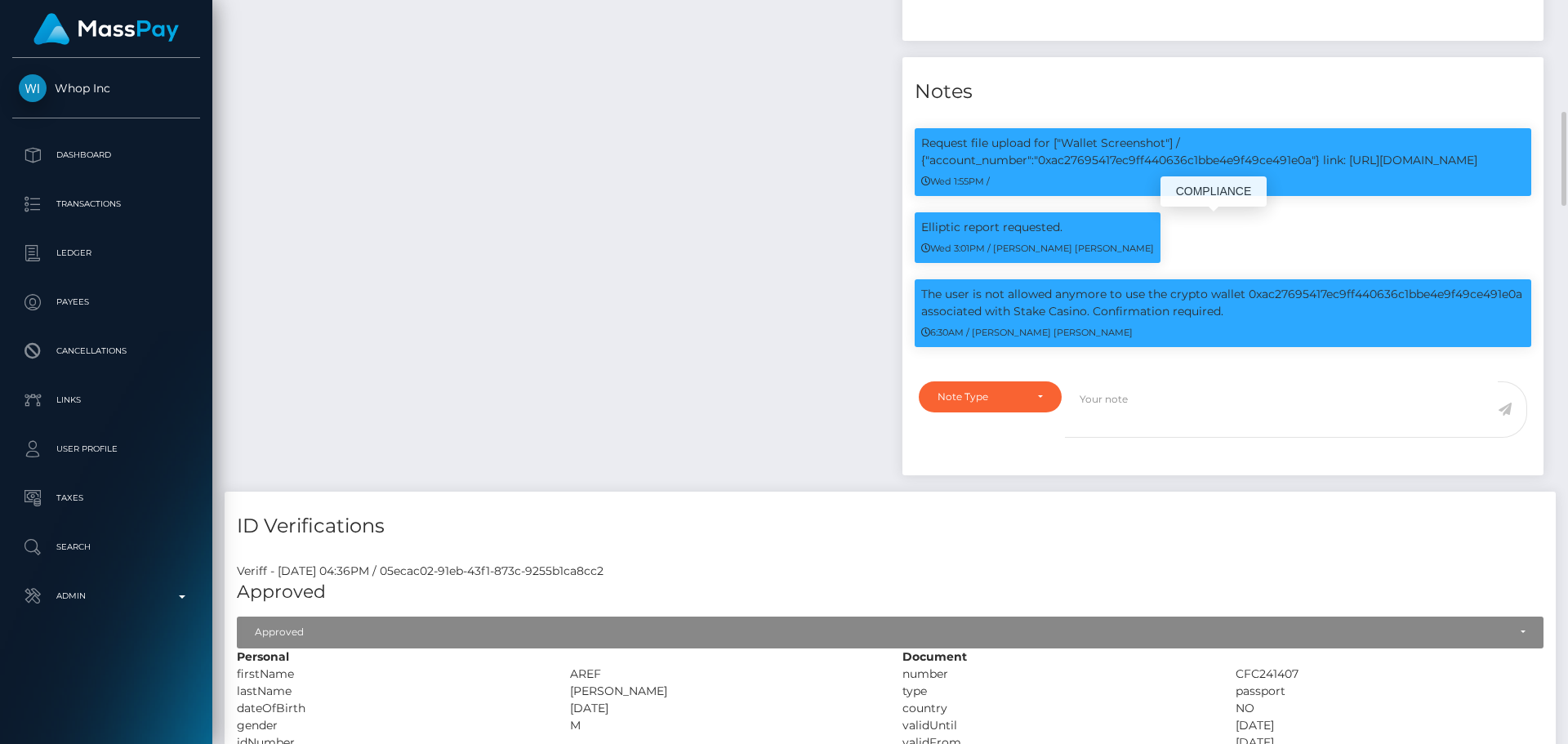
scroll to position [196, 420]
click at [931, 292] on p "The user is not allowed anymore to use the crypto wallet 0xac27695417ec9ff44063…" at bounding box center [1223, 302] width 603 height 34
drag, startPoint x: 931, startPoint y: 292, endPoint x: 1159, endPoint y: 311, distance: 228.8
click at [1159, 311] on p "The user is not allowed anymore to use the crypto wallet 0xac27695417ec9ff44063…" at bounding box center [1223, 302] width 603 height 34
click at [1144, 332] on div "6:30AM / Doru Ioan Szikszai" at bounding box center [1223, 332] width 603 height 18
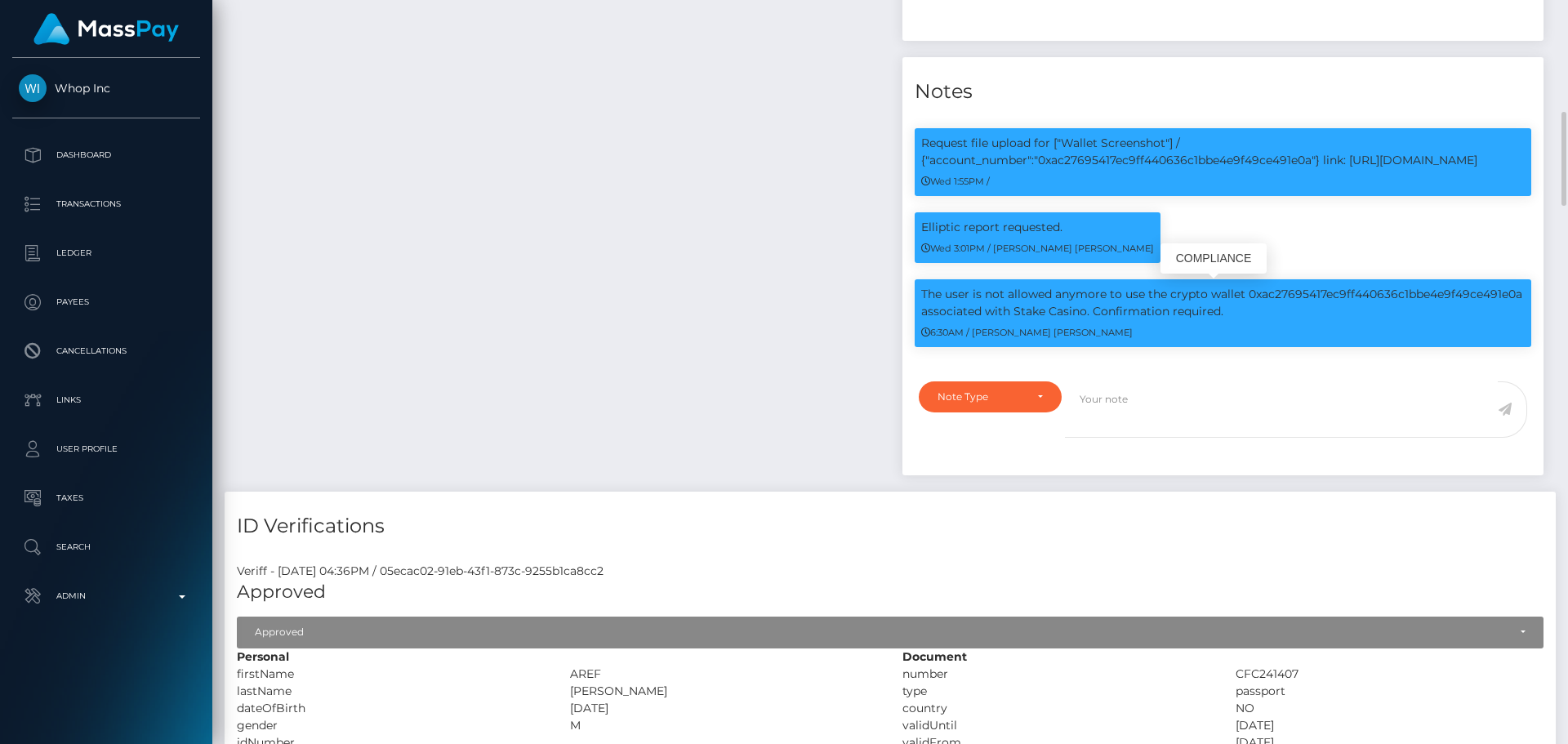
click at [928, 291] on p "The user is not allowed anymore to use the crypto wallet 0xac27695417ec9ff44063…" at bounding box center [1223, 302] width 603 height 34
drag, startPoint x: 928, startPoint y: 291, endPoint x: 1084, endPoint y: 313, distance: 157.5
click at [1084, 313] on p "The user is not allowed anymore to use the crypto wallet 0xac27695417ec9ff44063…" at bounding box center [1223, 302] width 603 height 34
copy p "The user is not allowed anymore to use the crypto wallet 0xac27695417ec9ff44063…"
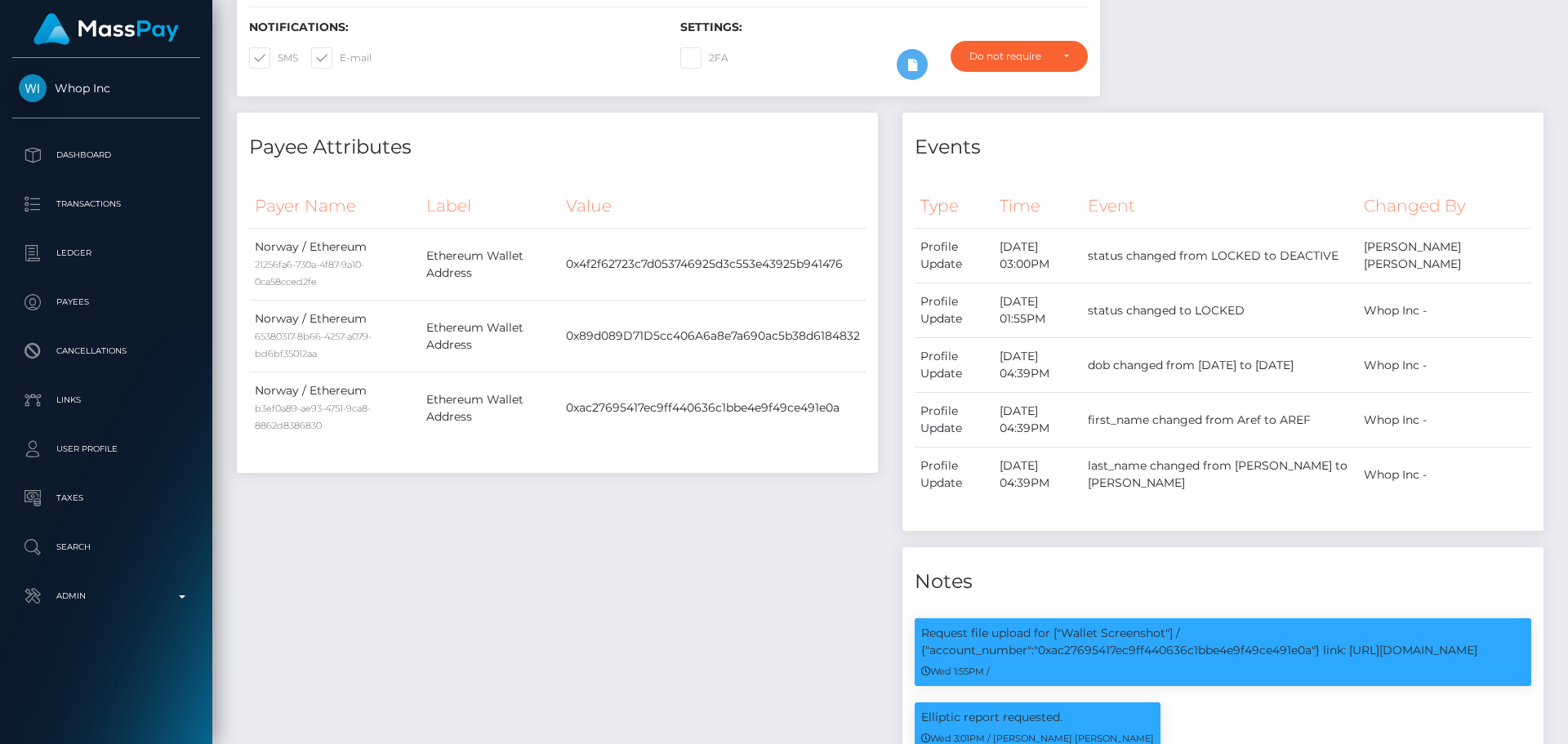
scroll to position [0, 0]
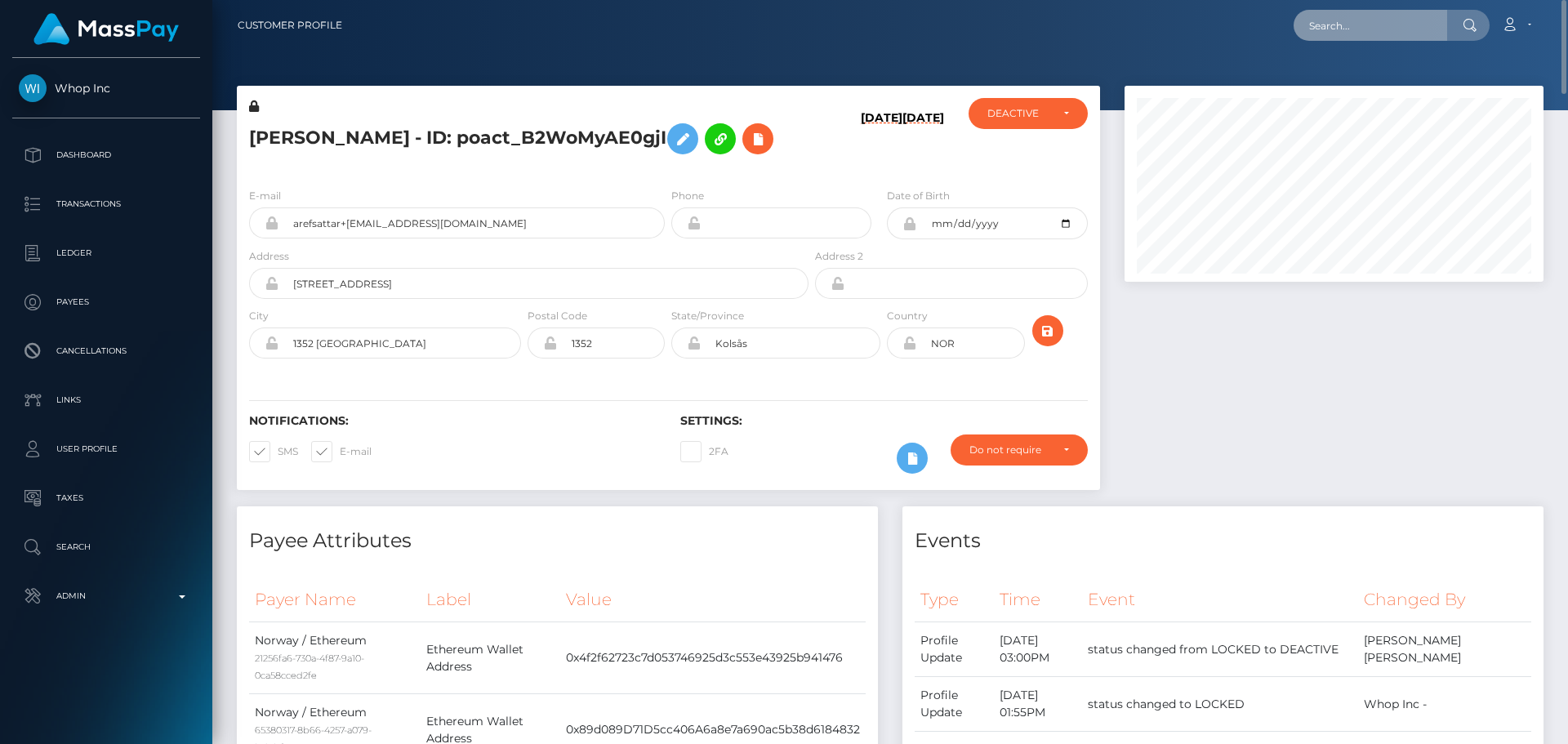
click at [1398, 23] on input "text" at bounding box center [1370, 25] width 154 height 31
paste input "poact_JOLLVPeHA6pT"
type input "poact_JOLLVPeHA6pT"
click at [1411, 31] on input "poact_JOLLVPeHA6pT" at bounding box center [1370, 25] width 154 height 31
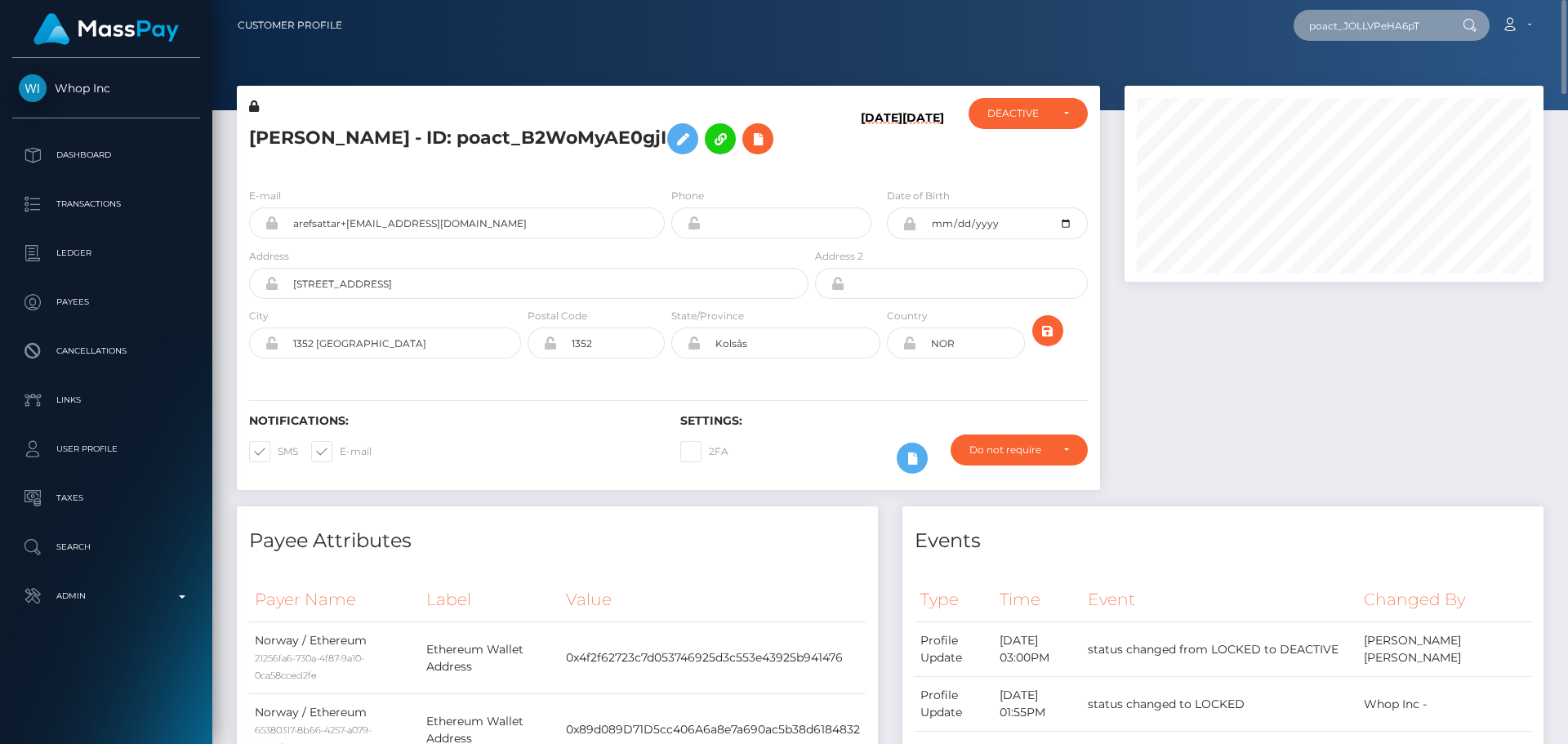
click at [1411, 31] on input "poact_JOLLVPeHA6pT" at bounding box center [1370, 25] width 154 height 31
paste input "poact_JOLLVPeHA6pT"
type input "poact_JOLLVPeHA6pT"
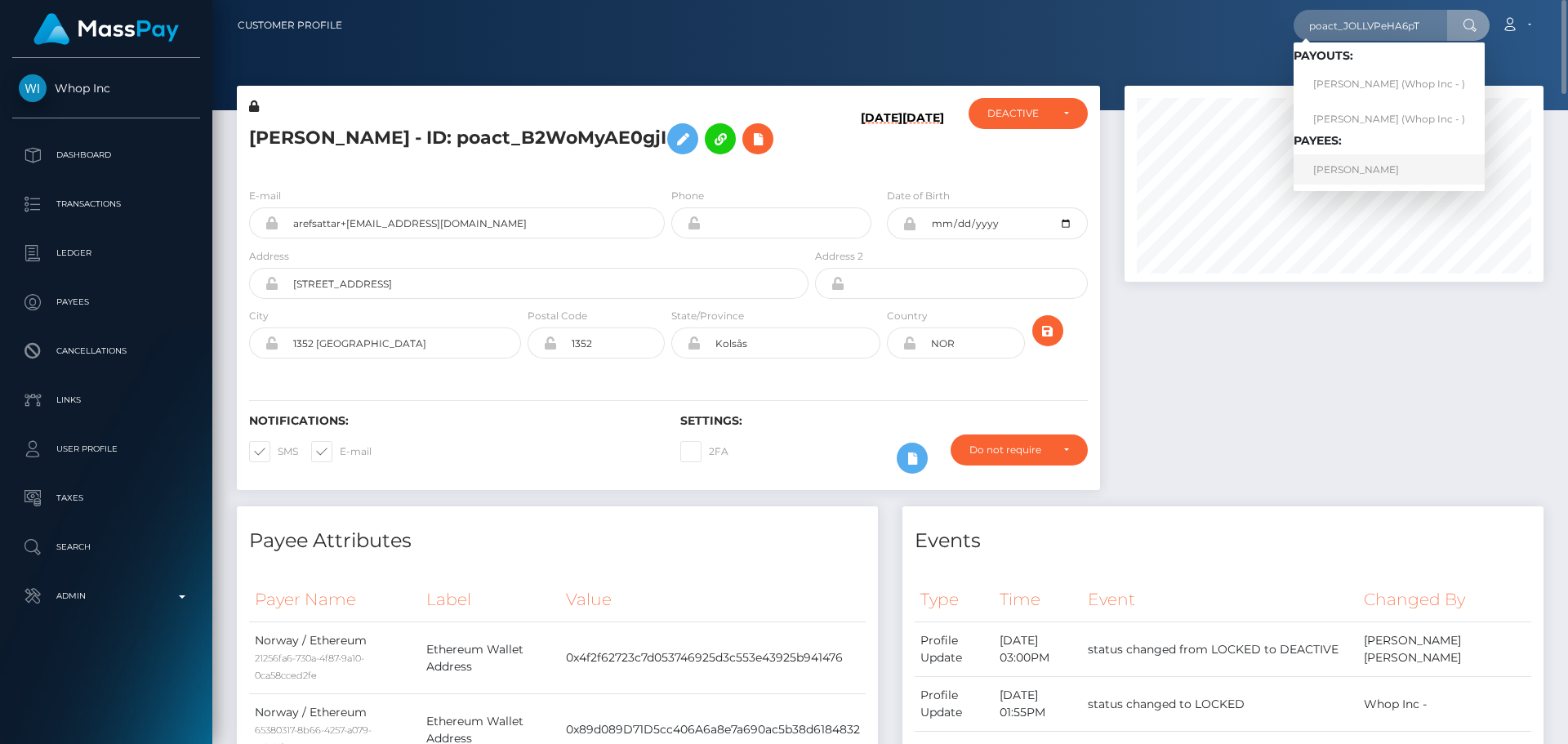
click at [1366, 163] on link "ELIJAH OLUWASEYI OKEOWO" at bounding box center [1389, 170] width 191 height 30
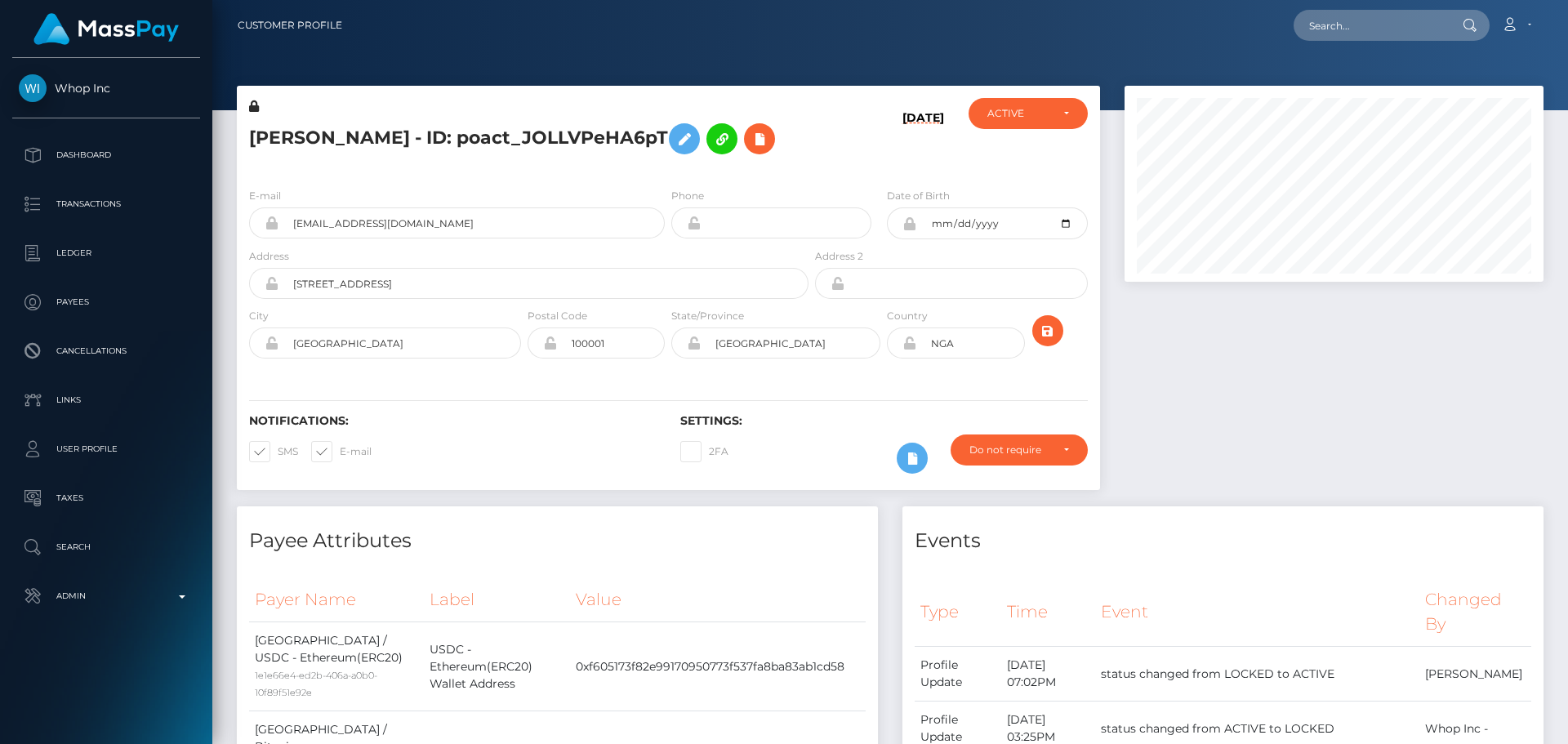
scroll to position [196, 420]
click at [1387, 36] on input "text" at bounding box center [1370, 25] width 154 height 31
paste input "poact_JOLLVPeHA6pT"
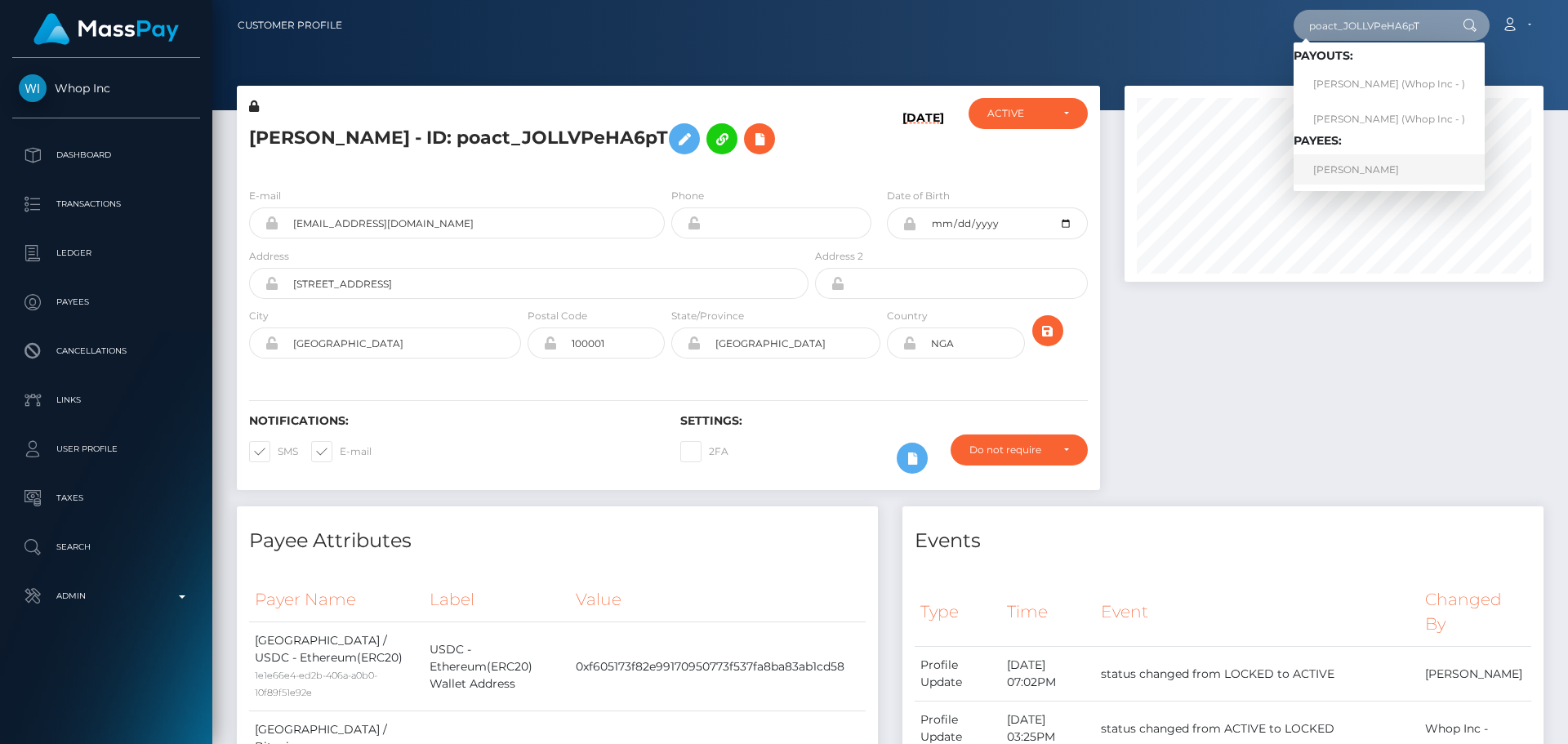
type input "poact_JOLLVPeHA6pT"
click at [1382, 168] on link "[PERSON_NAME]" at bounding box center [1389, 170] width 191 height 30
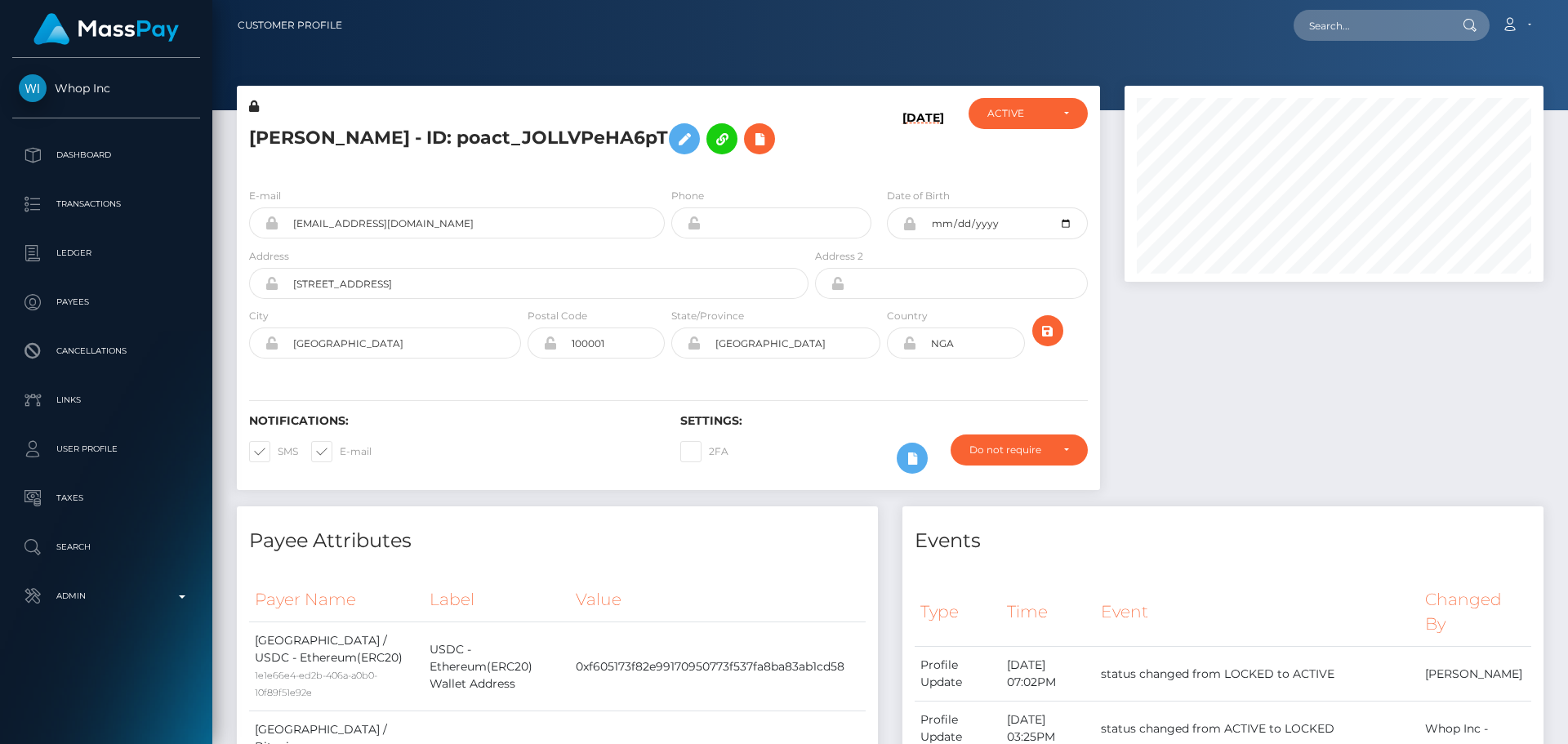
scroll to position [196, 420]
click at [710, 163] on h5 "ELIJAH OLUWASEYI OKEOWO - ID: poact_JOLLVPeHA6pT" at bounding box center [524, 139] width 551 height 48
click at [748, 163] on h5 "ELIJAH OLUWASEYI OKEOWO - ID: poact_JOLLVPeHA6pT" at bounding box center [524, 139] width 551 height 48
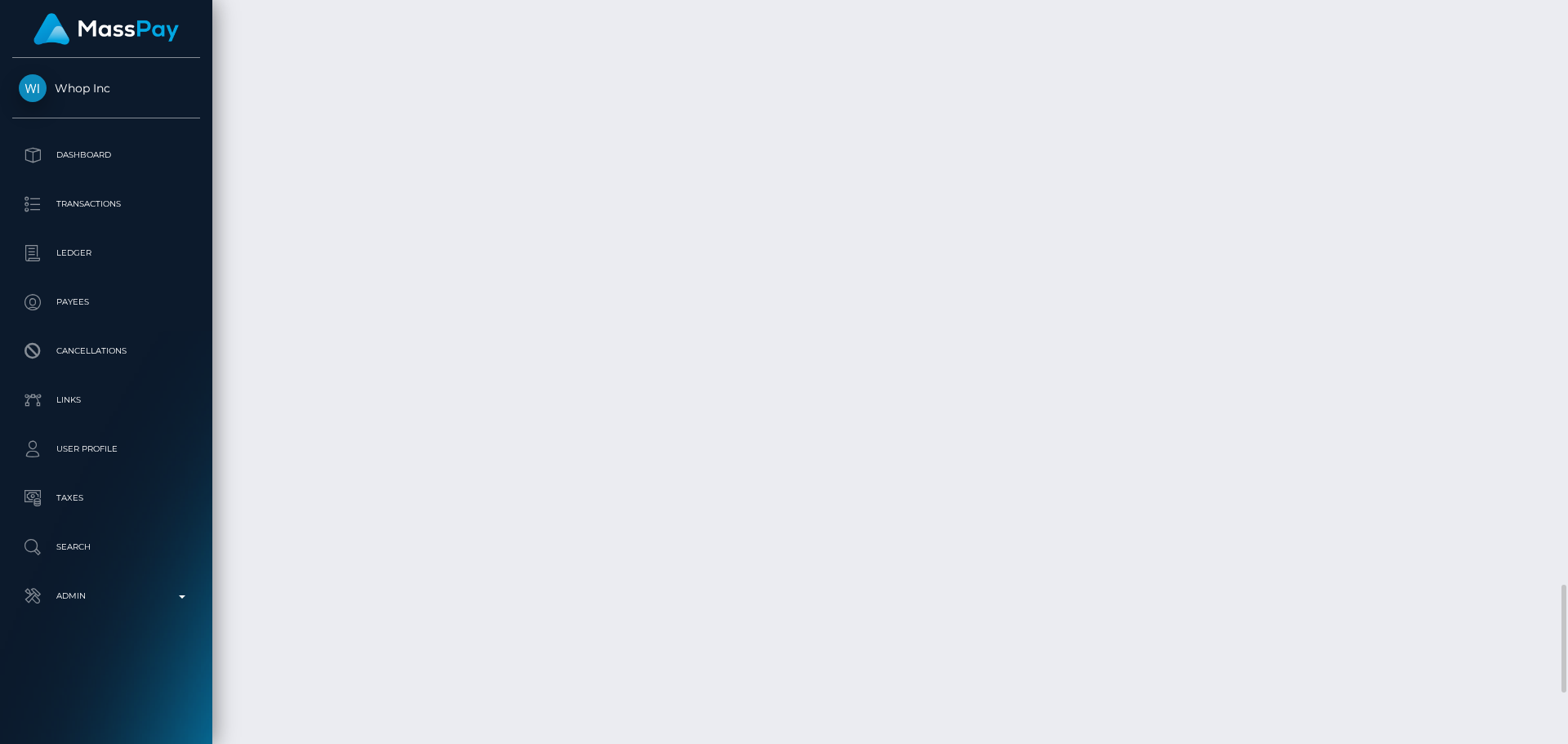
scroll to position [4004, 0]
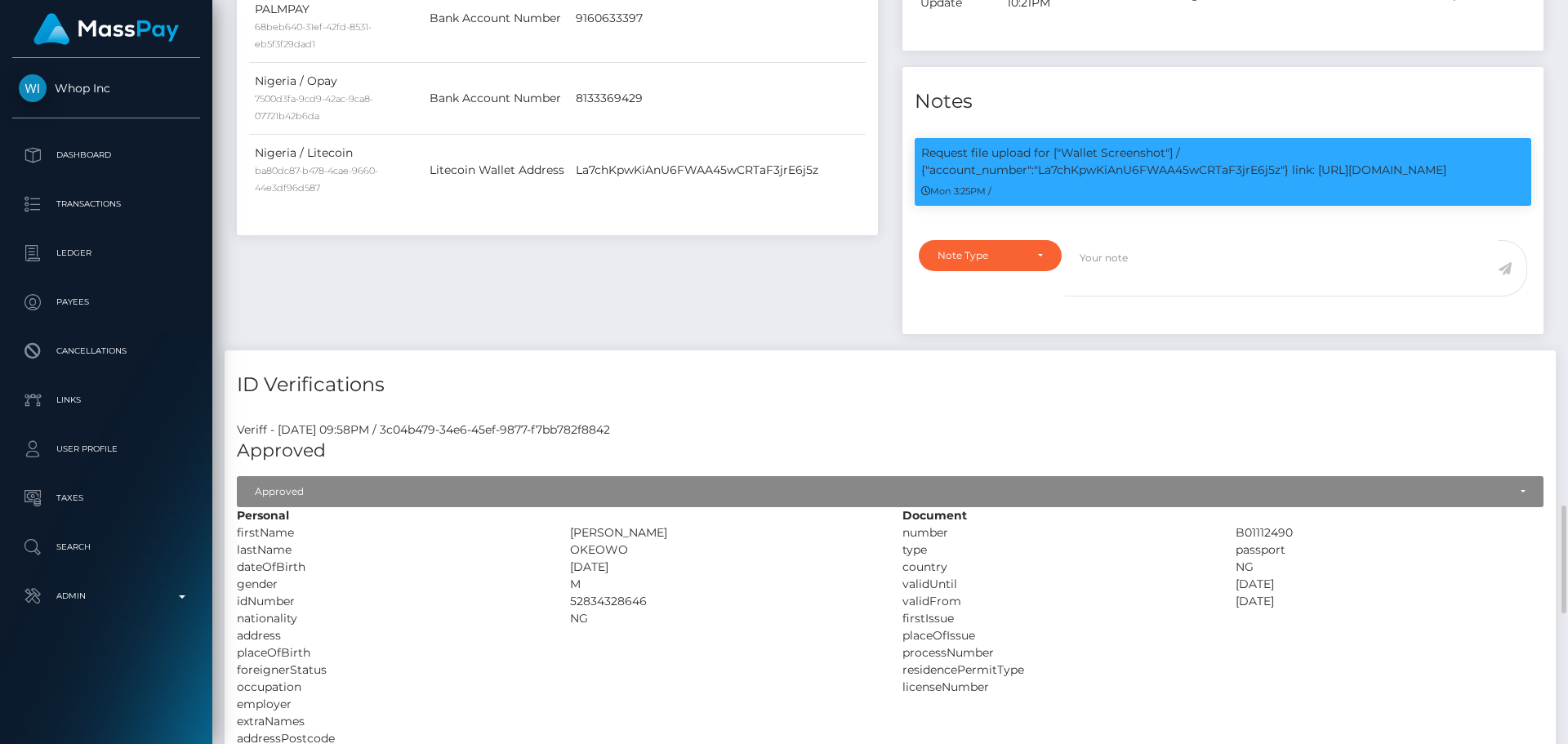
scroll to position [817, 0]
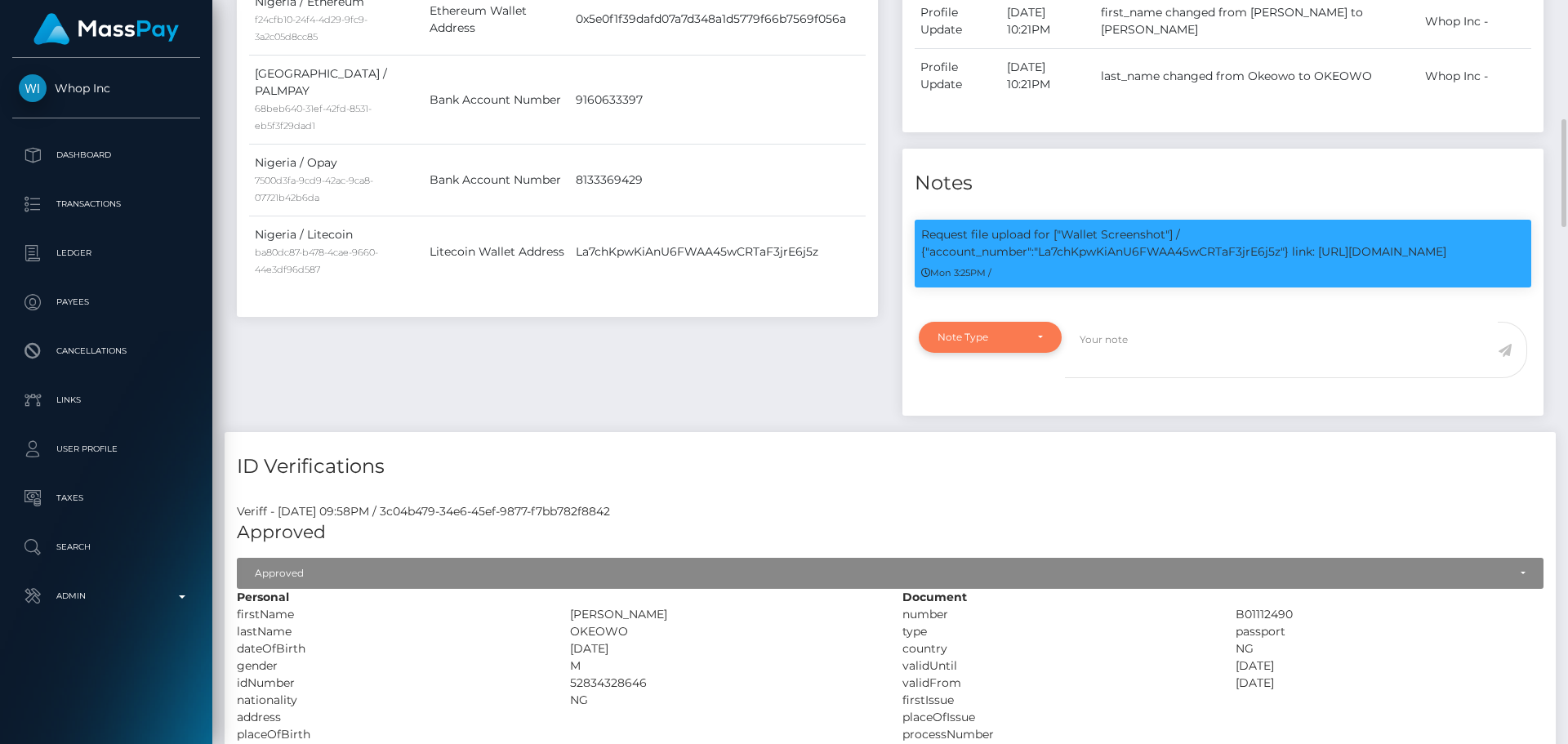
click at [1037, 353] on div "Note Type" at bounding box center [990, 337] width 143 height 31
click at [986, 423] on span "Compliance" at bounding box center [967, 416] width 59 height 15
select select "COMPLIANCE"
click at [1147, 378] on textarea at bounding box center [1281, 351] width 433 height 57
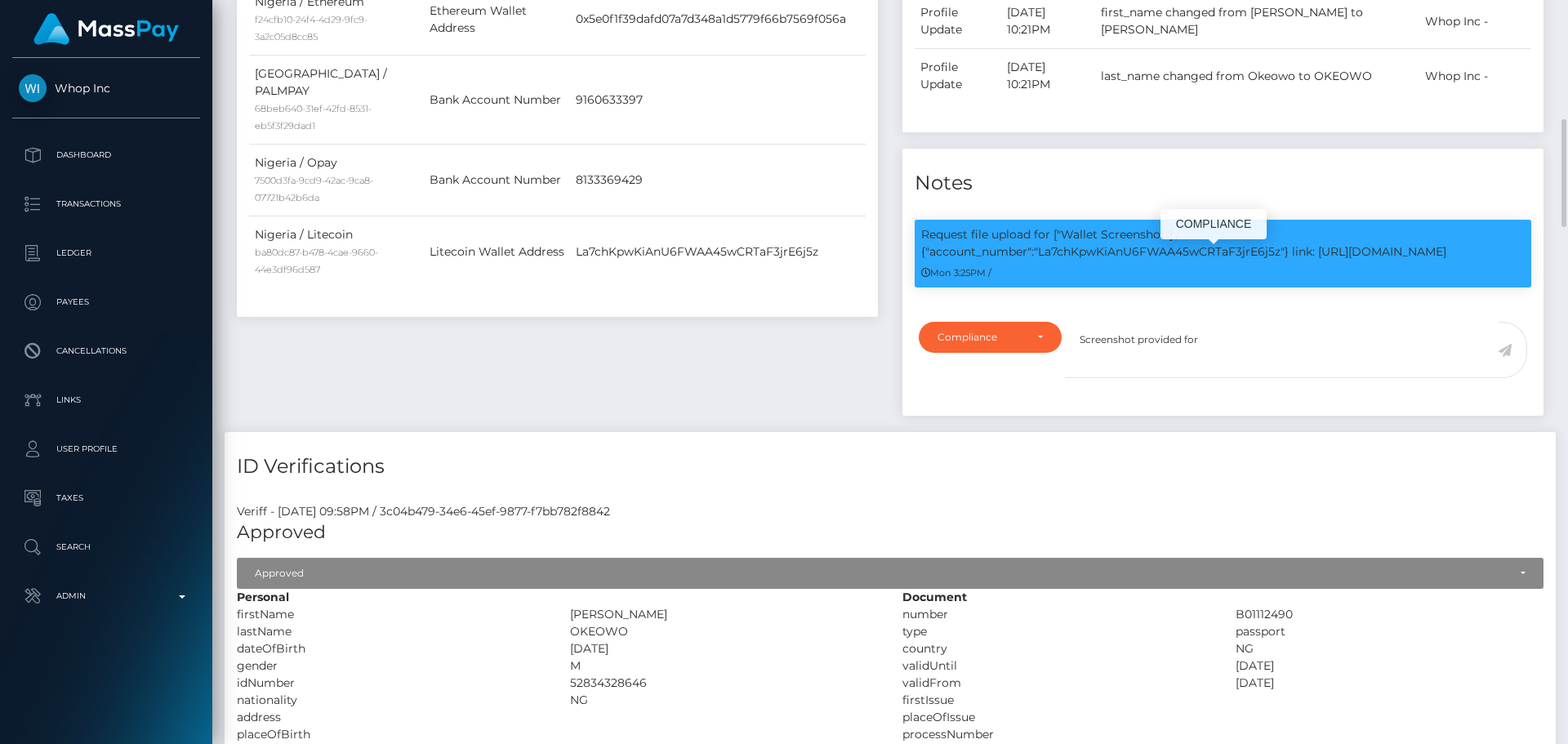
click at [1110, 261] on p "Request file upload for ["Wallet Screenshot"] / {"account_number":"La7chKpwKiAn…" at bounding box center [1223, 243] width 603 height 34
copy p "La7chKpwKiAnU6FWAA45wCRTaF3jrE6j5z"
click at [1233, 367] on textarea "Screenshot provided for" at bounding box center [1281, 351] width 433 height 57
paste textarea "La7chKpwKiAnU6FWAA45wCRTaF3jrE6j5z"
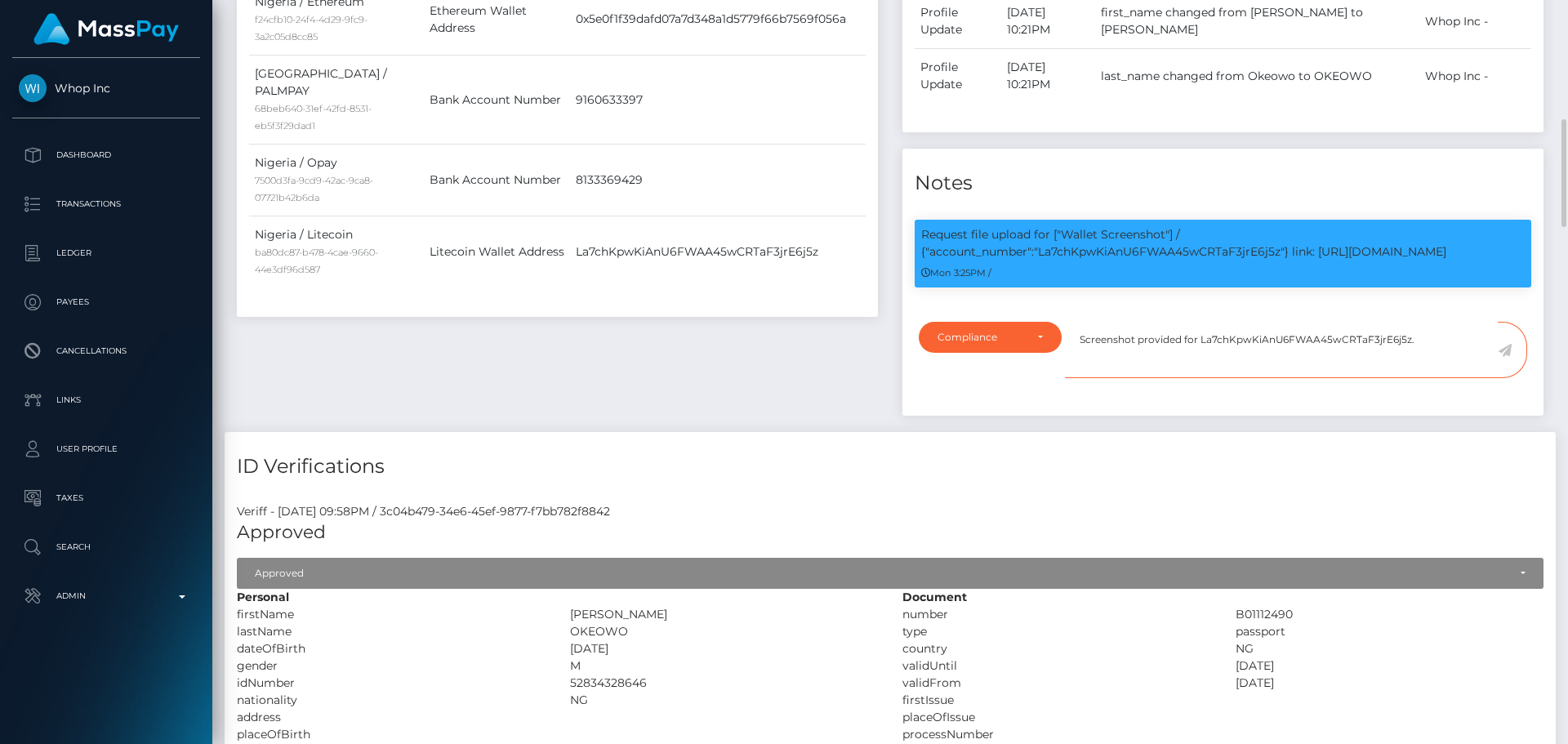
click at [1195, 367] on textarea "Screenshot provided for La7chKpwKiAnU6FWAA45wCRTaF3jrE6j5z." at bounding box center [1281, 351] width 433 height 57
click at [1303, 378] on textarea "Screenshot provided for the crypto wallet La7chKpwKiAnU6FWAA45wCRTaF3jrE6j5z." at bounding box center [1281, 351] width 433 height 57
type textarea "Screenshot provided for the crypto wallet La7chKpwKiAnU6FWAA45wCRTaF3jrE6j5z."
click at [1505, 357] on icon at bounding box center [1505, 351] width 14 height 13
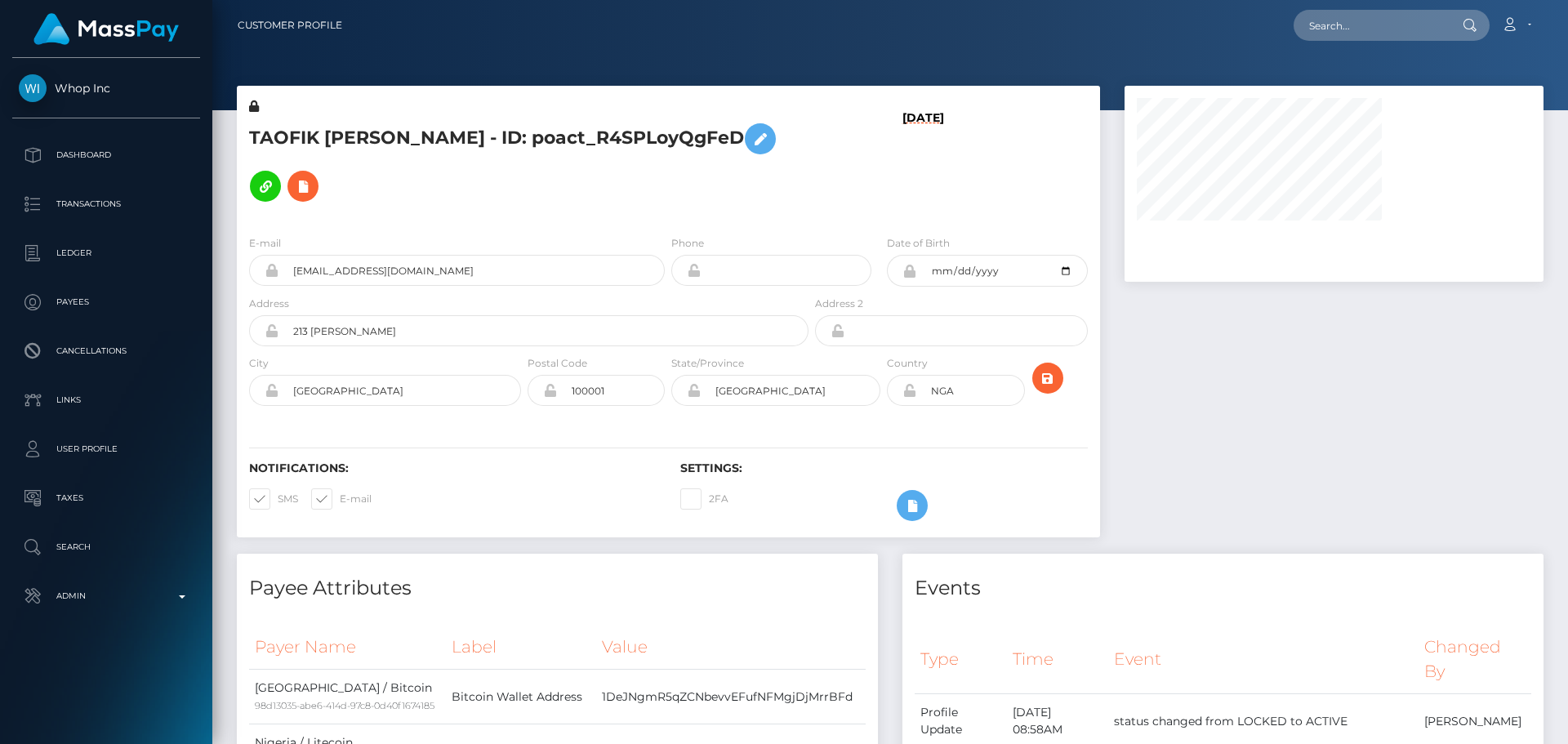
click at [642, 185] on h5 "TAOFIK [PERSON_NAME] - ID: poact_R4SPLoyQgFeD" at bounding box center [524, 163] width 551 height 95
click at [665, 185] on h5 "TAOFIK [PERSON_NAME] - ID: poact_R4SPLoyQgFeD" at bounding box center [524, 163] width 551 height 95
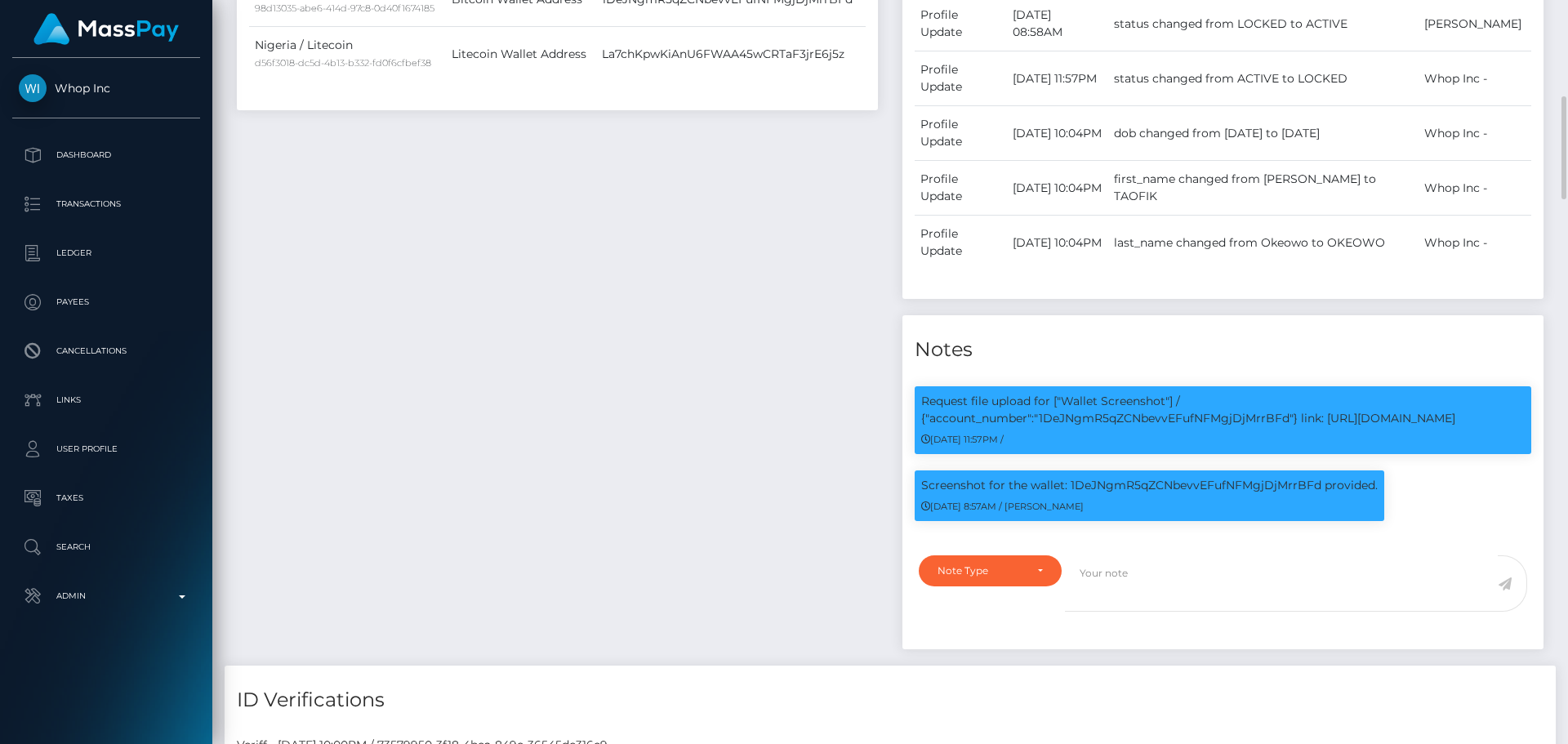
click at [611, 279] on div "Payee Attributes Payer Name Label Value Nigeria / Bitcoin 98d13035-abe6-414d-97…" at bounding box center [557, 261] width 665 height 810
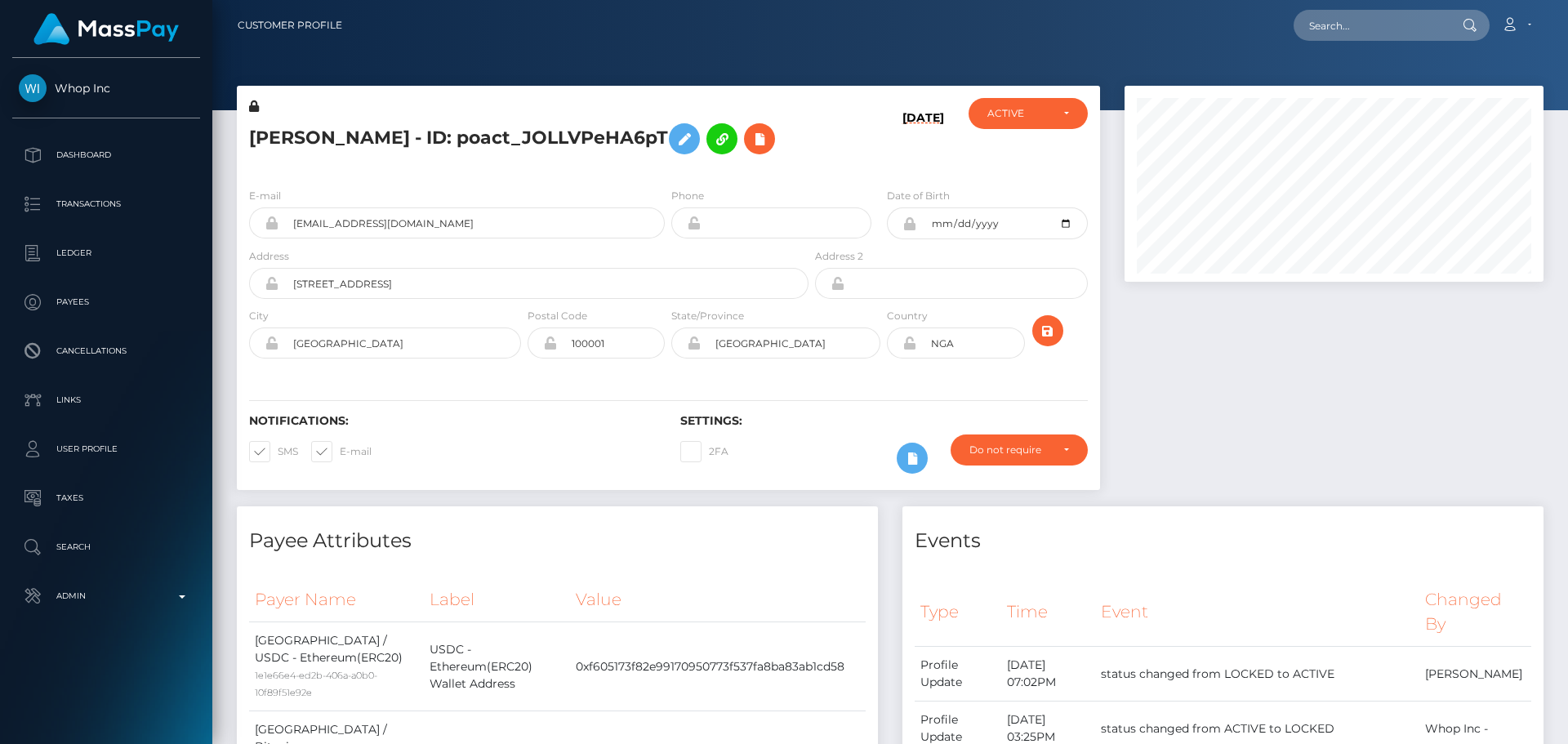
scroll to position [196, 420]
click at [671, 175] on div "[PERSON_NAME] - ID: poact_JOLLVPeHA6pT" at bounding box center [524, 136] width 575 height 77
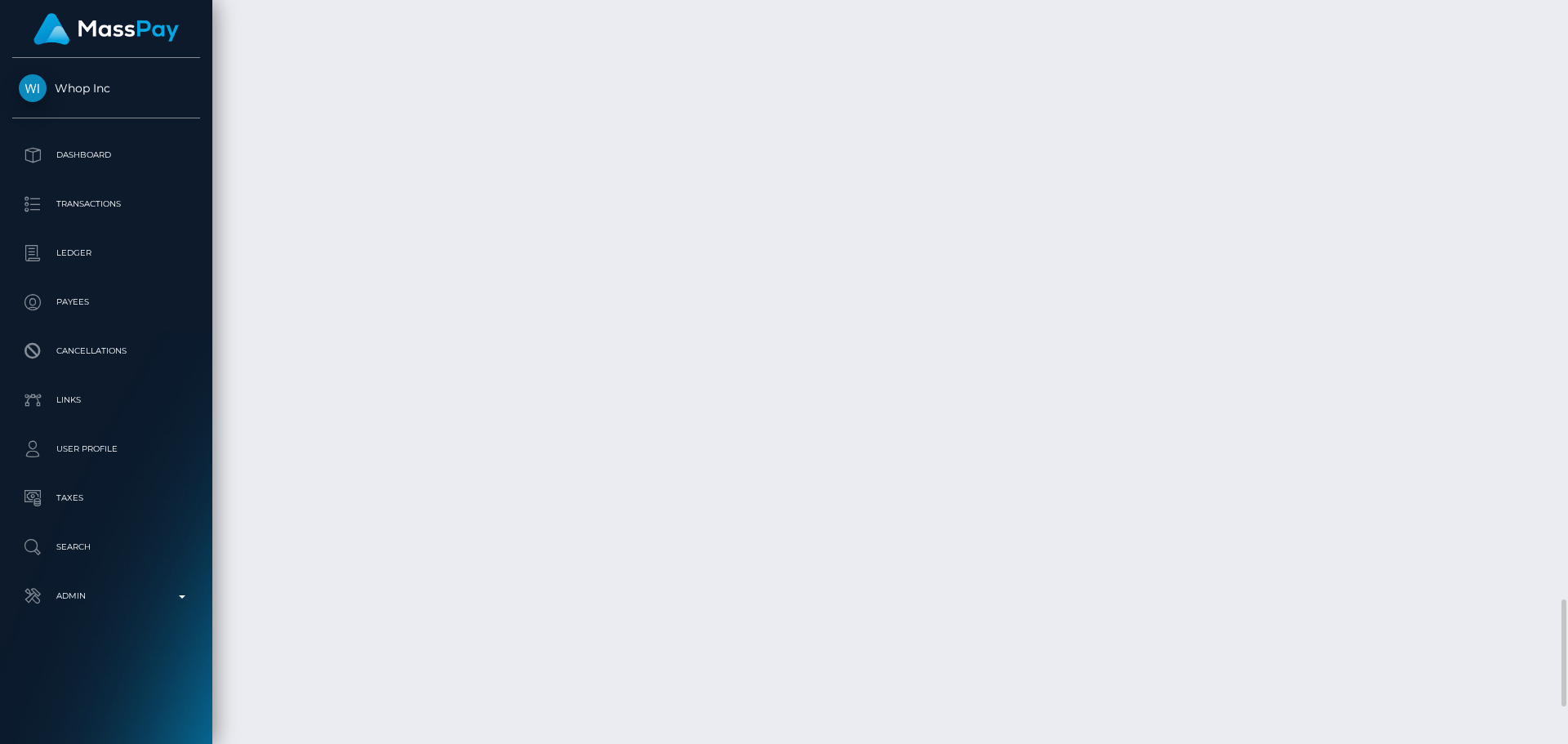
scroll to position [4004, 0]
checkbox input "true"
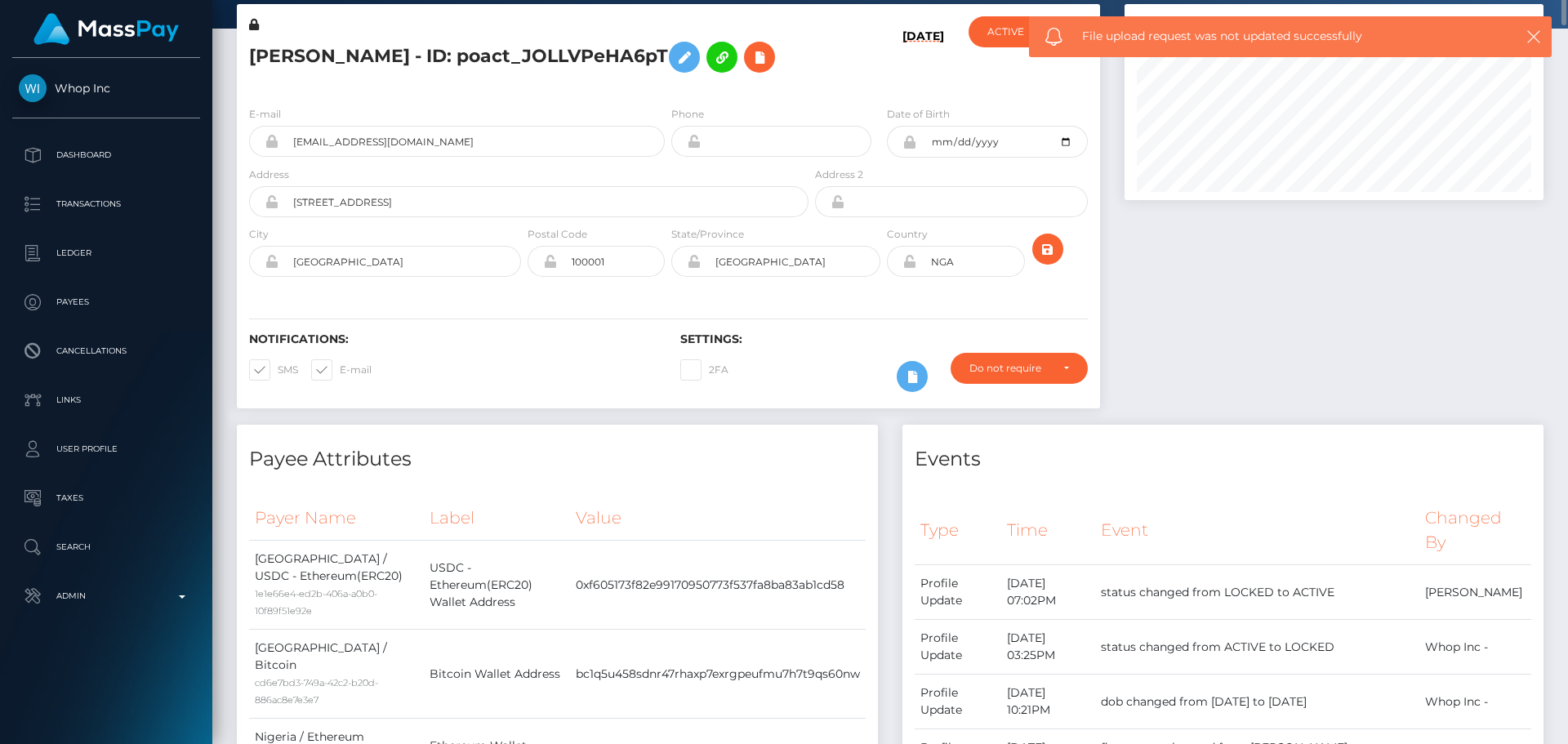
scroll to position [0, 0]
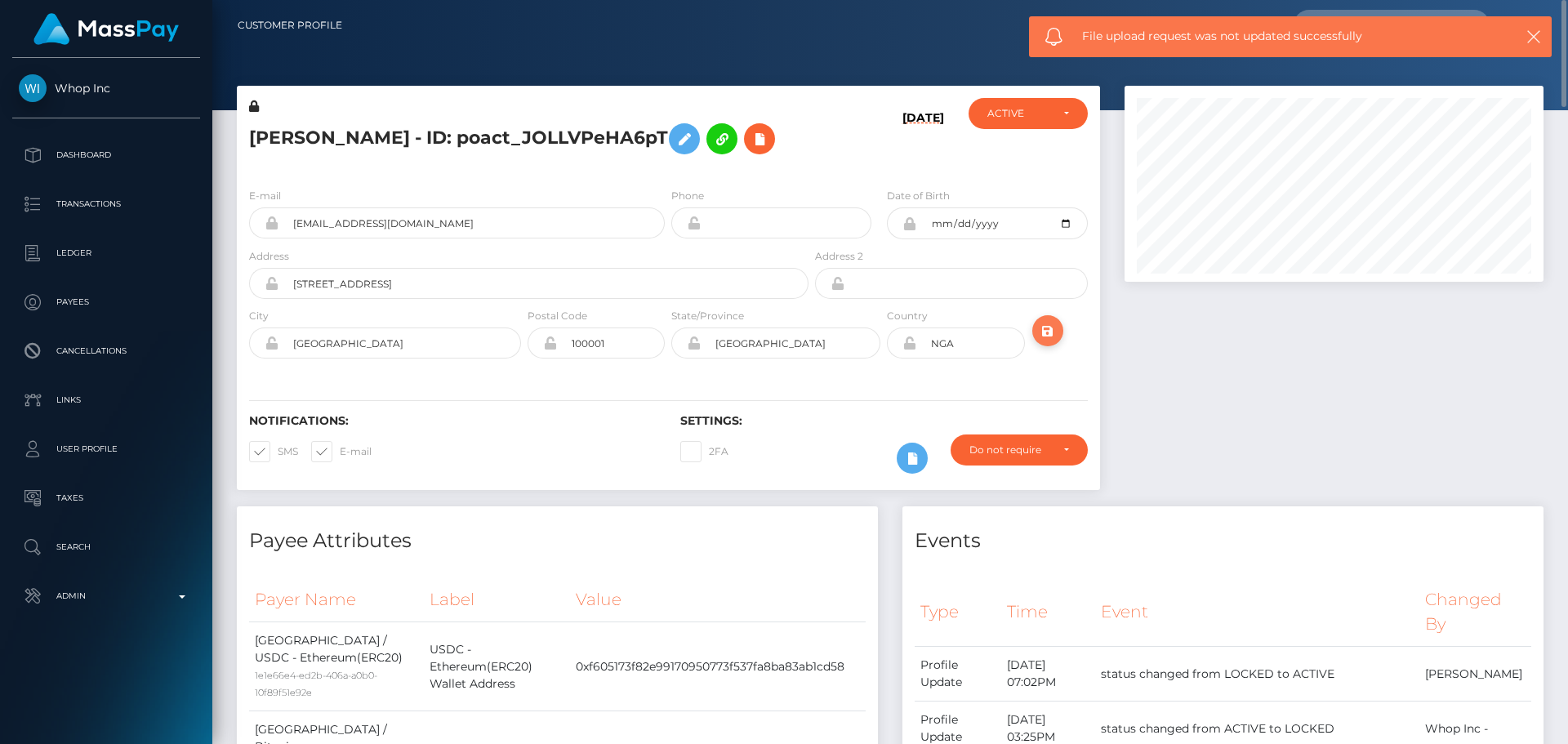
click at [1054, 342] on icon "submit" at bounding box center [1047, 332] width 19 height 20
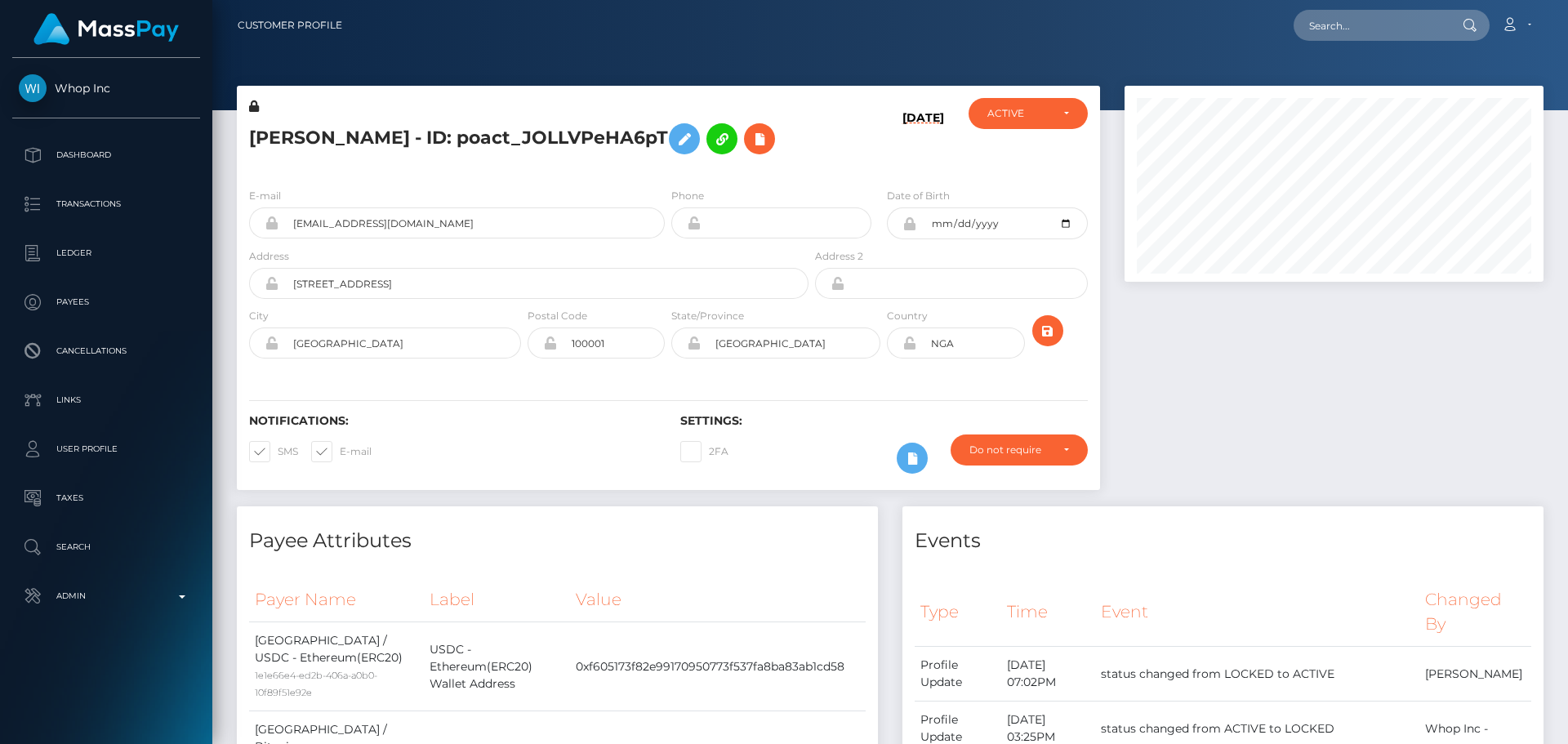
scroll to position [196, 420]
click at [463, 121] on h5 "[PERSON_NAME] - ID: poact_JOLLVPeHA6pT" at bounding box center [524, 139] width 551 height 48
copy h5 "[PERSON_NAME] - ID: poact_JOLLVPeHA6pT"
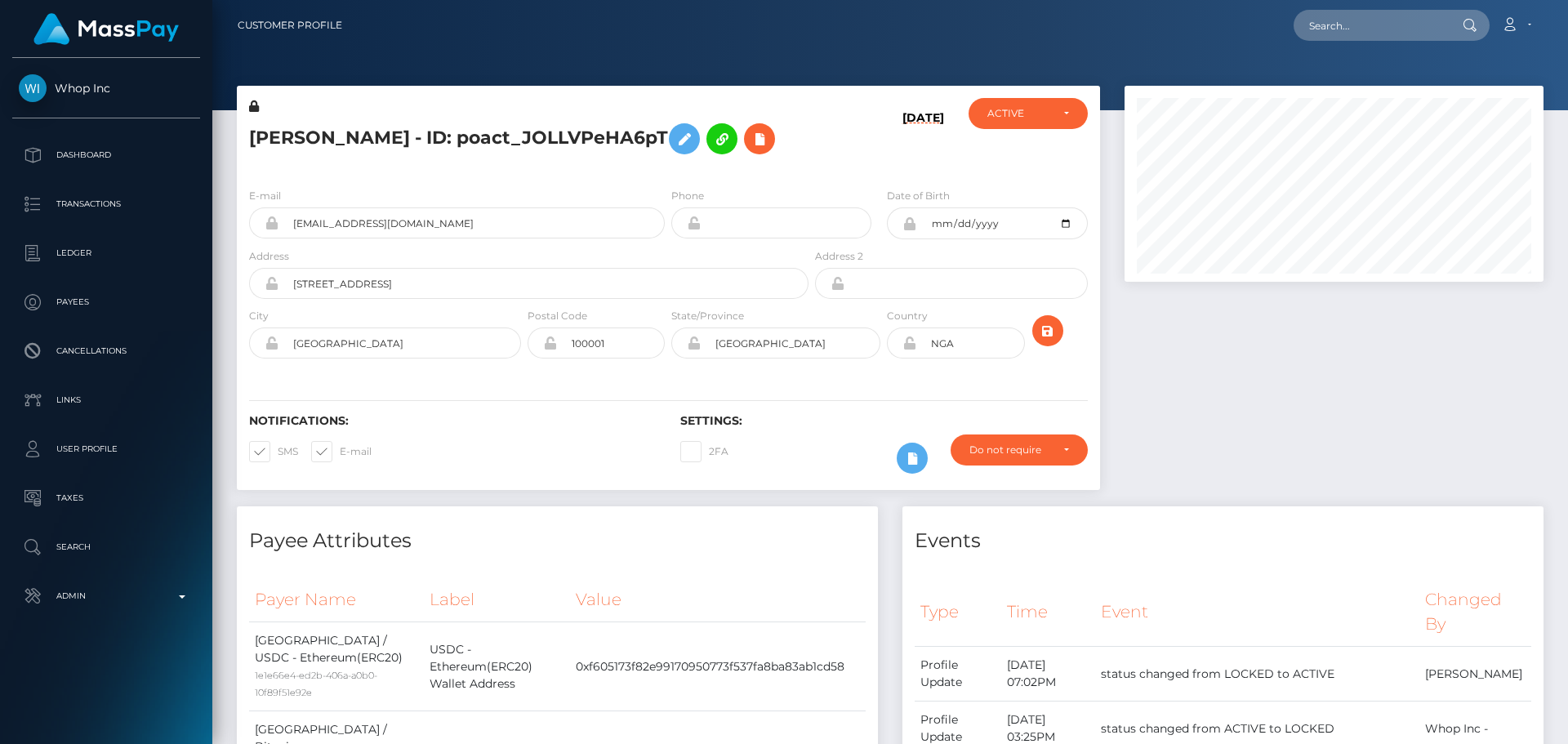
click at [785, 163] on h5 "[PERSON_NAME] - ID: poact_JOLLVPeHA6pT" at bounding box center [524, 139] width 551 height 48
click at [906, 350] on icon at bounding box center [909, 343] width 14 height 13
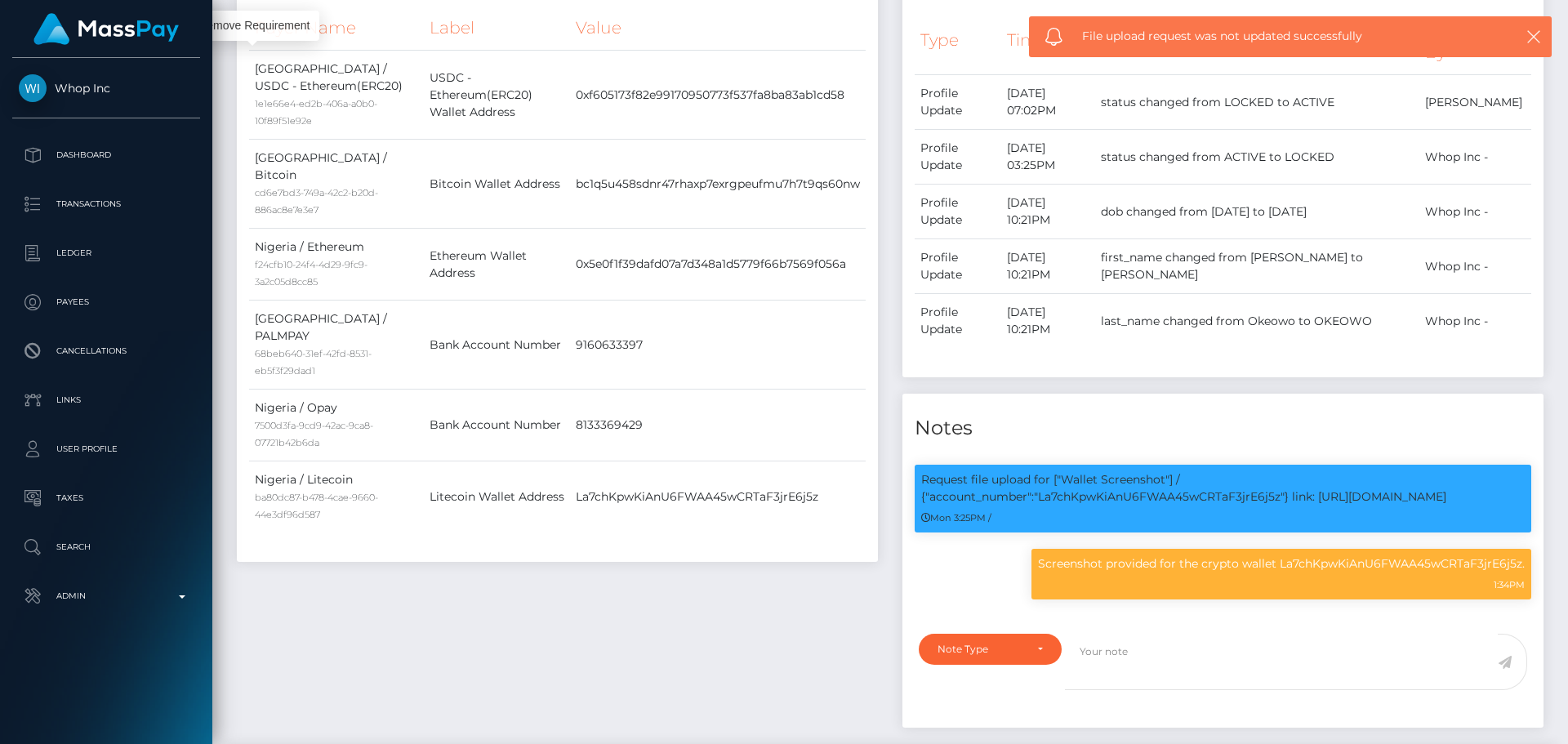
scroll to position [0, 0]
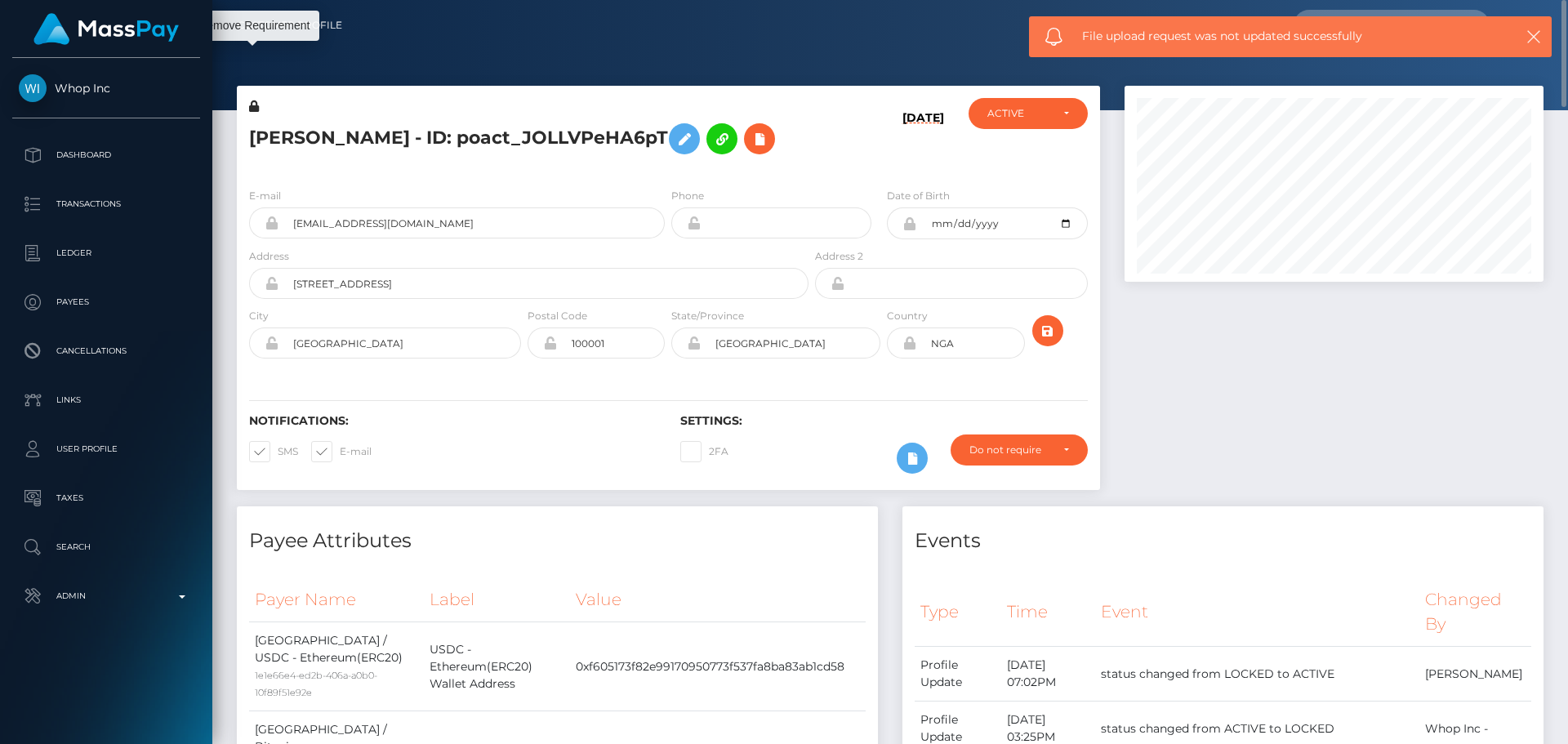
click at [1068, 352] on div at bounding box center [1064, 337] width 72 height 59
click at [1059, 347] on button "submit" at bounding box center [1047, 331] width 31 height 31
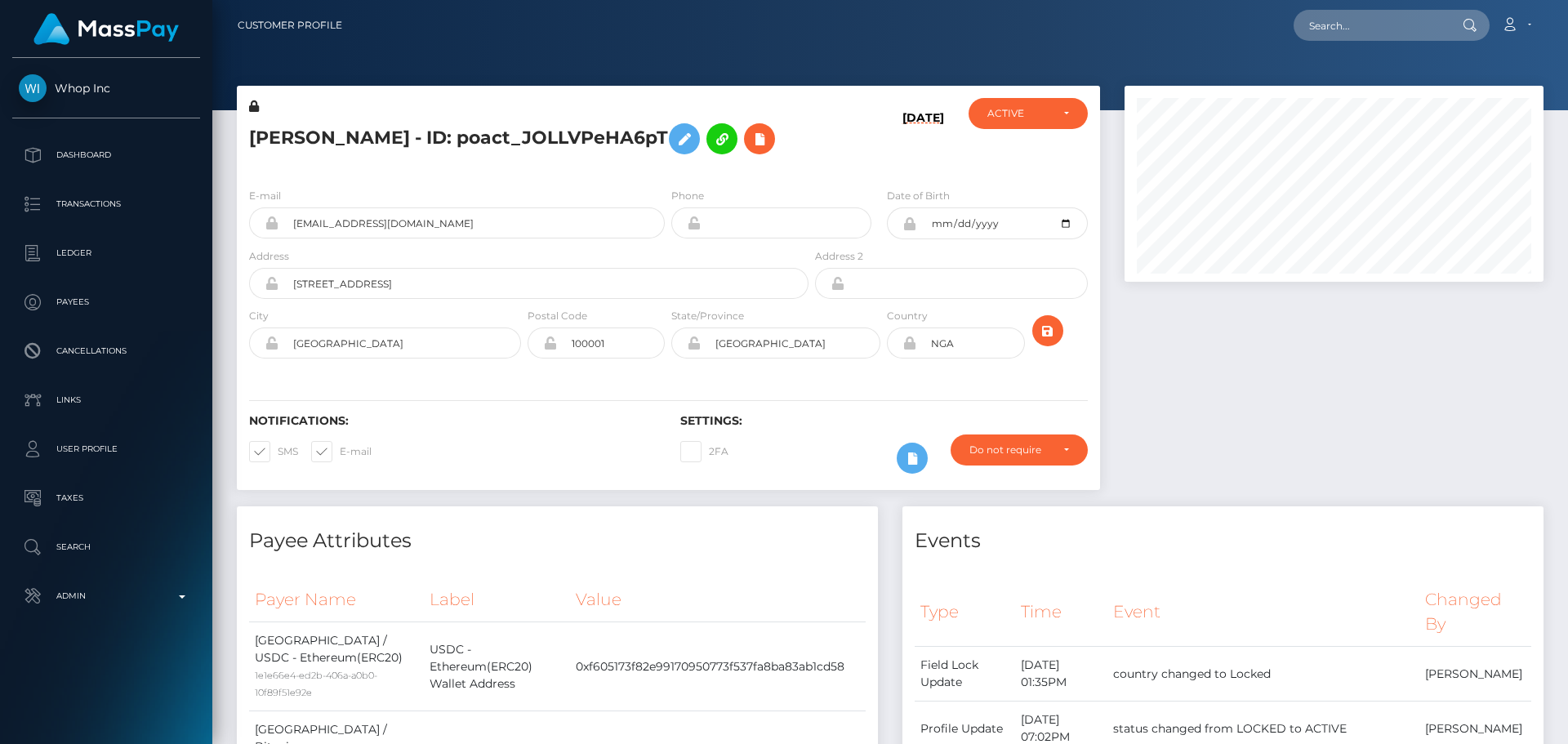
scroll to position [196, 420]
click at [605, 163] on h5 "ELIJAH OLUWASEYI OKEOWO - ID: poact_JOLLVPeHA6pT" at bounding box center [524, 139] width 551 height 48
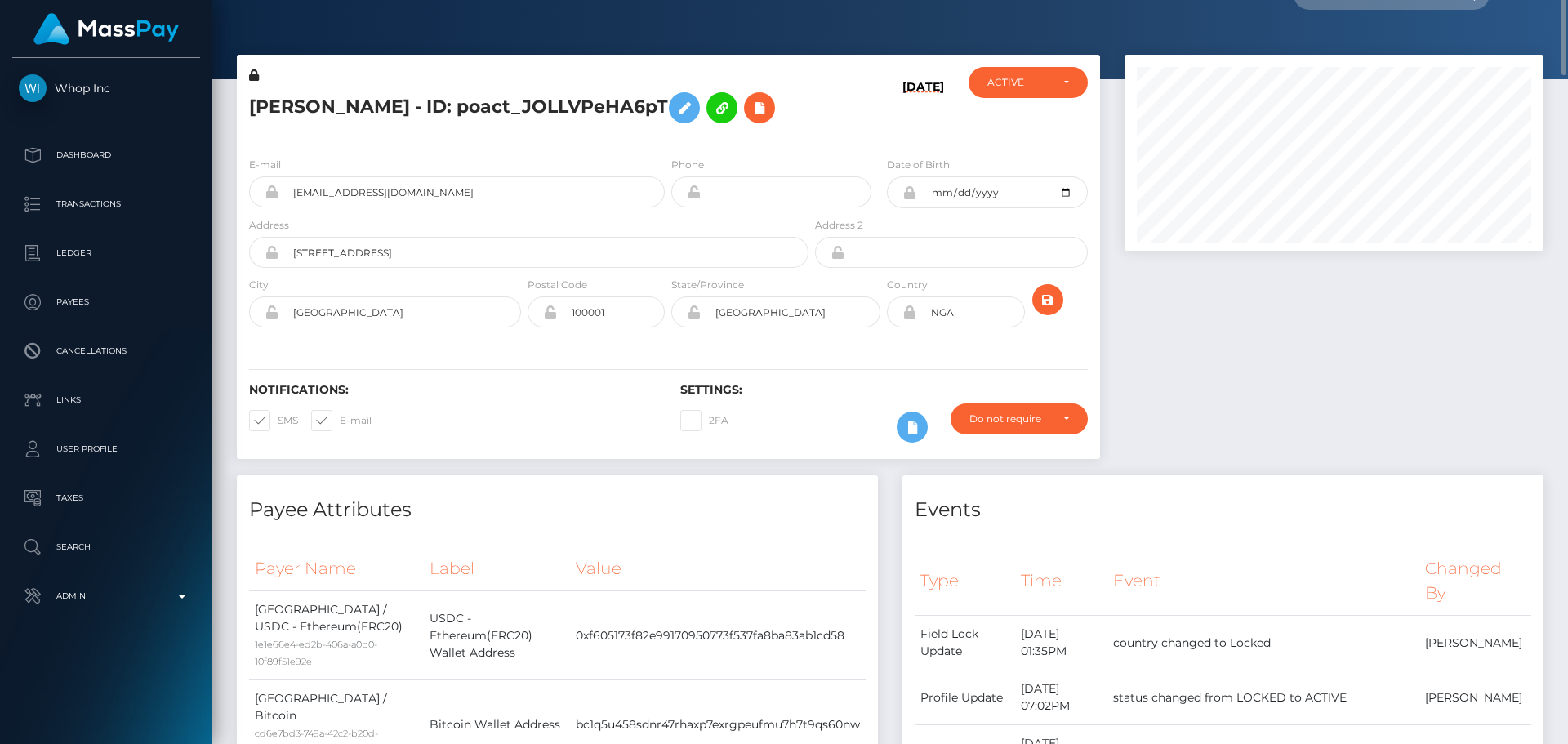
scroll to position [0, 0]
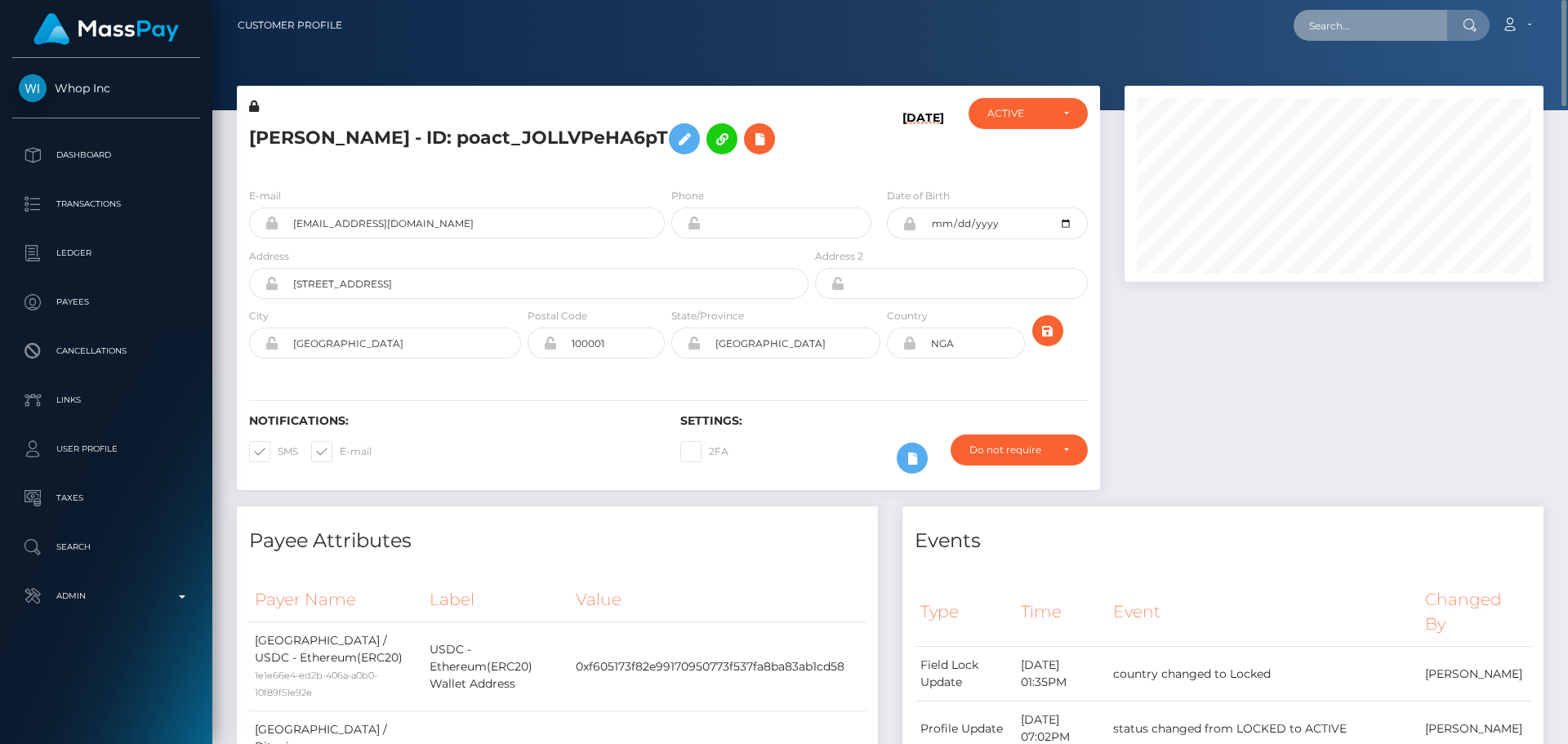
click at [1363, 15] on input "text" at bounding box center [1370, 25] width 154 height 31
paste input "poact_uvw8z5RpvHuI"
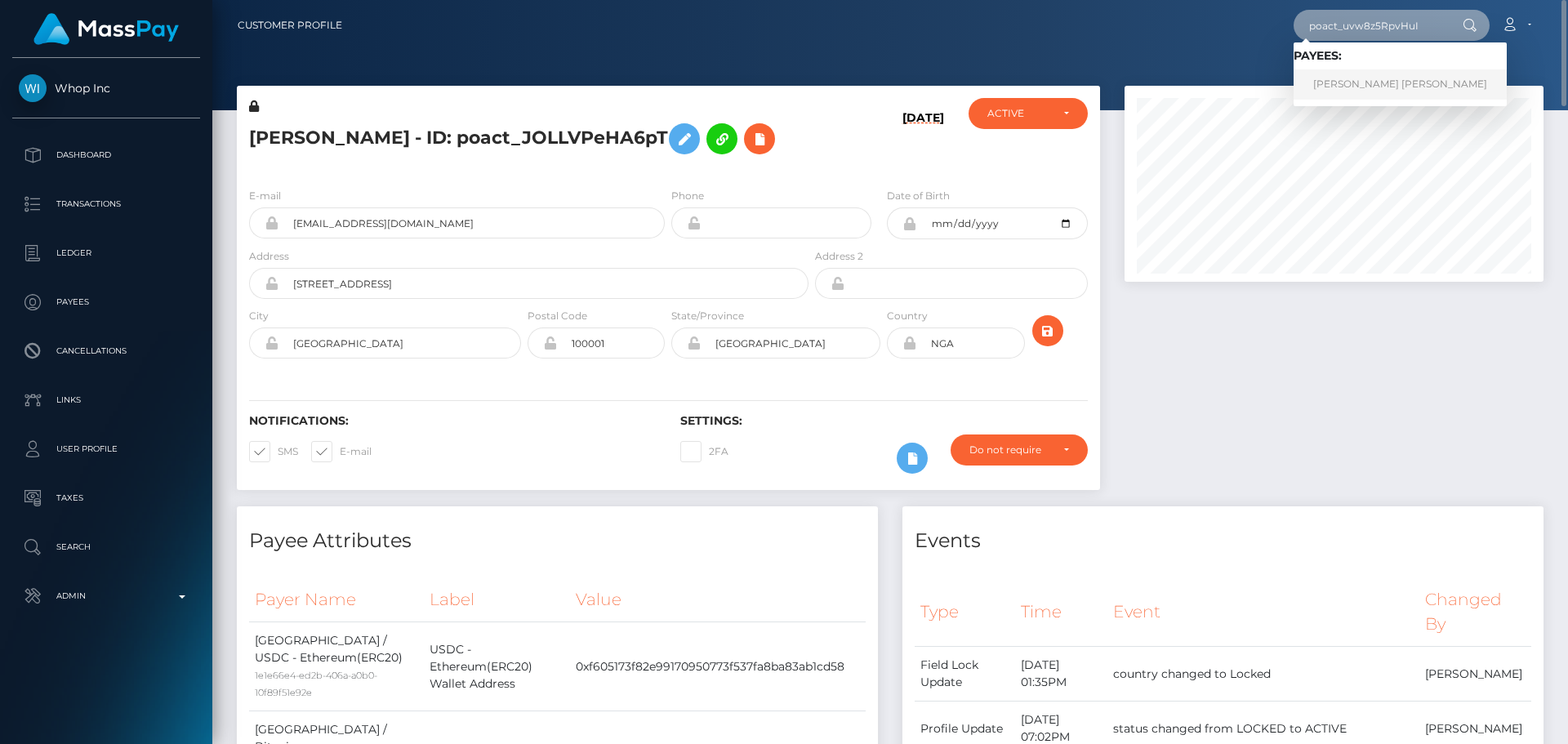
type input "poact_uvw8z5RpvHuI"
click at [1329, 90] on link "[PERSON_NAME] [PERSON_NAME]" at bounding box center [1399, 84] width 213 height 30
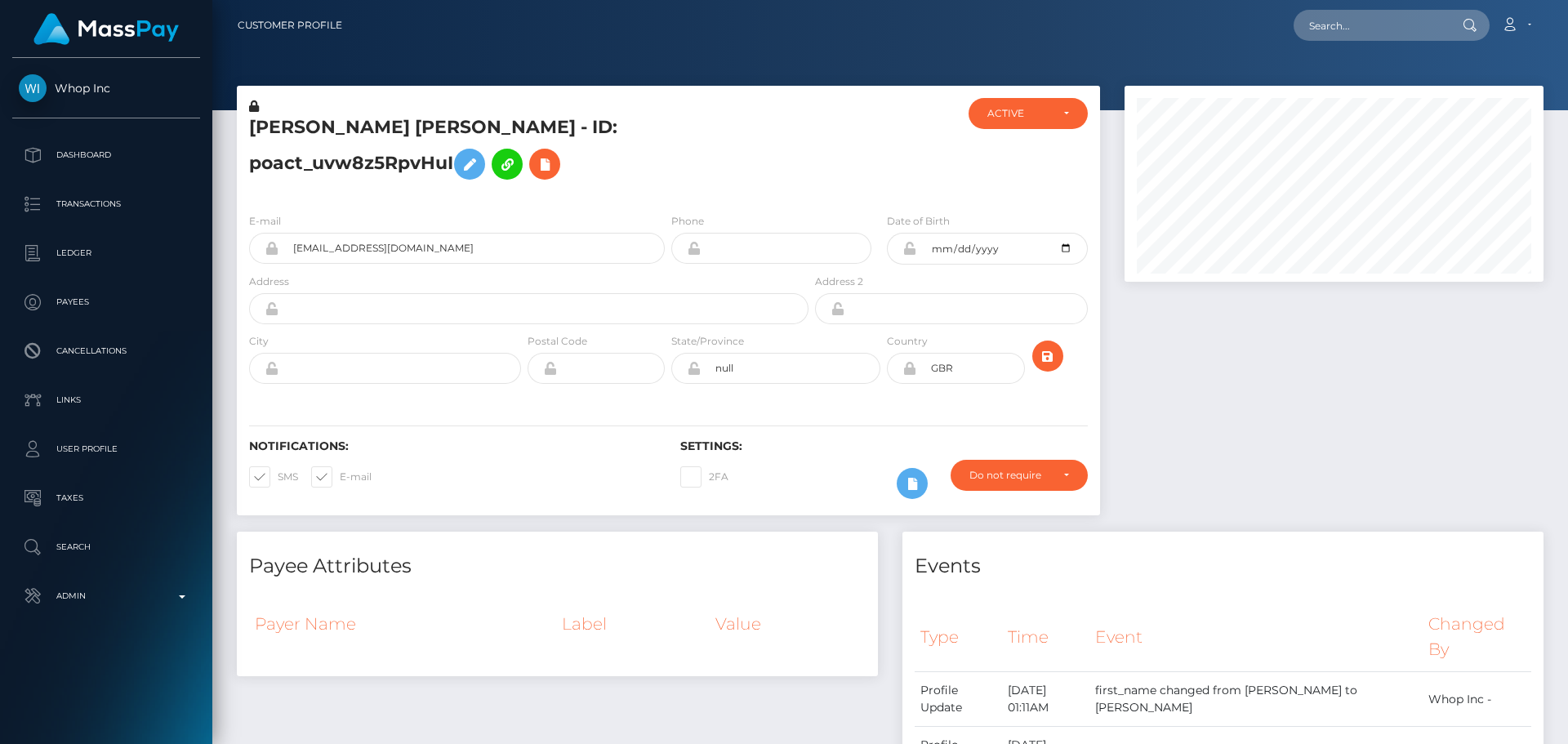
scroll to position [196, 420]
click at [1364, 38] on input "text" at bounding box center [1370, 25] width 154 height 31
paste input "poact_uvw8z5RpvHuI"
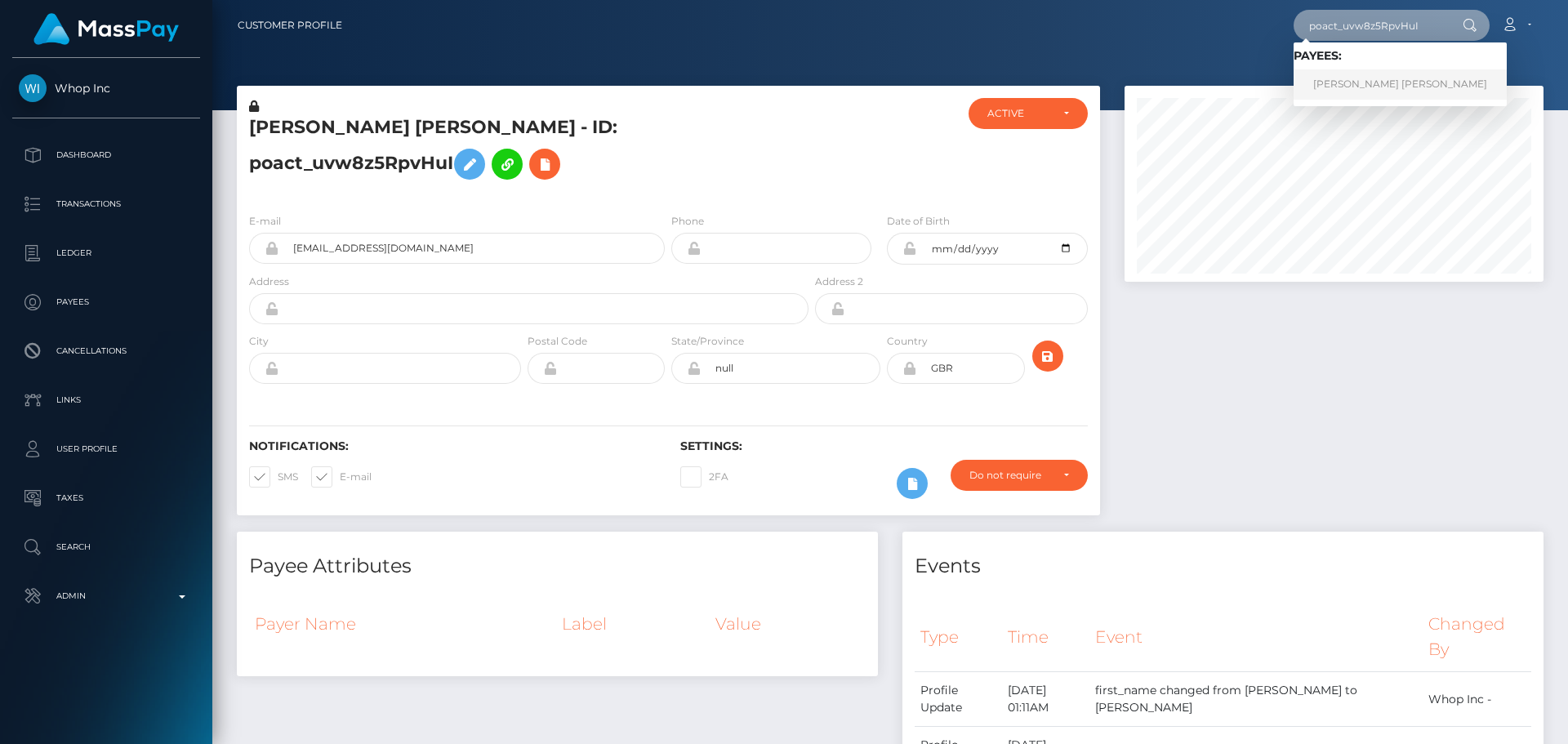
type input "poact_uvw8z5RpvHuI"
click at [1334, 76] on link "[PERSON_NAME] [PERSON_NAME]" at bounding box center [1399, 84] width 213 height 30
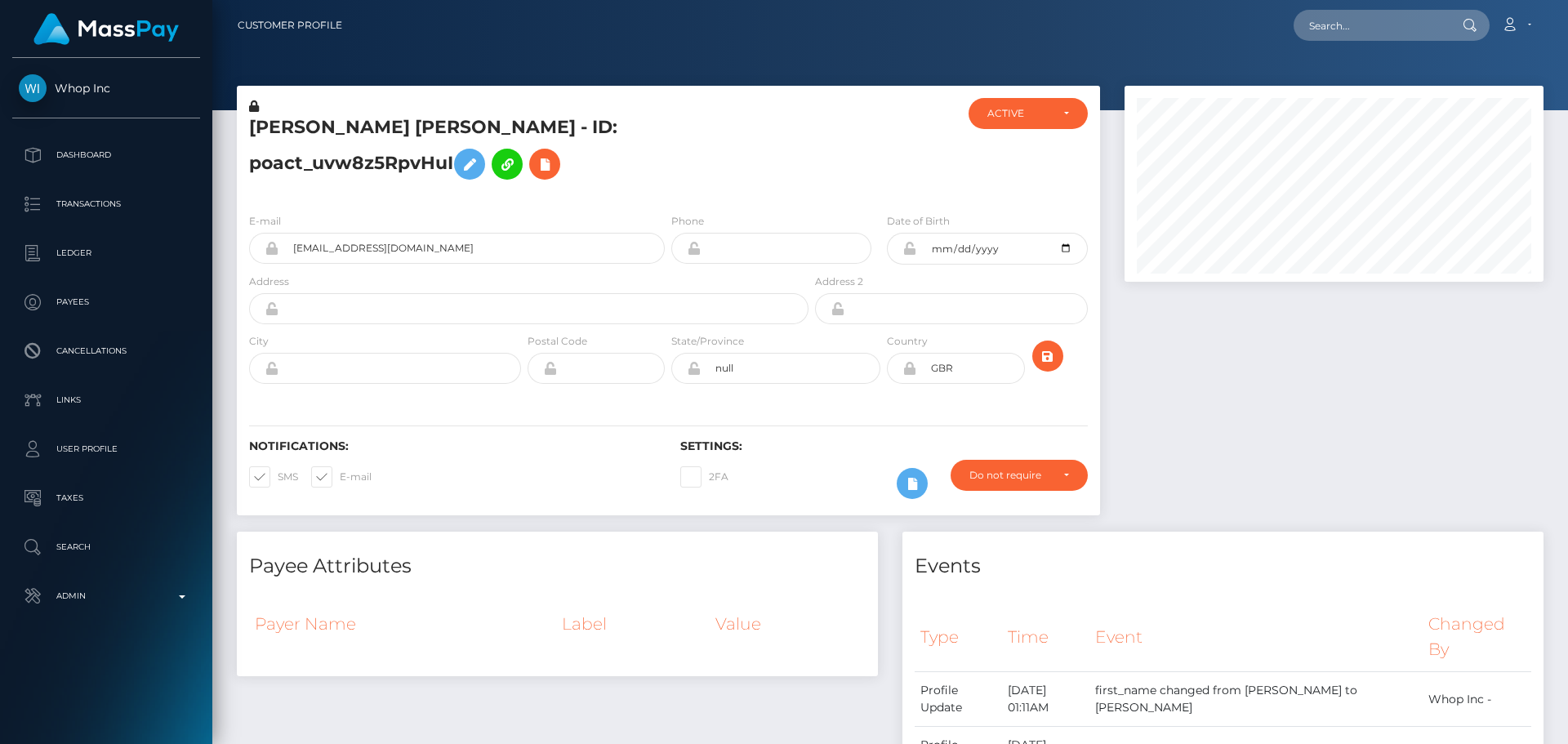
scroll to position [196, 420]
click at [797, 188] on h5 "[PERSON_NAME] [PERSON_NAME] - ID: poact_uvw8z5RpvHuI" at bounding box center [524, 151] width 551 height 73
click at [779, 188] on h5 "[PERSON_NAME] [PERSON_NAME] - ID: poact_uvw8z5RpvHuI" at bounding box center [524, 151] width 551 height 73
click at [874, 156] on div at bounding box center [884, 149] width 144 height 102
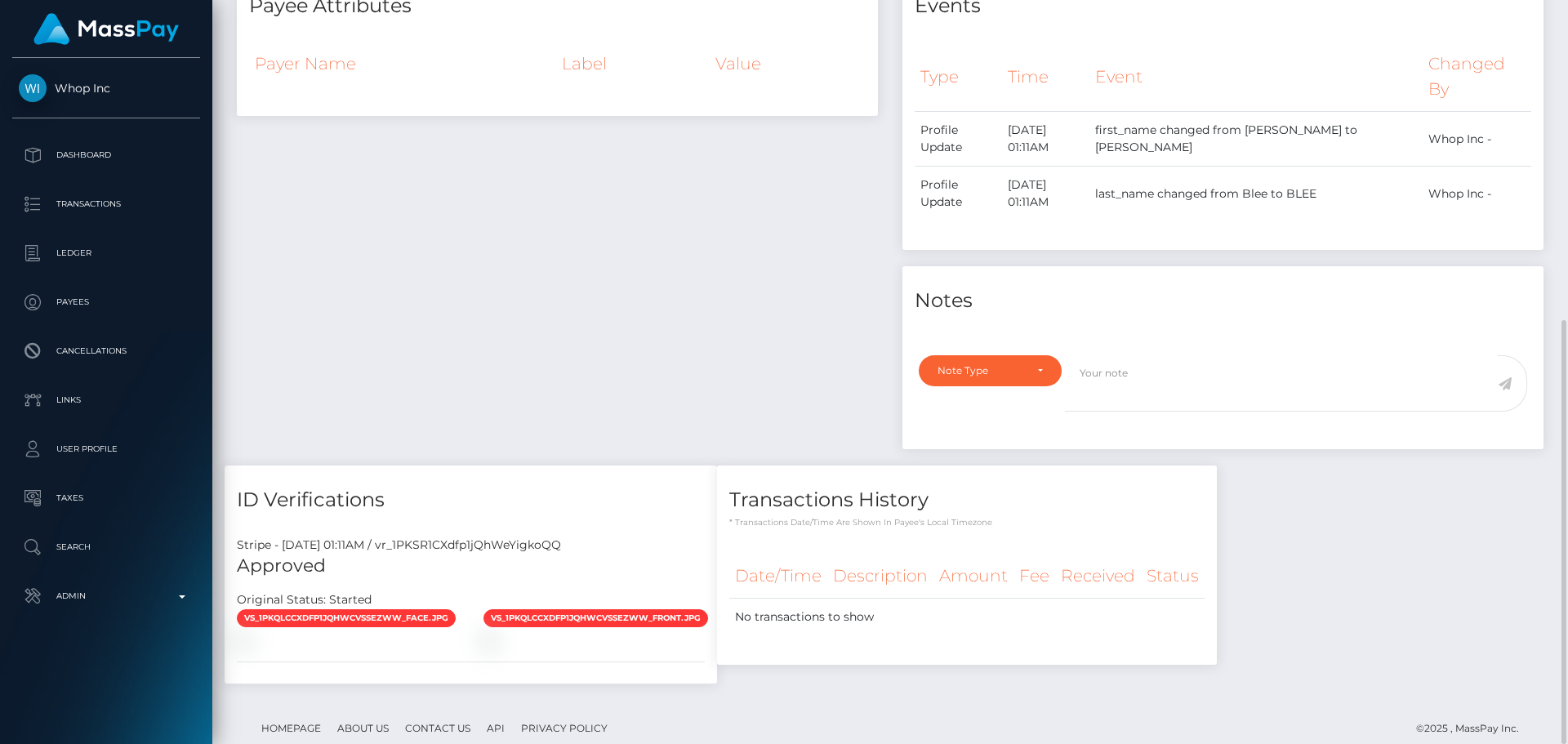
click at [585, 281] on div "Payee Attributes Payer Name Label Value" at bounding box center [557, 219] width 665 height 494
click at [572, 307] on div "Payee Attributes Payer Name Label Value" at bounding box center [557, 219] width 665 height 494
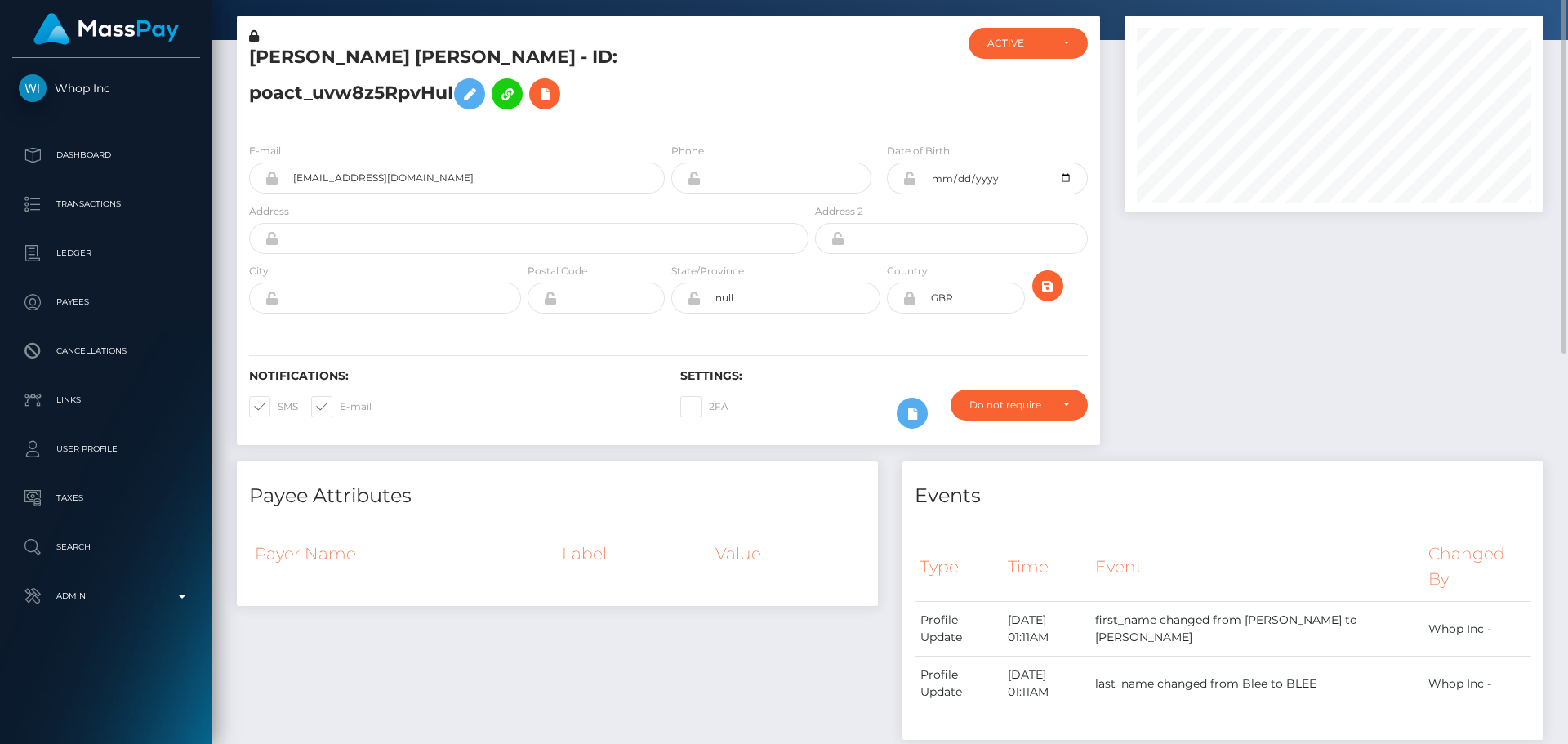
scroll to position [0, 0]
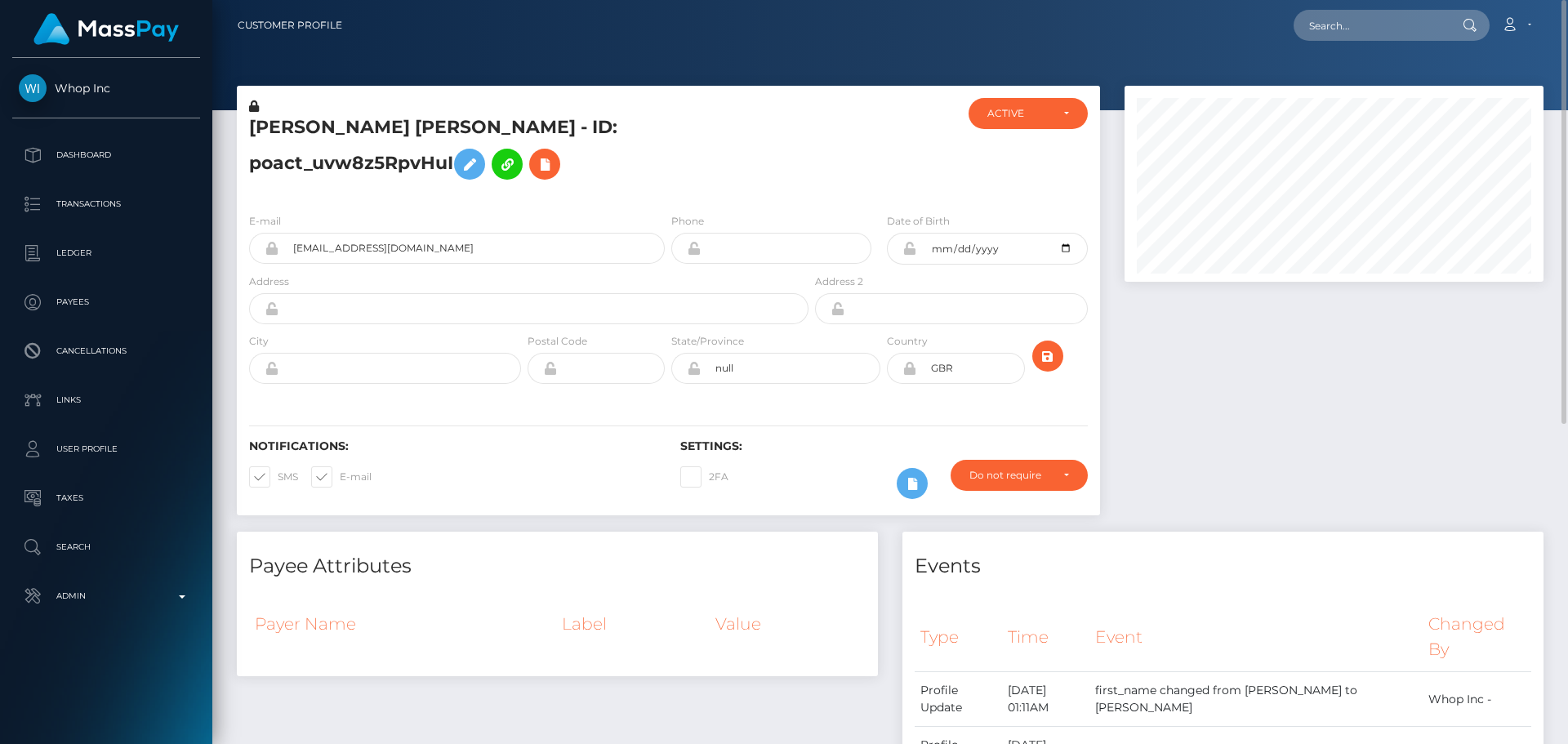
click at [289, 137] on h5 "[PERSON_NAME] [PERSON_NAME] - ID: poact_uvw8z5RpvHuI" at bounding box center [524, 151] width 551 height 73
drag, startPoint x: 289, startPoint y: 137, endPoint x: 401, endPoint y: 134, distance: 112.0
click at [401, 134] on h5 "[PERSON_NAME] [PERSON_NAME] - ID: poact_uvw8z5RpvHuI" at bounding box center [524, 151] width 551 height 73
copy h5 "[PERSON_NAME] [PERSON_NAME]"
click at [464, 134] on h5 "[PERSON_NAME] [PERSON_NAME] - ID: poact_uvw8z5RpvHuI" at bounding box center [524, 151] width 551 height 73
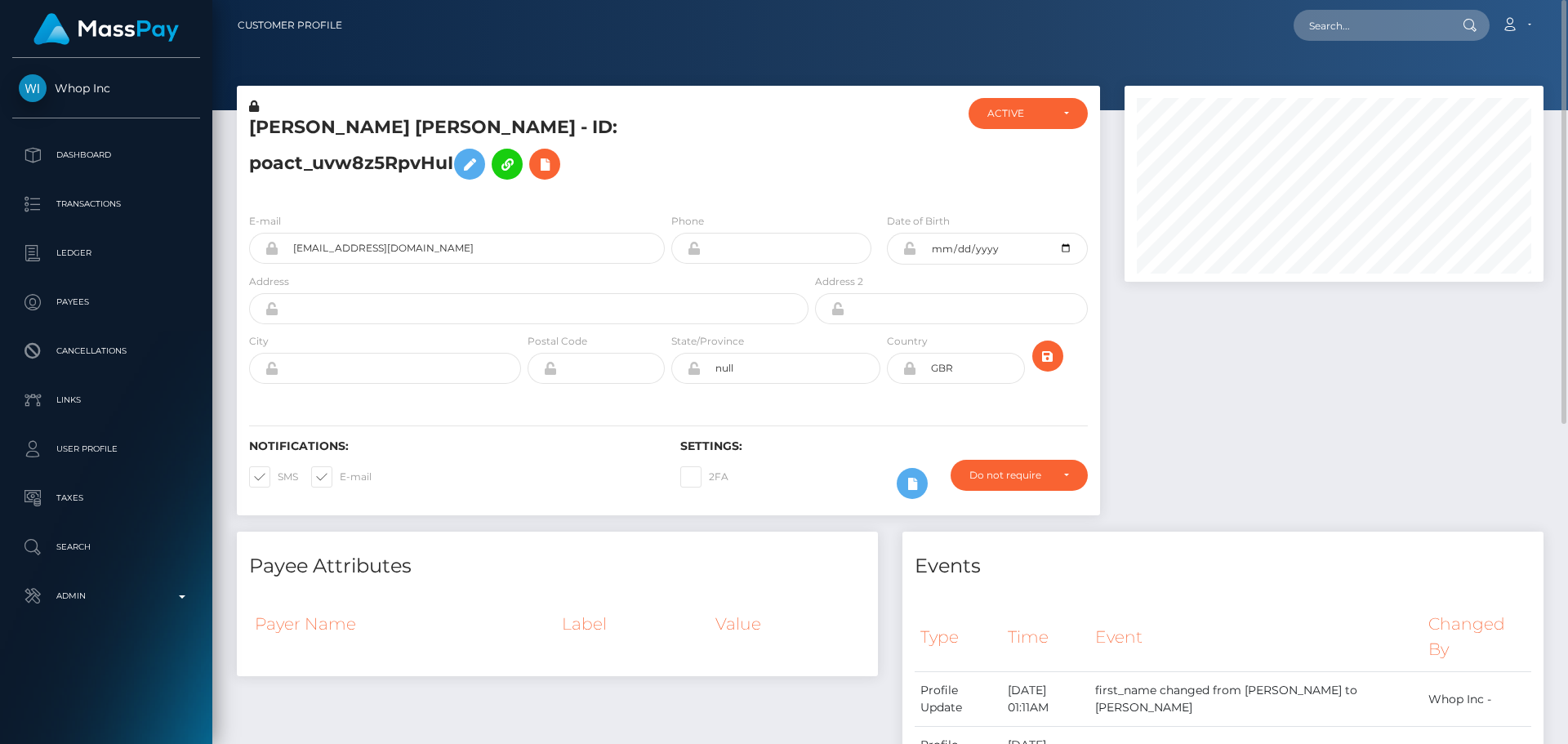
click at [464, 134] on h5 "[PERSON_NAME] [PERSON_NAME] - ID: poact_uvw8z5RpvHuI" at bounding box center [524, 151] width 551 height 73
copy h5 "[PERSON_NAME] [PERSON_NAME] - ID: poact_uvw8z5RpvHuI"
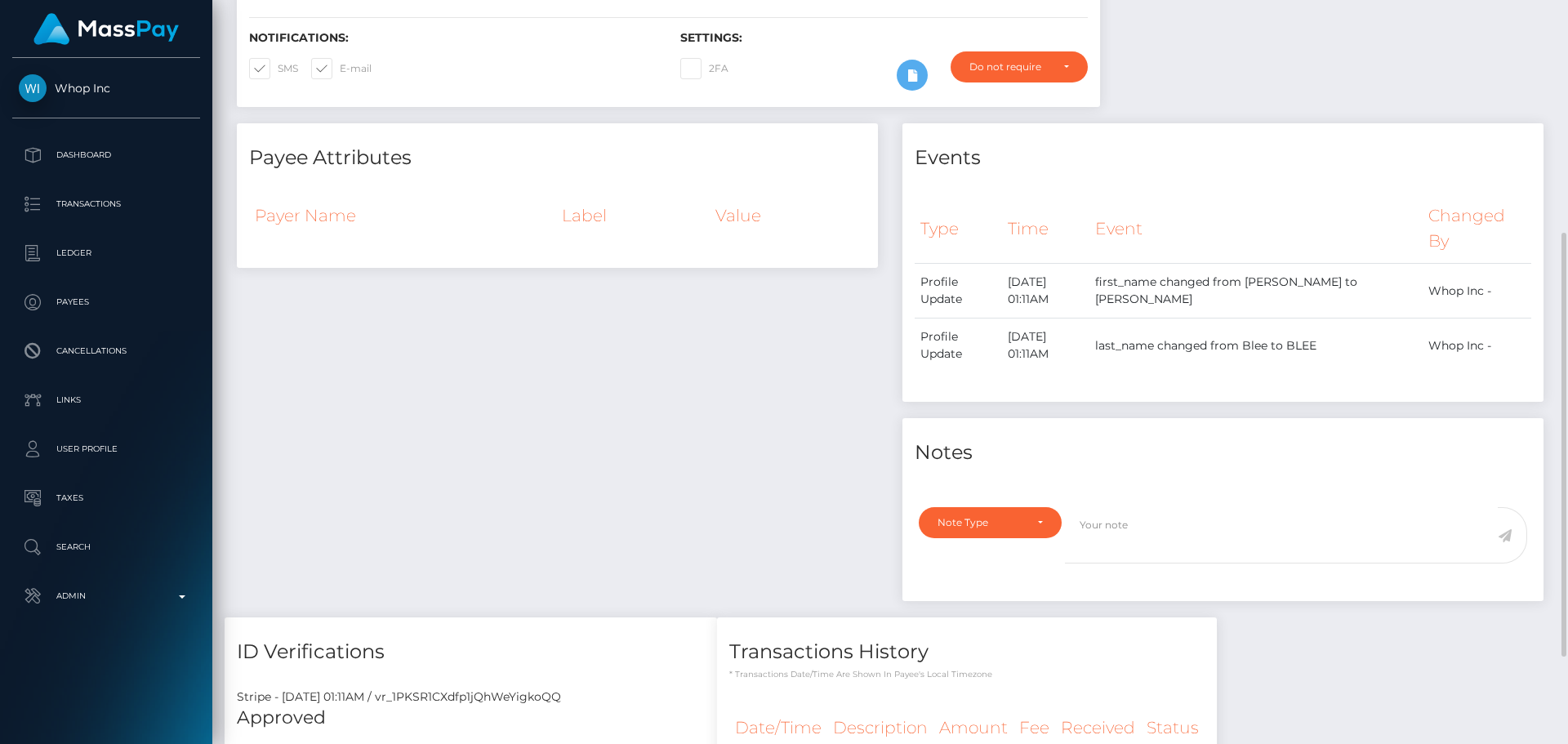
scroll to position [326, 0]
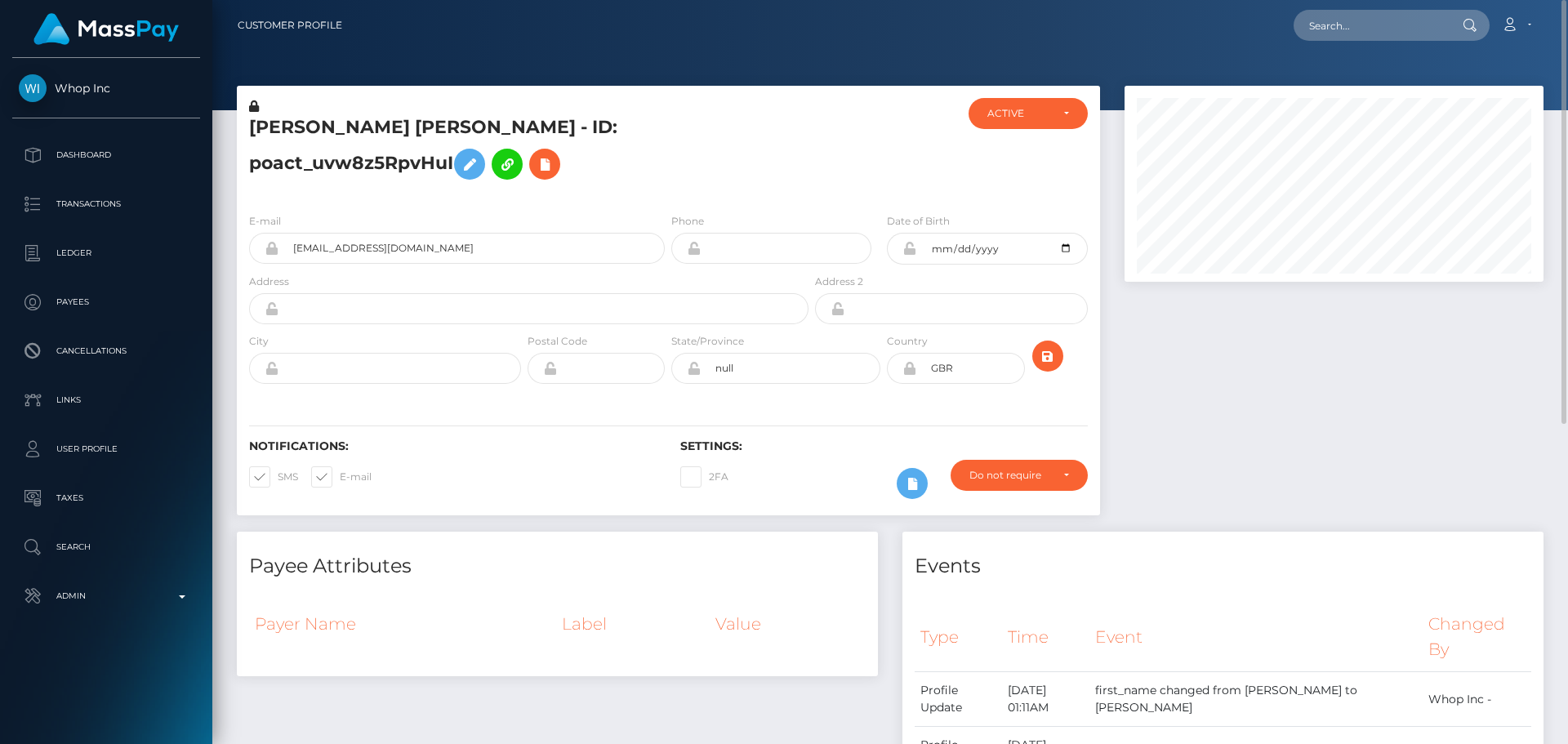
click at [759, 188] on h5 "[PERSON_NAME] [PERSON_NAME] - ID: poact_uvw8z5RpvHuI" at bounding box center [524, 151] width 551 height 73
click at [812, 141] on div at bounding box center [884, 149] width 144 height 102
click at [784, 188] on h5 "AARON TYLER BLEE - ID: poact_uvw8z5RpvHuI" at bounding box center [524, 151] width 551 height 73
click at [487, 143] on h5 "AARON TYLER BLEE - ID: poact_uvw8z5RpvHuI" at bounding box center [524, 151] width 551 height 73
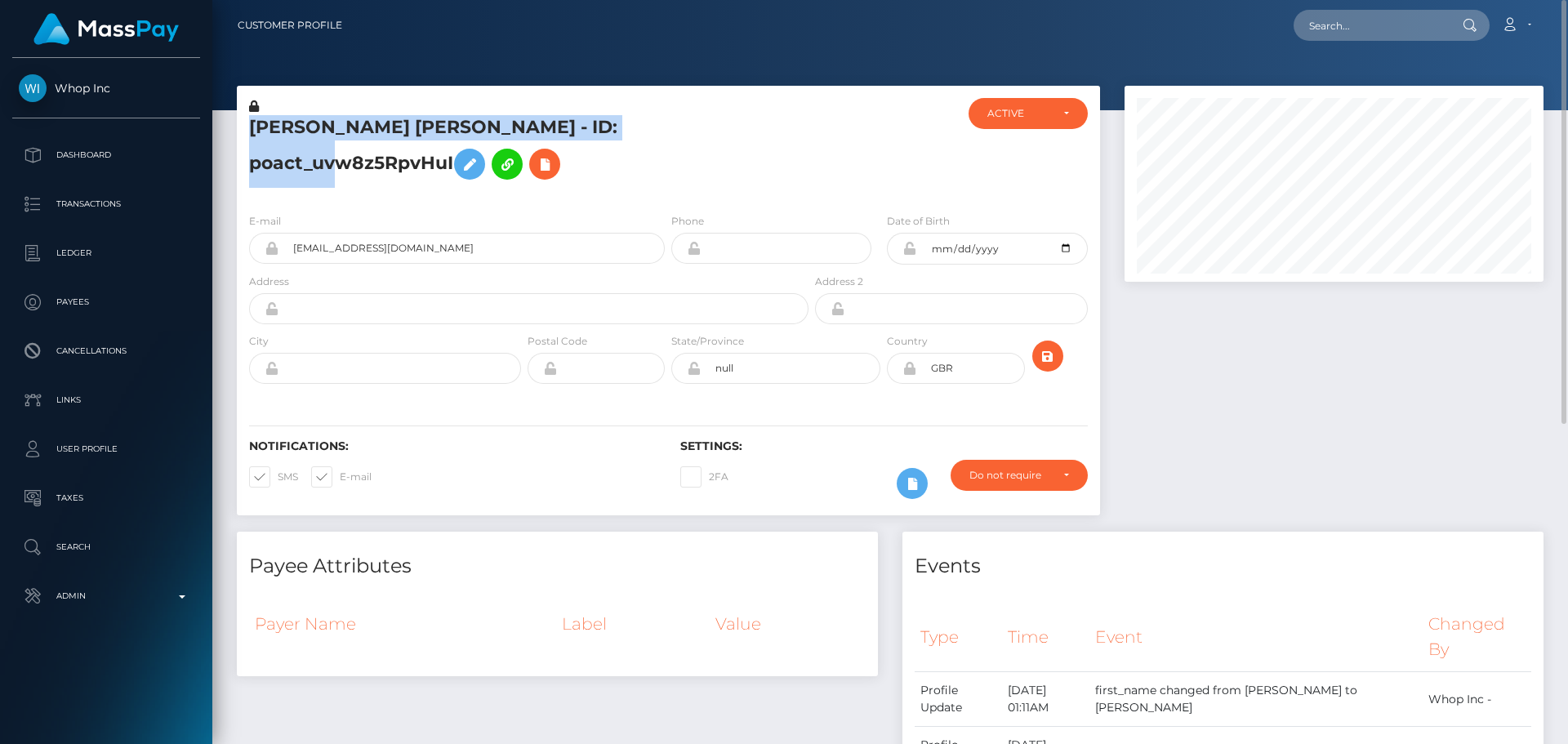
click at [487, 143] on h5 "AARON TYLER BLEE - ID: poact_uvw8z5RpvHuI" at bounding box center [524, 151] width 551 height 73
copy h5 "AARON TYLER BLEE - ID: poact_uvw8z5RpvHuI"
drag, startPoint x: 476, startPoint y: 276, endPoint x: 255, endPoint y: 279, distance: 221.0
click at [255, 264] on div "aarongoncalves57@gmail.com" at bounding box center [456, 248] width 416 height 31
click at [287, 136] on h5 "AARON TYLER BLEE - ID: poact_uvw8z5RpvHuI" at bounding box center [524, 151] width 551 height 73
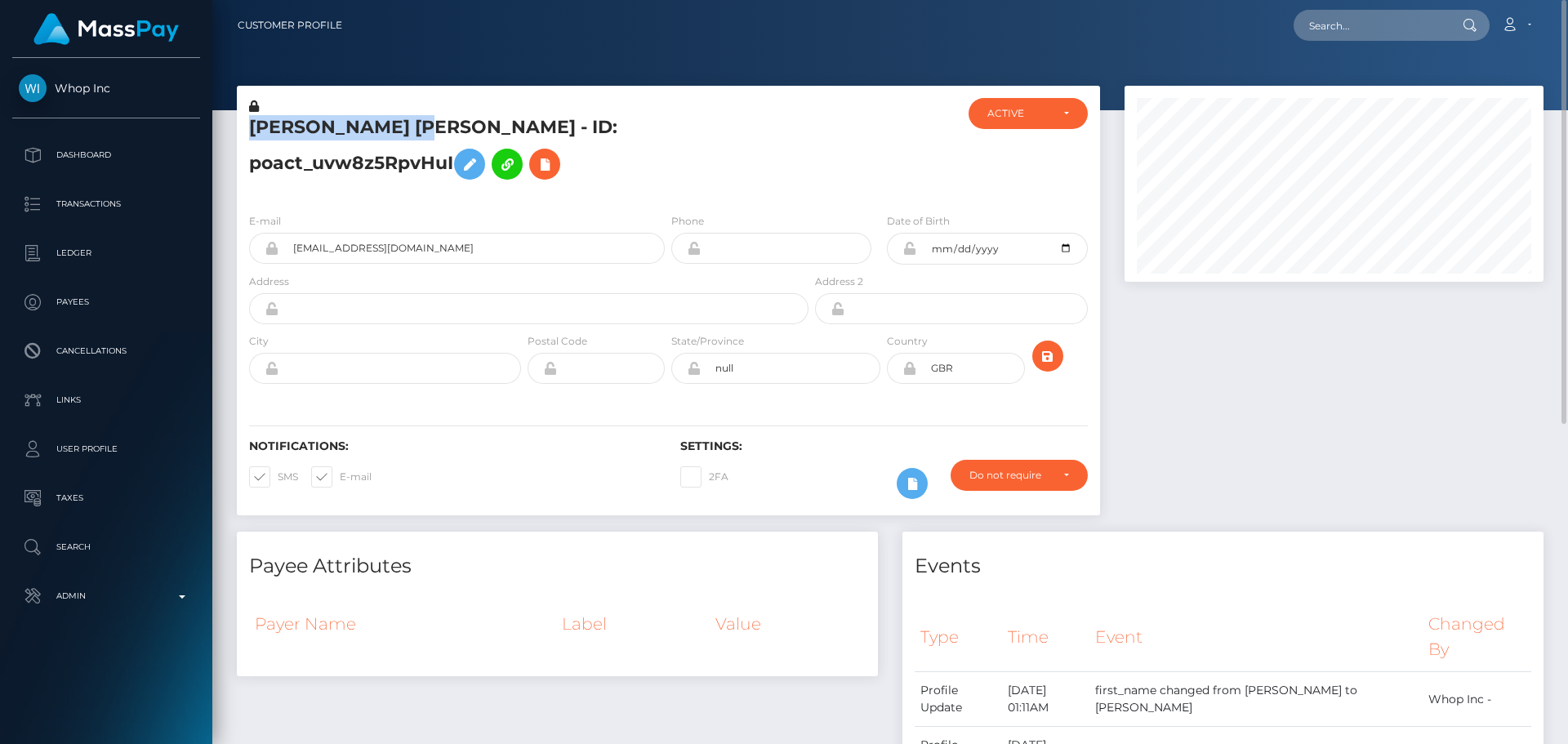
drag, startPoint x: 287, startPoint y: 136, endPoint x: 395, endPoint y: 138, distance: 108.0
click at [395, 138] on h5 "AARON TYLER BLEE - ID: poact_uvw8z5RpvHuI" at bounding box center [524, 151] width 551 height 73
copy h5 "AARON TYLER BLEE"
